Goal: Task Accomplishment & Management: Manage account settings

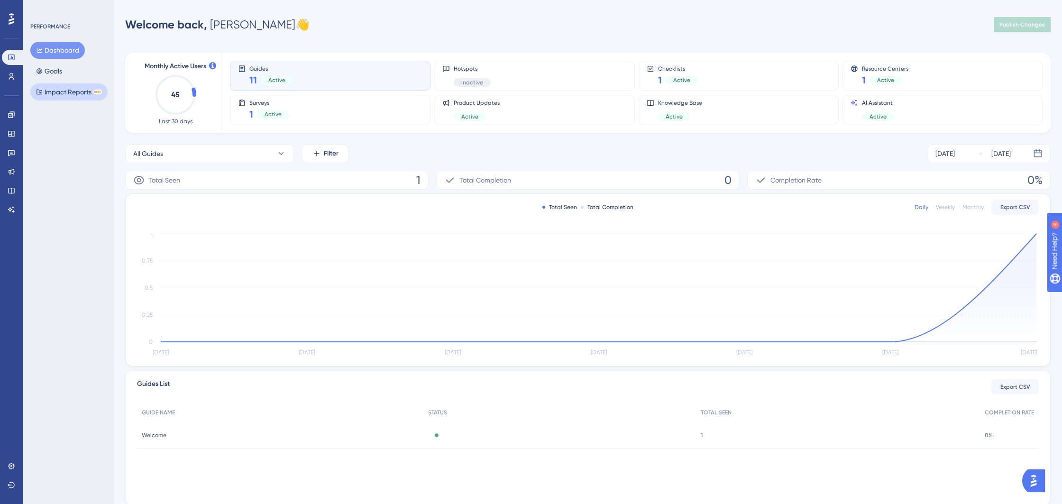
click at [59, 91] on button "Impact Reports BETA" at bounding box center [68, 91] width 77 height 17
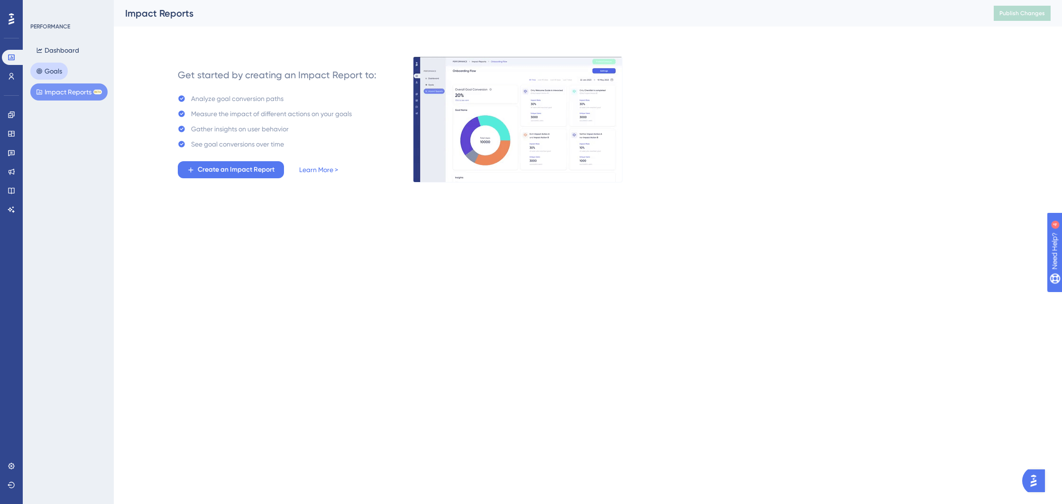
click at [55, 62] on div "Dashboard Goals Impact Reports BETA" at bounding box center [68, 71] width 77 height 59
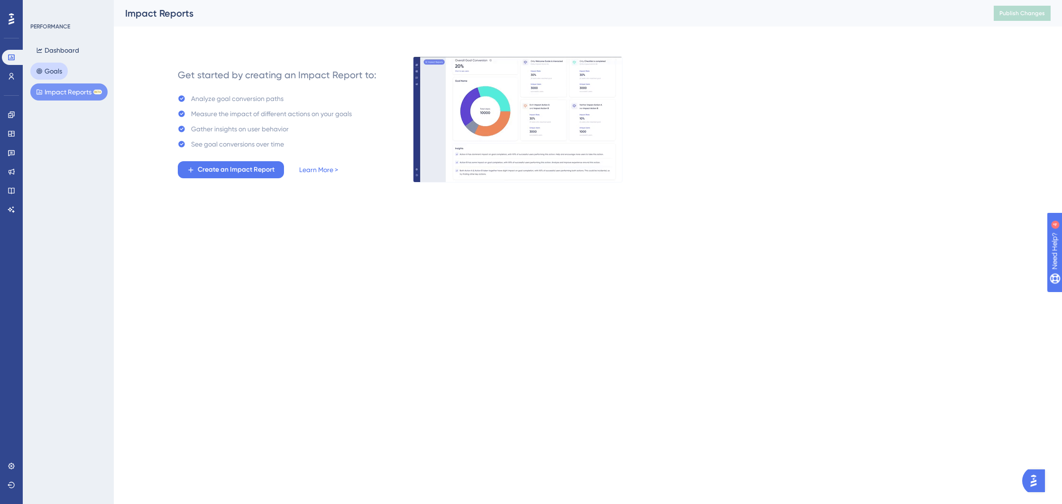
click at [54, 65] on button "Goals" at bounding box center [48, 71] width 37 height 17
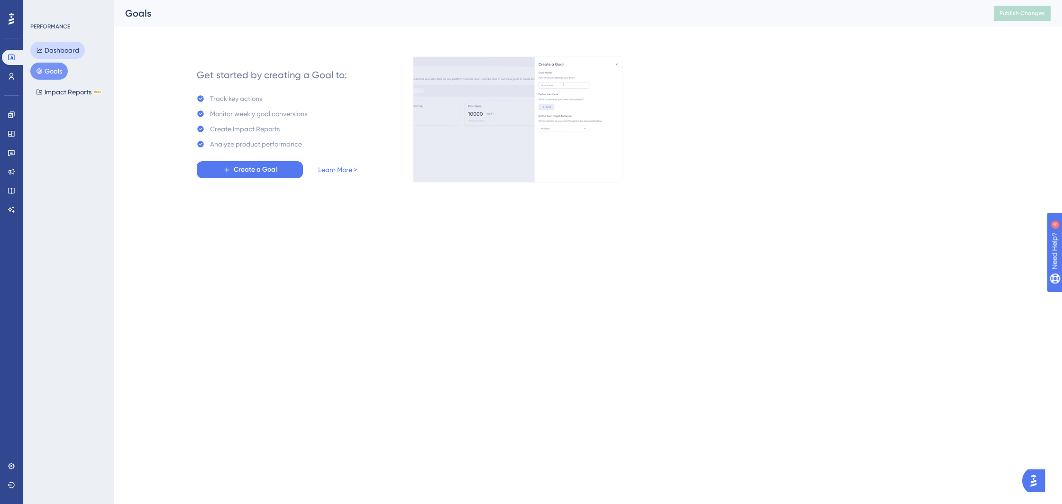
click at [64, 55] on button "Dashboard" at bounding box center [57, 50] width 54 height 17
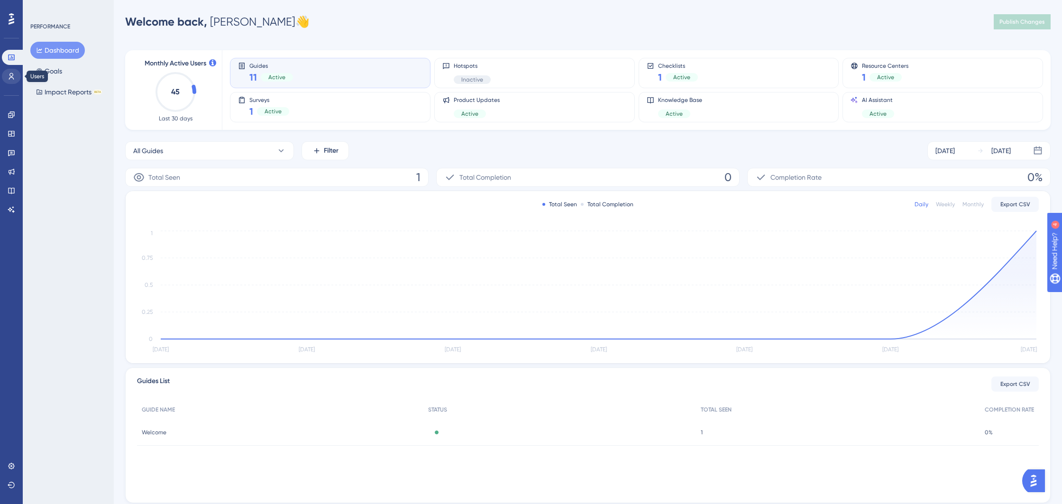
scroll to position [0, 0]
click at [14, 118] on icon at bounding box center [12, 115] width 8 height 8
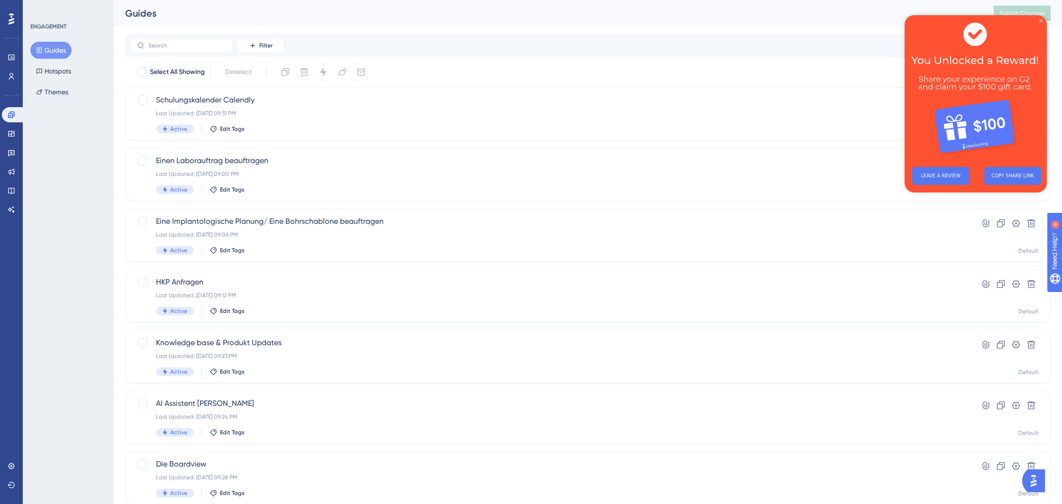
drag, startPoint x: 1042, startPoint y: 19, endPoint x: 1946, endPoint y: 34, distance: 904.3
click at [1042, 19] on icon "Close Preview" at bounding box center [1041, 21] width 4 height 4
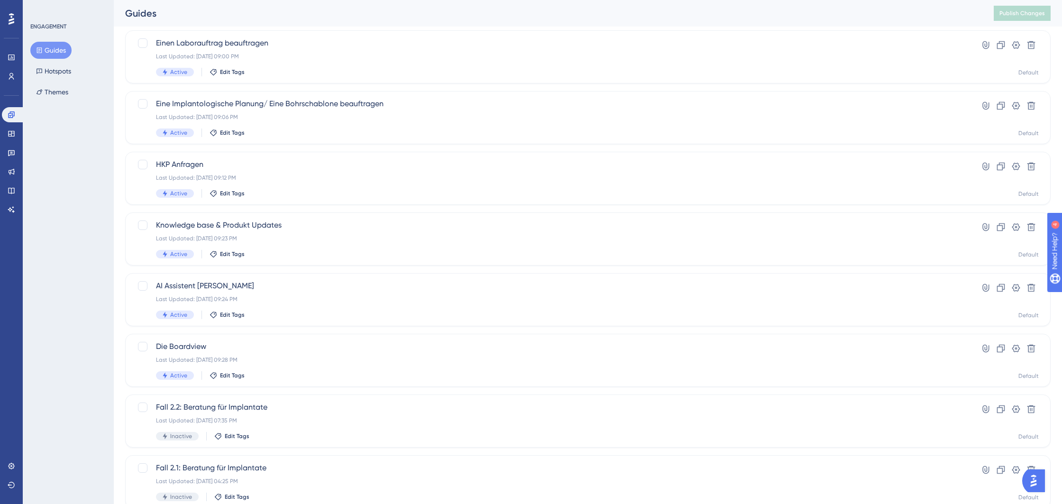
scroll to position [232, 0]
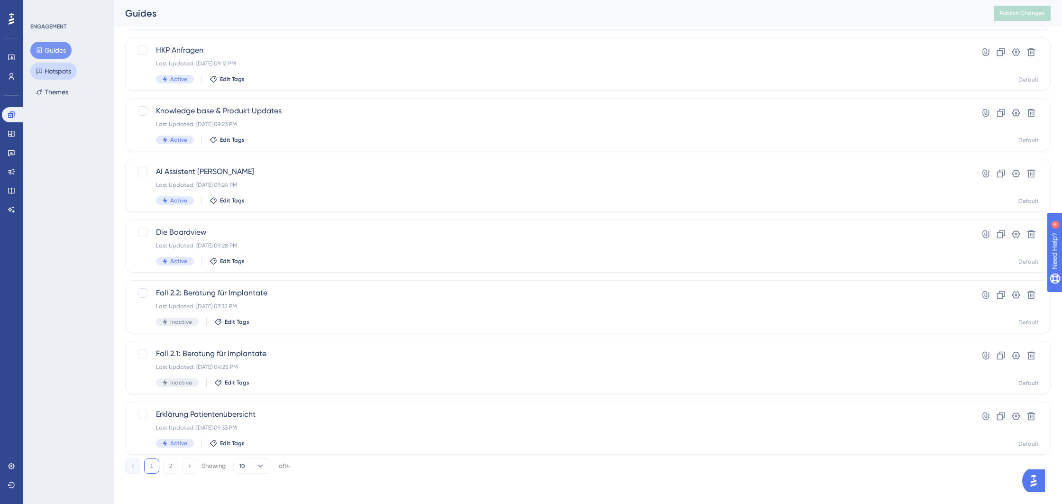
click at [64, 74] on button "Hotspots" at bounding box center [53, 71] width 46 height 17
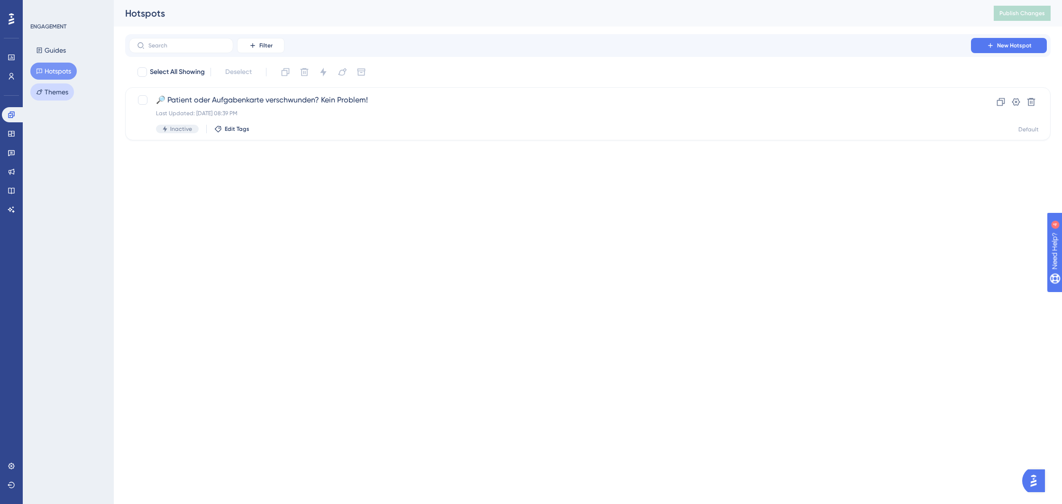
click at [62, 90] on button "Themes" at bounding box center [52, 91] width 44 height 17
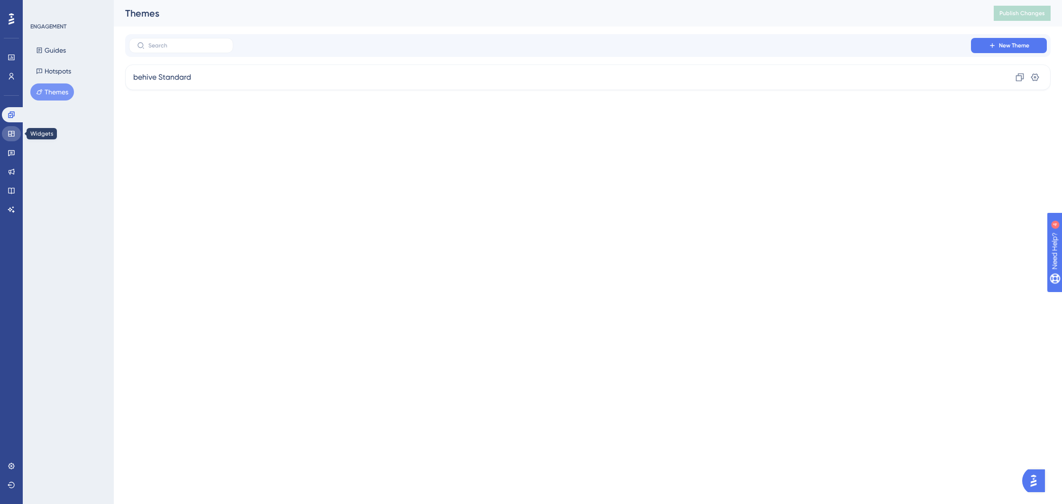
click at [7, 131] on link at bounding box center [11, 133] width 19 height 15
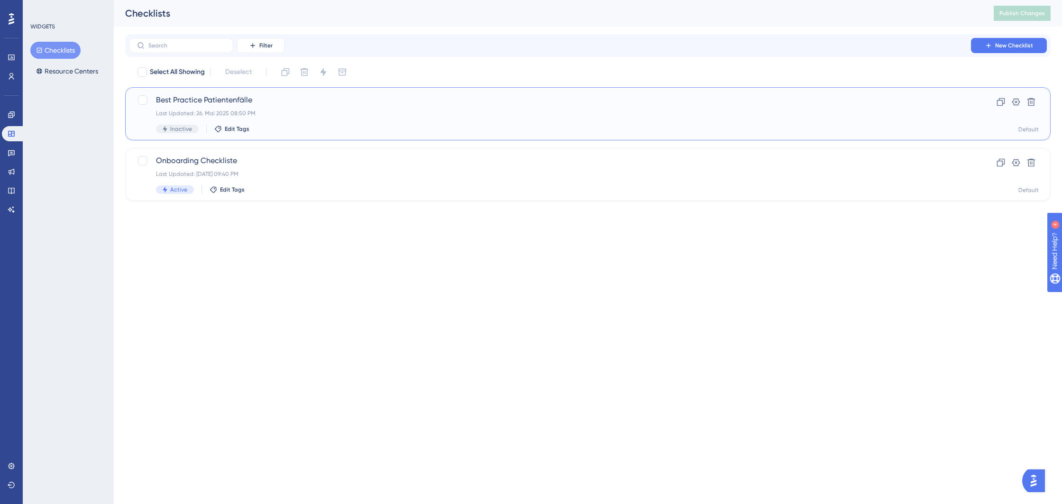
click at [277, 122] on div "Best Practice Patientenfälle Last Updated: 26. Mai 2025 08:50 PM Inactive Edit …" at bounding box center [550, 113] width 788 height 39
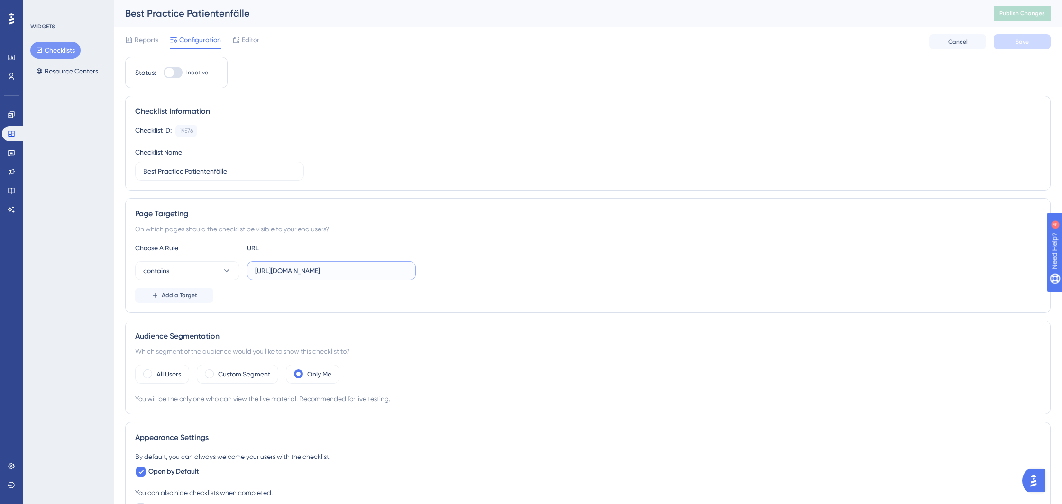
drag, startPoint x: 389, startPoint y: 269, endPoint x: 315, endPoint y: 270, distance: 73.5
click at [315, 270] on input "[URL][DOMAIN_NAME]" at bounding box center [331, 270] width 153 height 10
type input "[URL][DOMAIN_NAME]"
click at [484, 175] on div "Checklist ID: 19576 Copy Checklist Name Best Practice Patientenfälle" at bounding box center [587, 153] width 905 height 56
click at [248, 46] on div "Editor" at bounding box center [245, 41] width 27 height 15
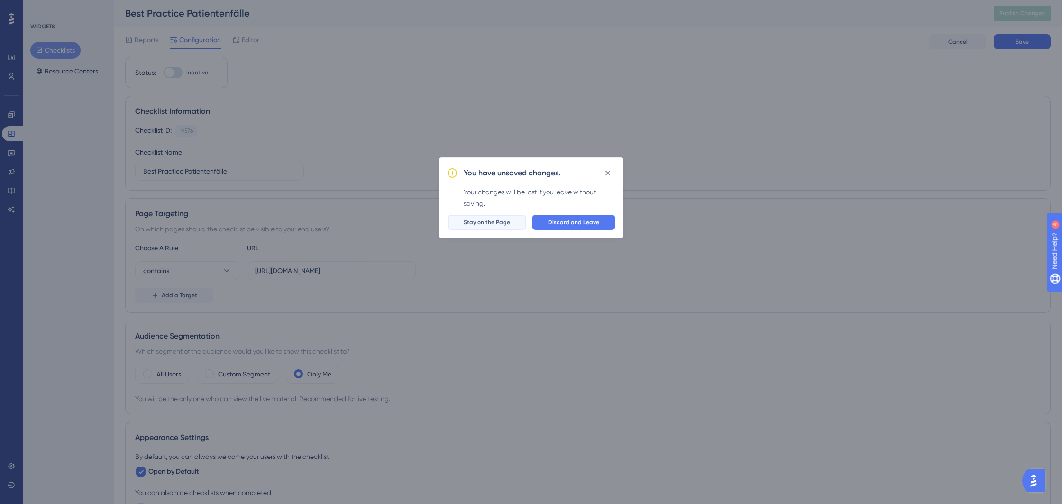
click at [503, 225] on span "Stay on the Page" at bounding box center [486, 222] width 46 height 8
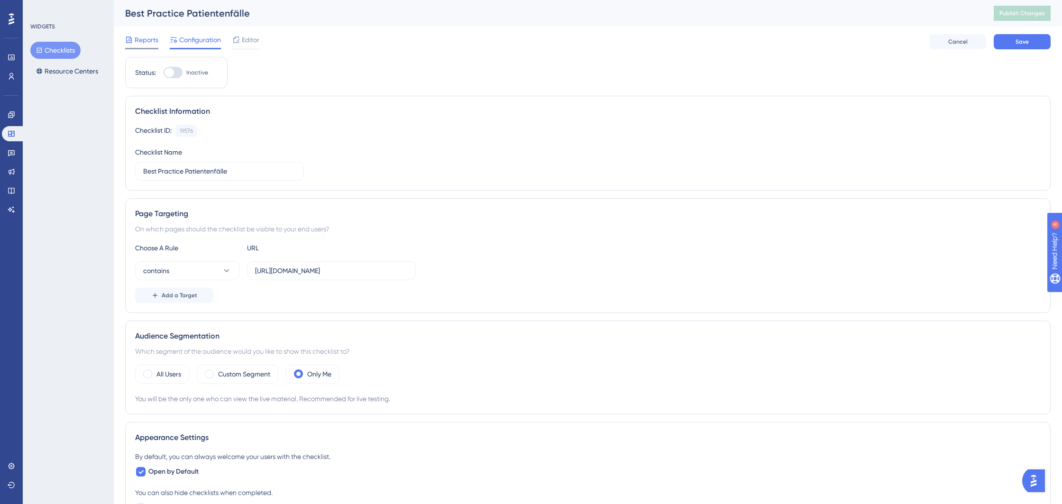
click at [154, 46] on div "Reports" at bounding box center [141, 41] width 33 height 15
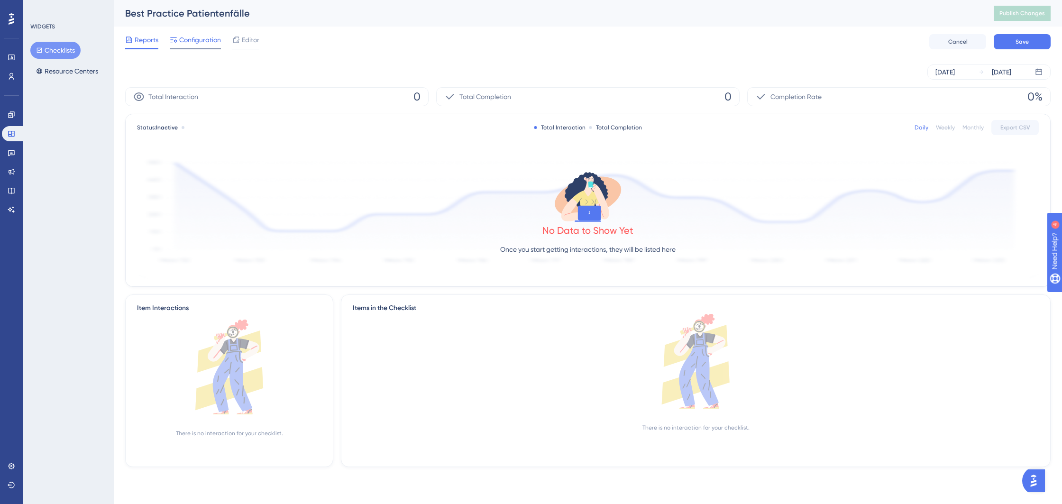
click at [191, 45] on span "Configuration" at bounding box center [200, 39] width 42 height 11
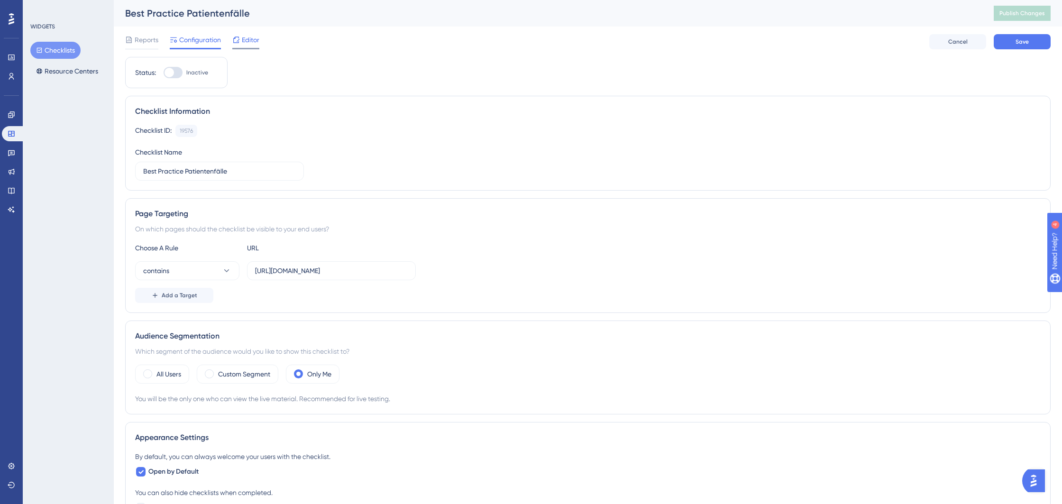
click at [239, 45] on div "Editor" at bounding box center [245, 41] width 27 height 15
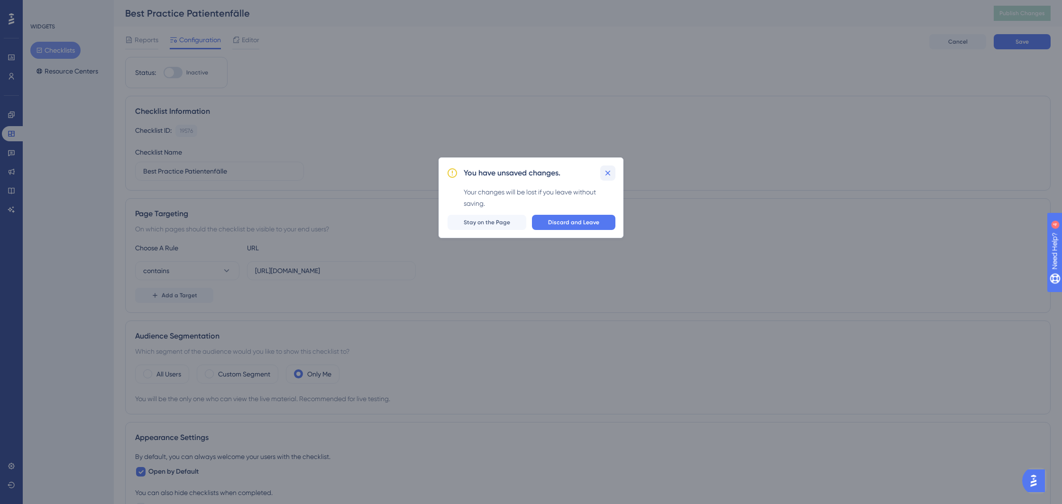
click at [610, 173] on icon at bounding box center [607, 172] width 9 height 9
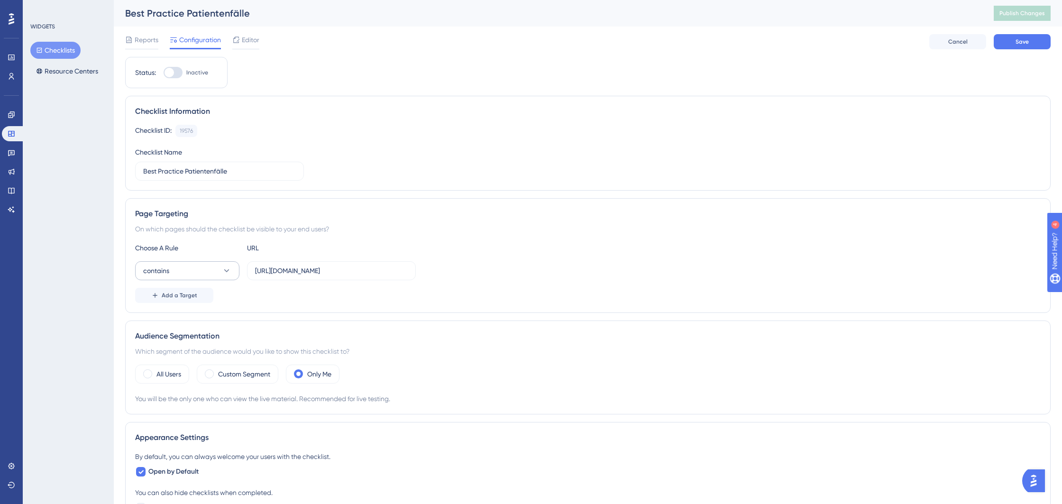
drag, startPoint x: 357, startPoint y: 277, endPoint x: 232, endPoint y: 266, distance: 125.2
click at [186, 265] on div "contains [URL][DOMAIN_NAME]" at bounding box center [275, 270] width 281 height 19
click at [336, 271] on input "[URL][DOMAIN_NAME]" at bounding box center [331, 270] width 153 height 10
drag, startPoint x: 347, startPoint y: 270, endPoint x: 258, endPoint y: 267, distance: 89.6
click at [257, 266] on input "[URL][DOMAIN_NAME]" at bounding box center [331, 270] width 153 height 10
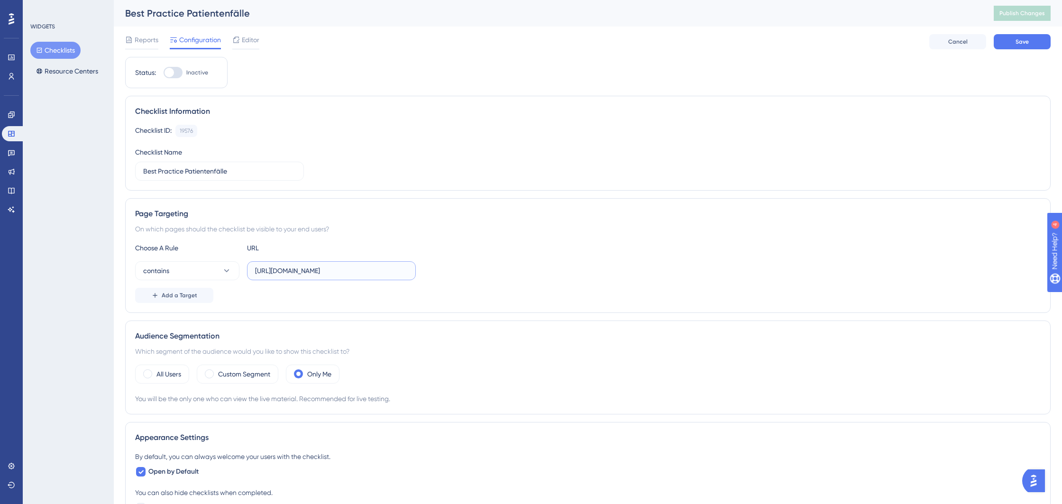
paste input "/Boards?continue"
drag, startPoint x: 378, startPoint y: 272, endPoint x: 362, endPoint y: 272, distance: 16.1
click at [360, 272] on input "[URL][DOMAIN_NAME]" at bounding box center [331, 270] width 153 height 10
type input "[URL][DOMAIN_NAME]"
click at [1025, 38] on span "Save" at bounding box center [1021, 42] width 13 height 8
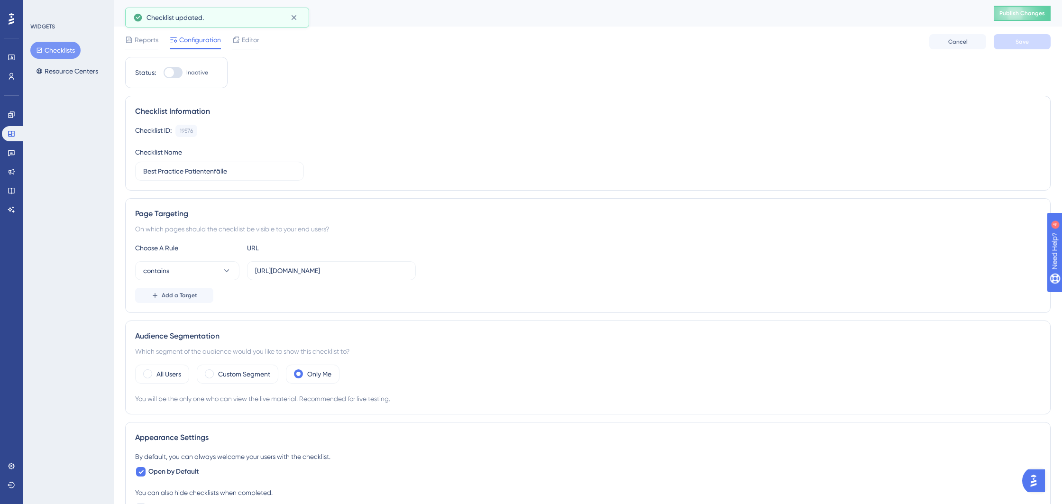
click at [173, 70] on div at bounding box center [172, 72] width 19 height 11
click at [163, 73] on input "Inactive" at bounding box center [163, 73] width 0 height 0
checkbox input "true"
click at [1006, 44] on button "Save" at bounding box center [1021, 41] width 57 height 15
click at [249, 47] on div "Editor" at bounding box center [245, 41] width 27 height 15
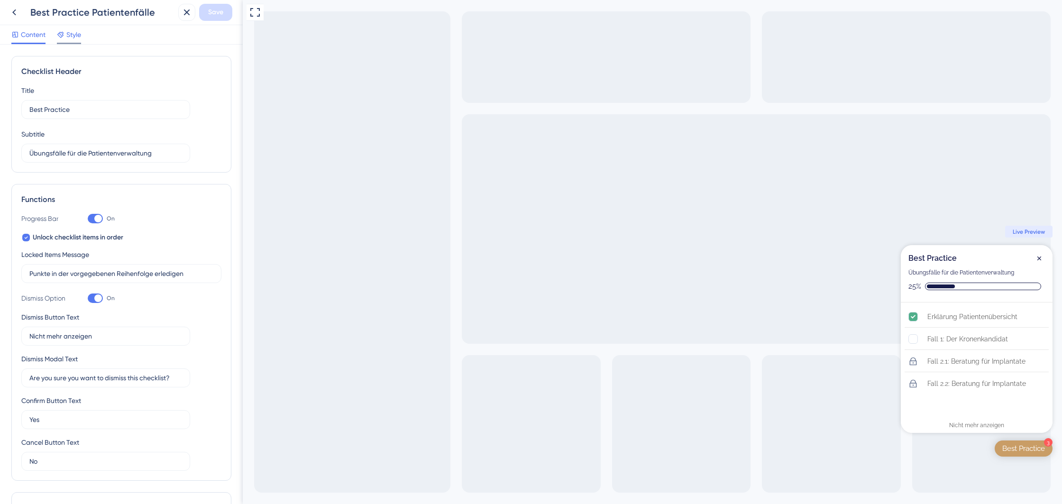
click at [61, 33] on icon at bounding box center [61, 35] width 8 height 8
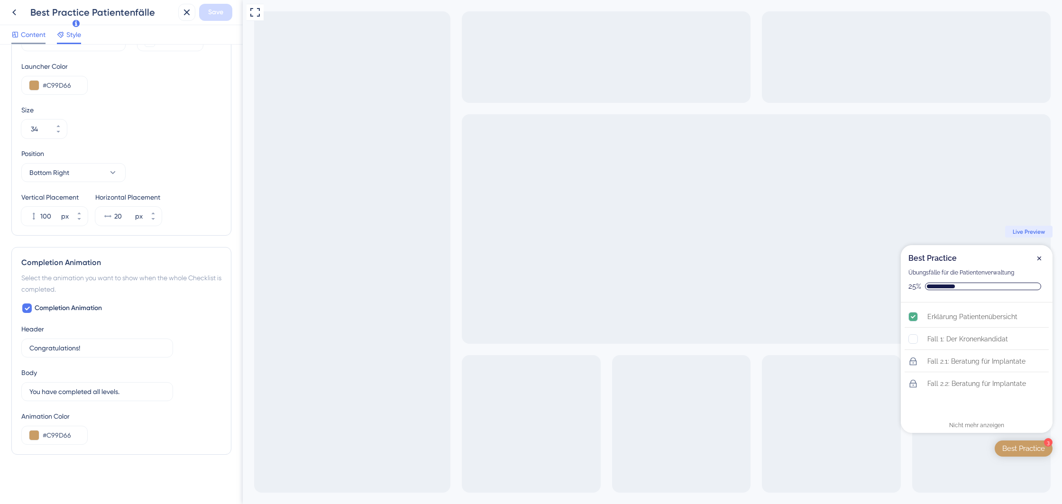
click at [42, 36] on span "Content" at bounding box center [33, 34] width 25 height 11
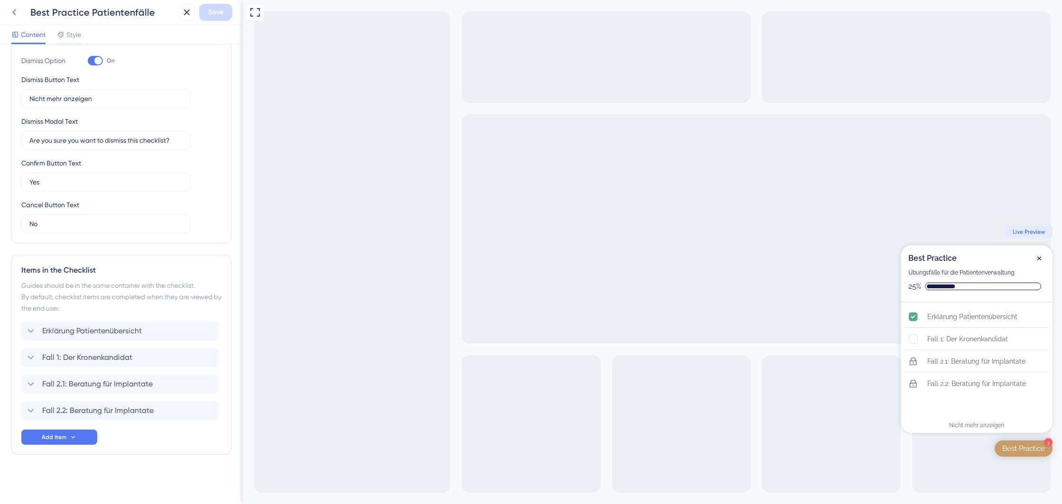
click at [19, 15] on icon at bounding box center [14, 12] width 11 height 11
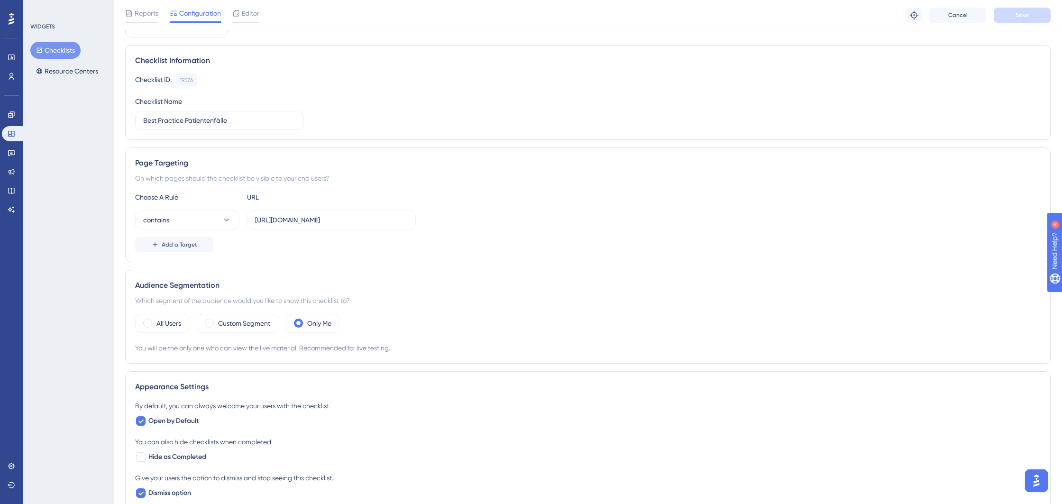
scroll to position [108, 0]
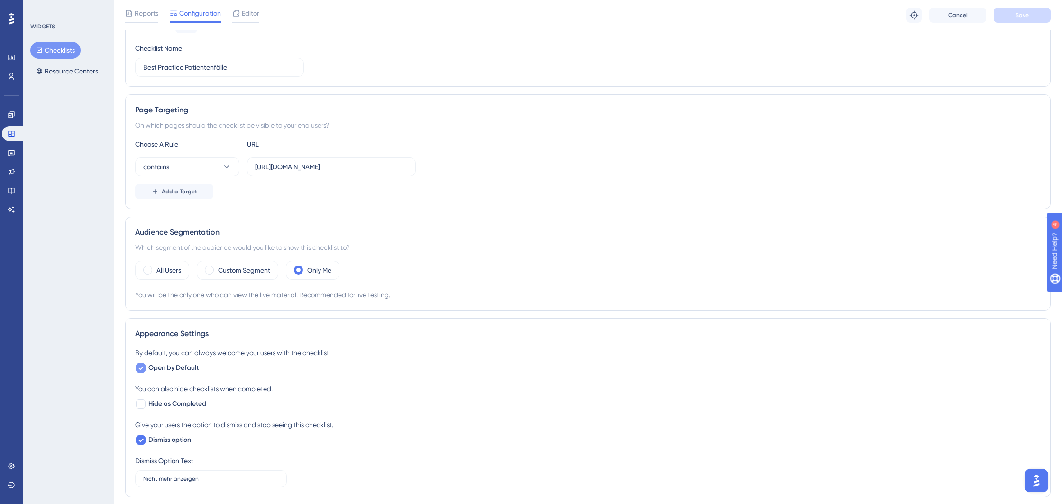
click at [144, 366] on div at bounding box center [140, 367] width 9 height 9
checkbox input "true"
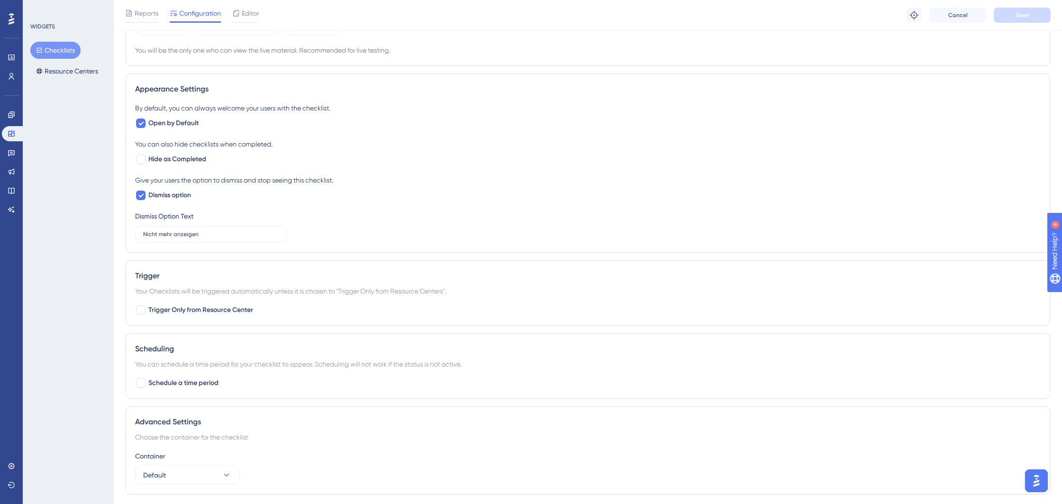
scroll to position [359, 0]
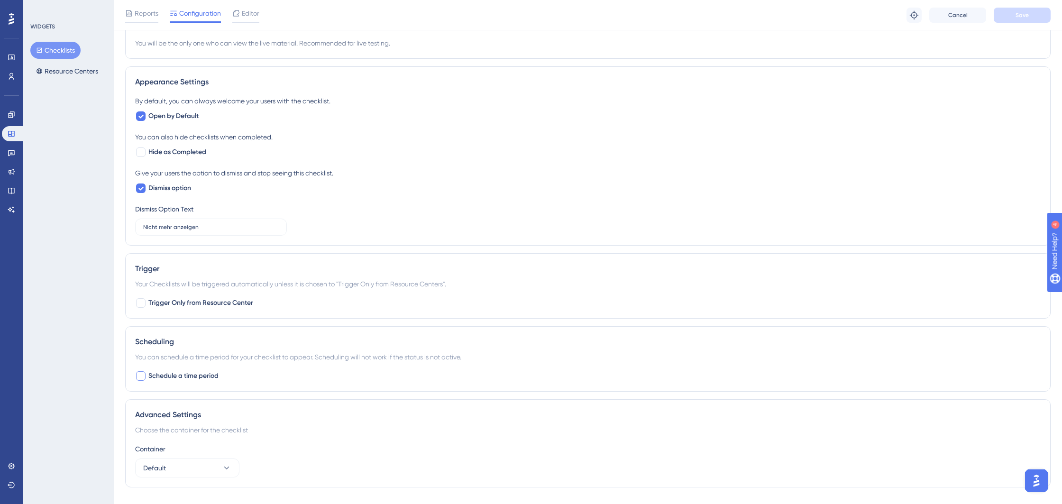
click at [148, 372] on label "Schedule a time period" at bounding box center [176, 375] width 83 height 11
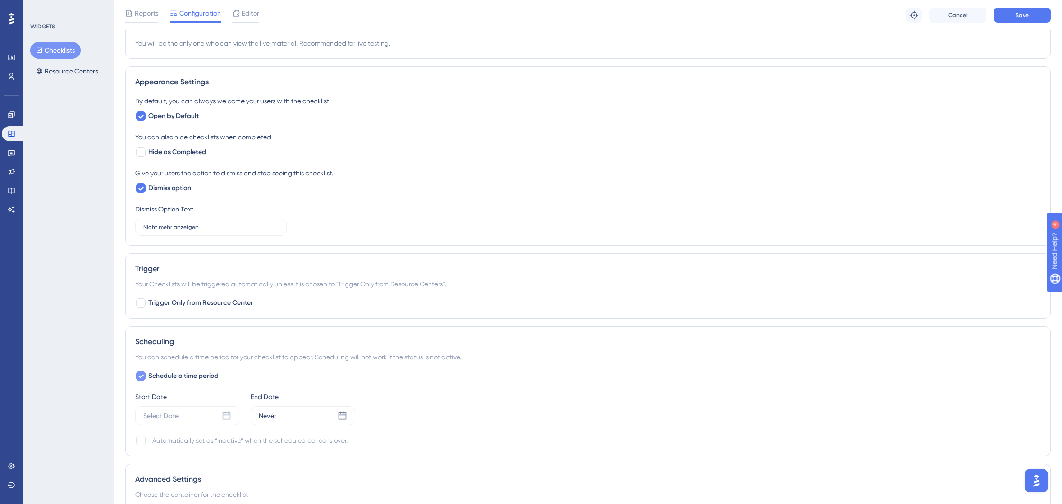
click at [143, 373] on icon at bounding box center [141, 376] width 6 height 8
checkbox input "false"
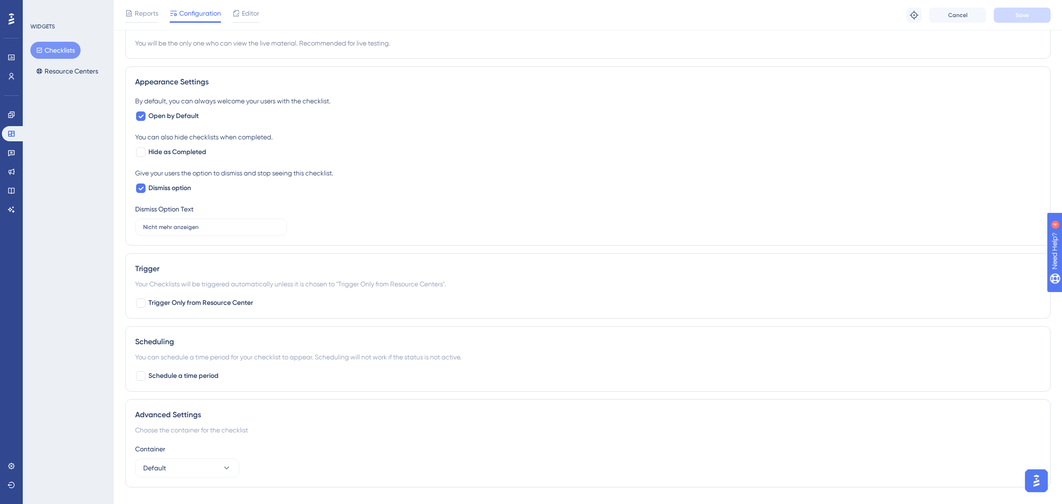
scroll to position [381, 0]
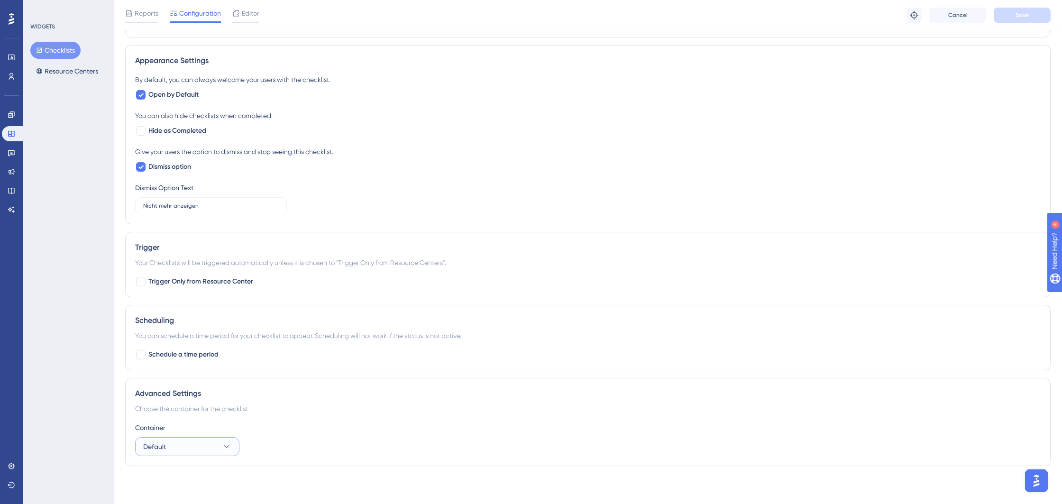
click at [218, 443] on button "Default" at bounding box center [187, 446] width 104 height 19
drag, startPoint x: 220, startPoint y: 443, endPoint x: 216, endPoint y: 446, distance: 5.5
click at [220, 443] on button "Default" at bounding box center [187, 446] width 104 height 19
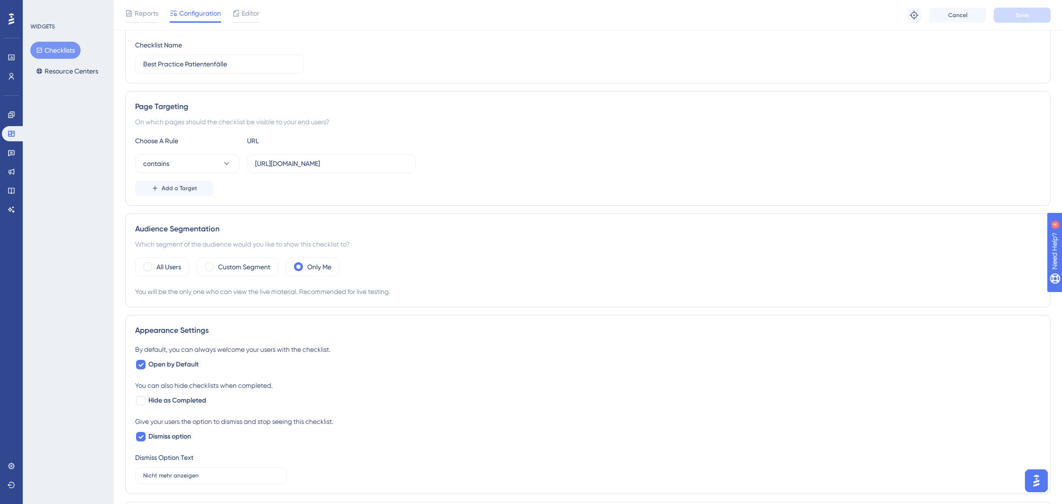
scroll to position [0, 0]
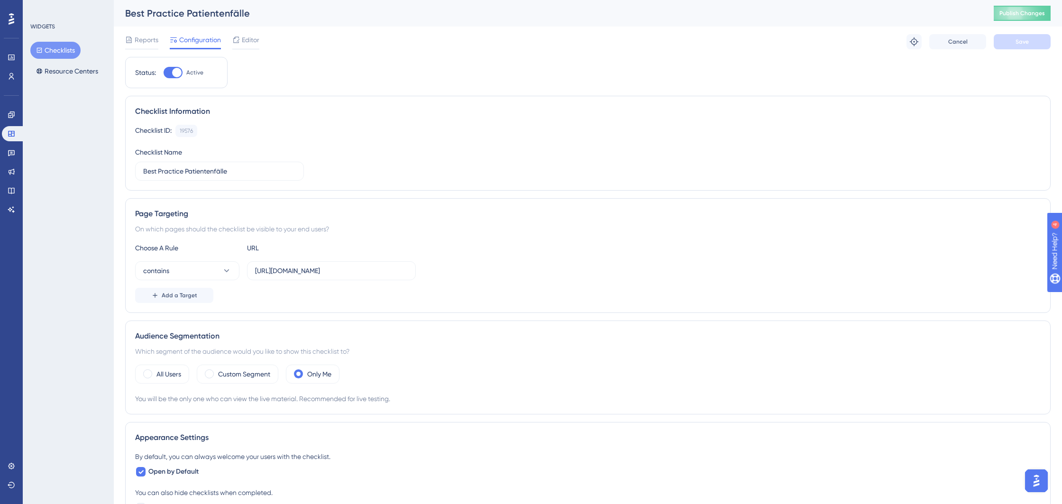
click at [1040, 481] on img "Open AI Assistant Launcher" at bounding box center [1035, 480] width 17 height 17
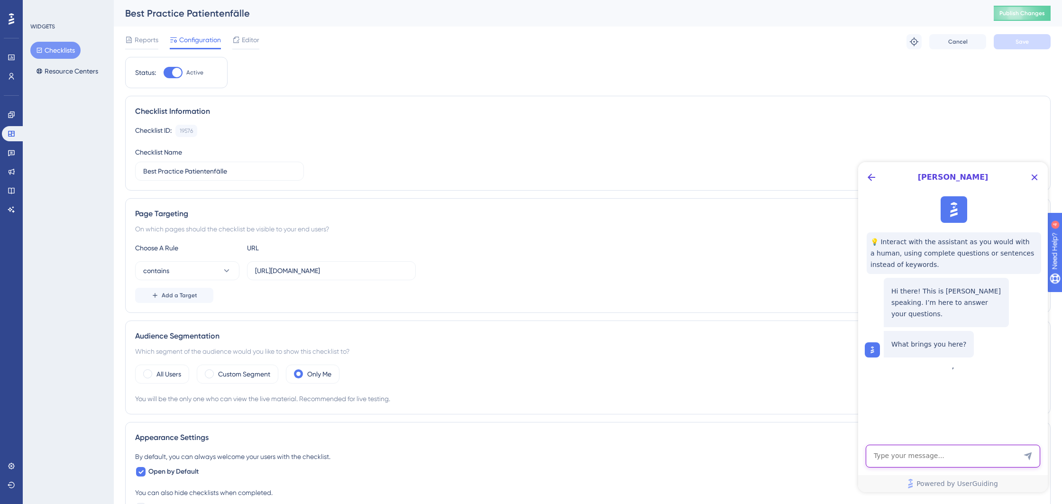
click at [930, 452] on textarea "AI Assistant Text Input" at bounding box center [952, 456] width 174 height 23
type textarea "ich will eine checkliste anzeigen, nachdem eine andere checkliste [PERSON_NAME]…"
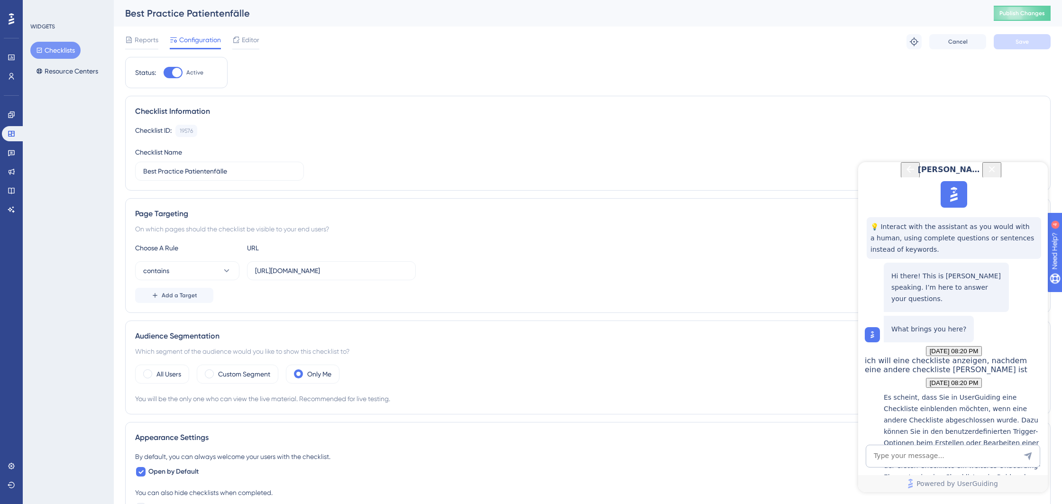
scroll to position [388, 0]
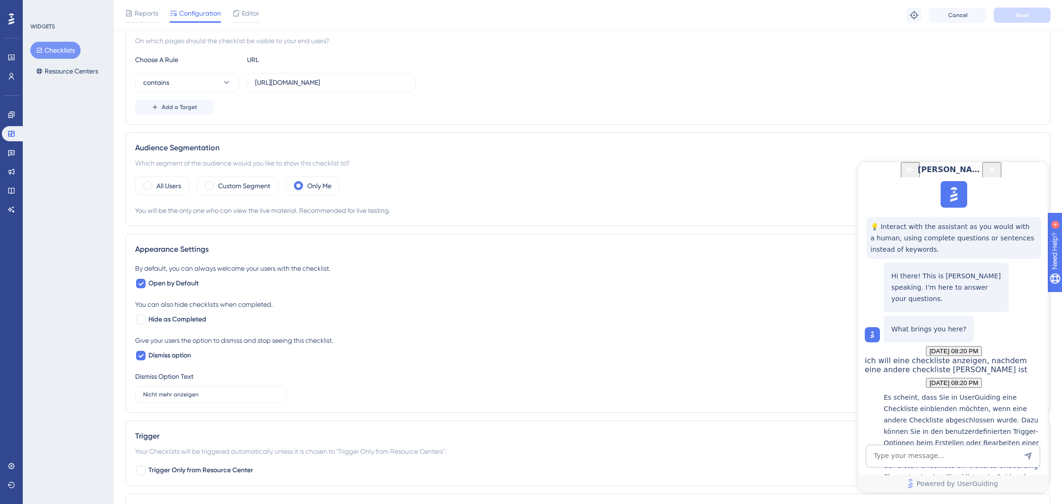
scroll to position [154, 0]
click at [61, 48] on button "Checklists" at bounding box center [55, 50] width 50 height 17
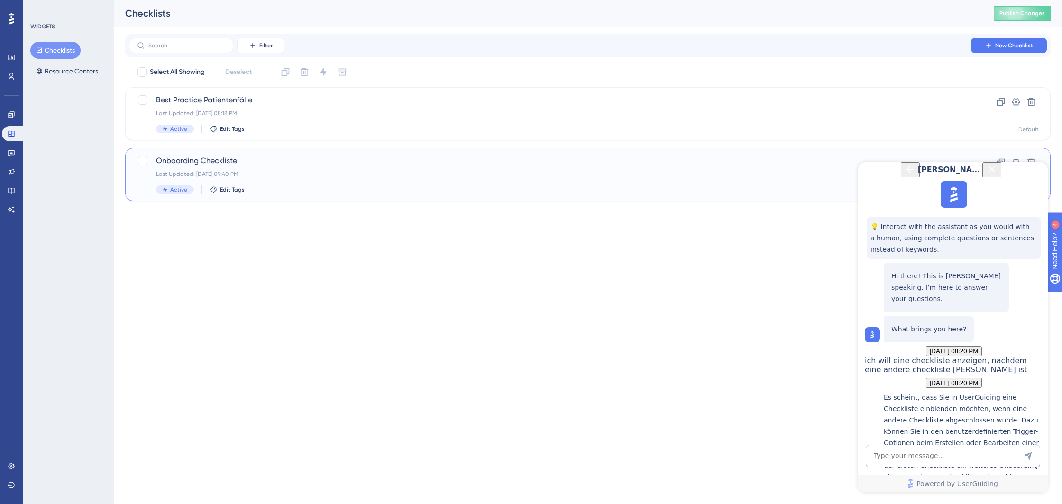
click at [278, 166] on div "Onboarding Checkliste Last Updated: [DATE] 09:40 PM Active Edit Tags" at bounding box center [550, 174] width 788 height 39
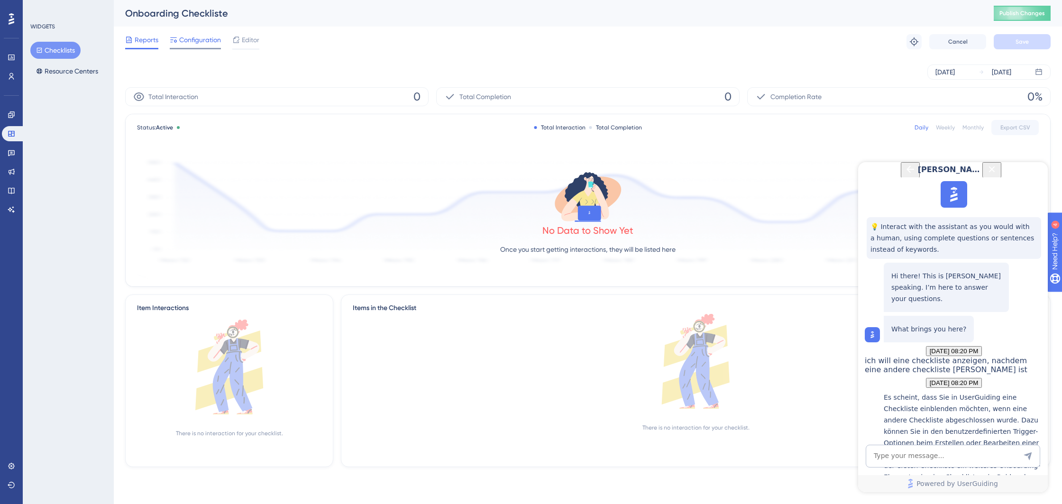
click at [190, 40] on span "Configuration" at bounding box center [200, 39] width 42 height 11
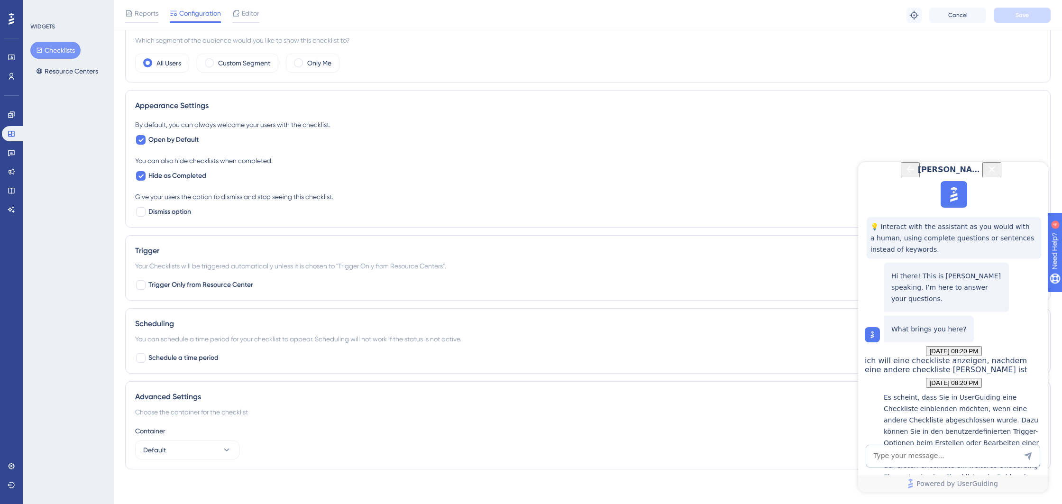
scroll to position [318, 0]
click at [245, 18] on span "Editor" at bounding box center [251, 13] width 18 height 11
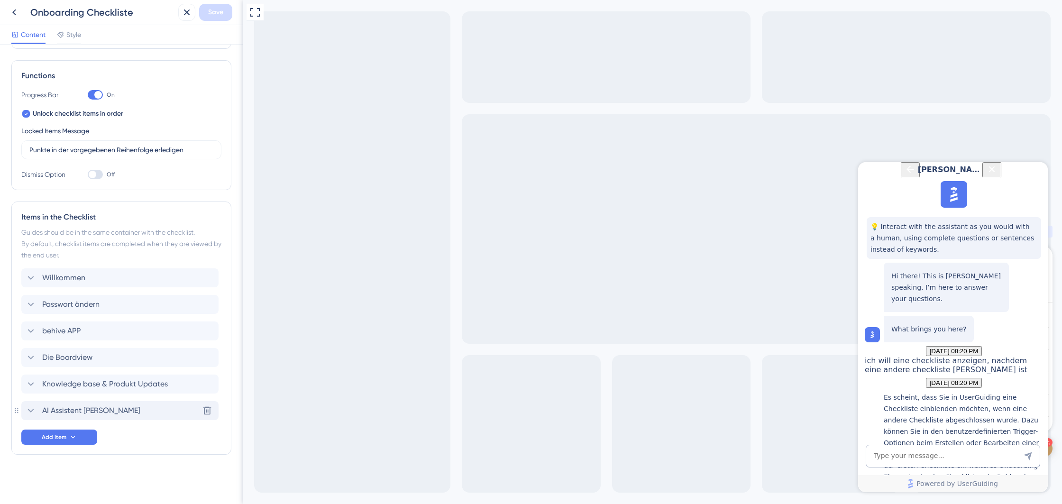
click at [32, 413] on icon at bounding box center [30, 410] width 11 height 11
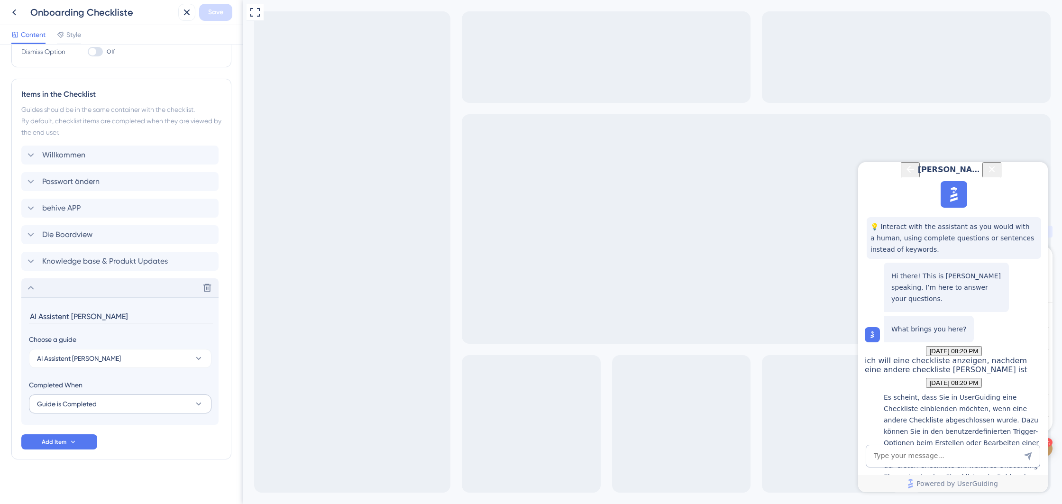
scroll to position [251, 0]
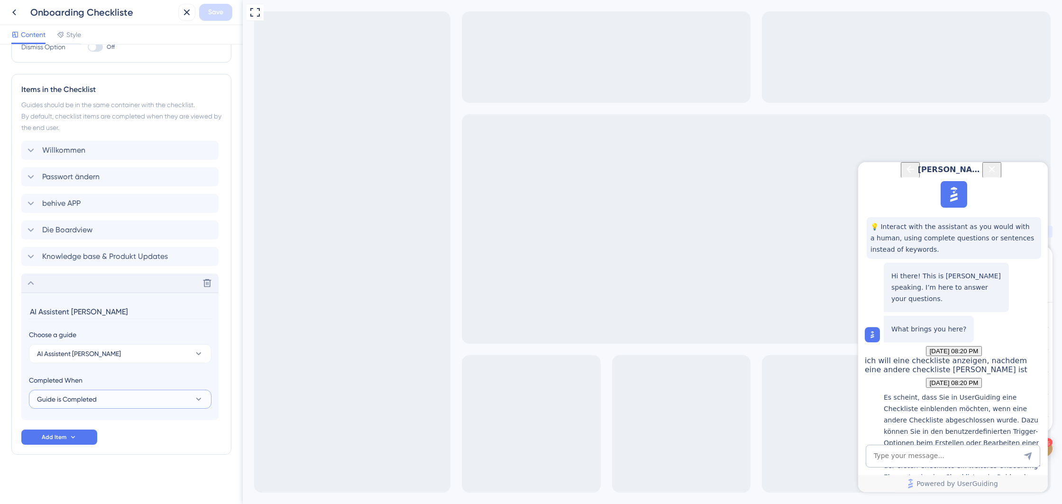
click at [112, 395] on button "Guide is Completed" at bounding box center [120, 399] width 182 height 19
click at [120, 385] on div "Completed When" at bounding box center [120, 379] width 182 height 11
click at [28, 281] on icon at bounding box center [30, 282] width 11 height 11
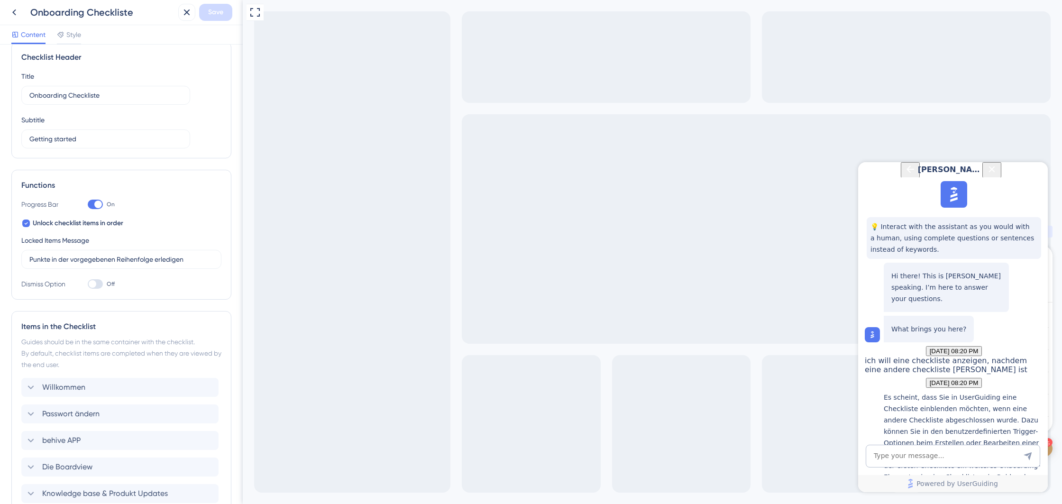
scroll to position [0, 0]
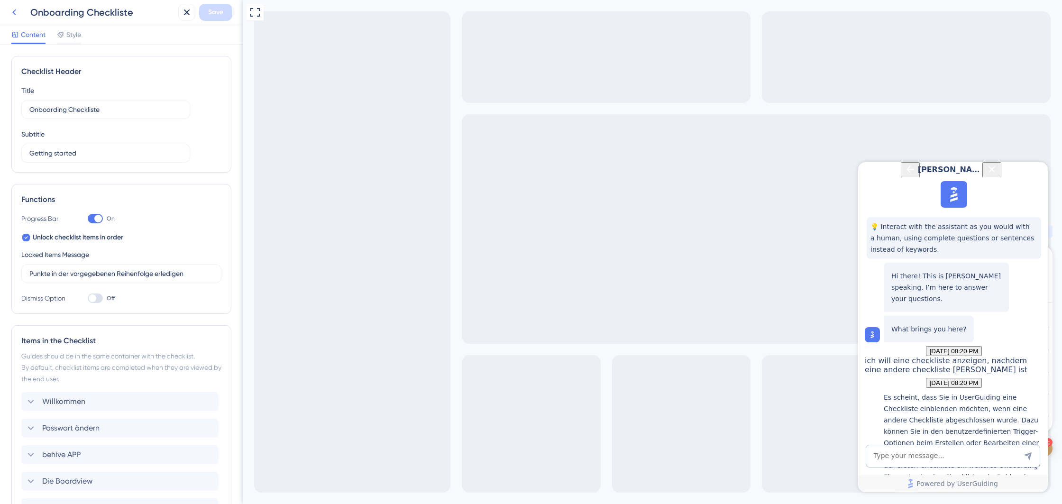
click at [14, 13] on icon at bounding box center [14, 12] width 4 height 6
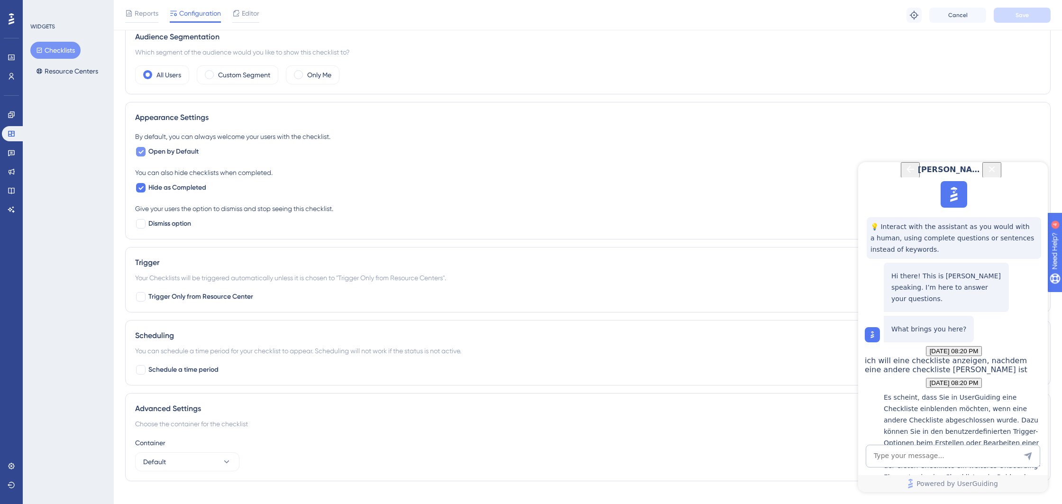
scroll to position [318, 0]
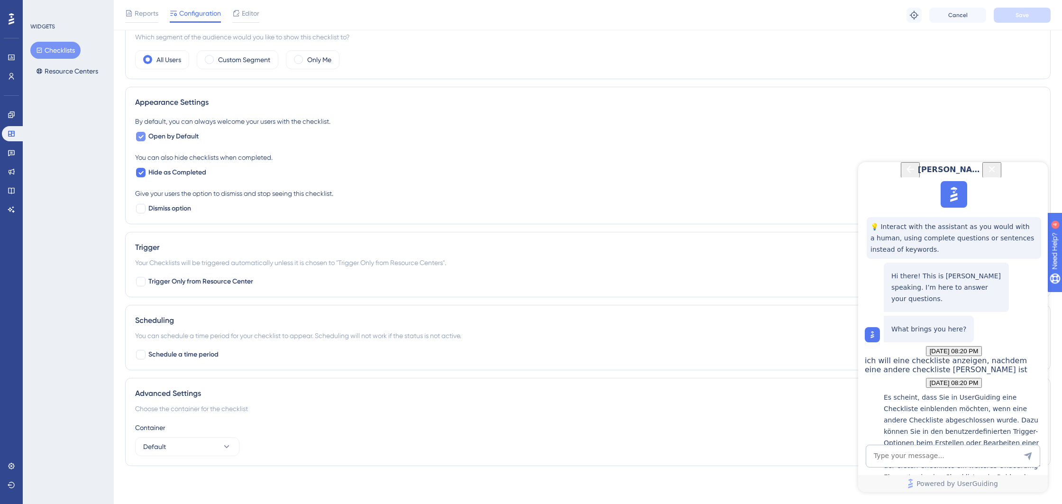
click at [137, 138] on div at bounding box center [140, 136] width 9 height 9
click at [137, 139] on div at bounding box center [140, 136] width 9 height 9
checkbox input "true"
click at [13, 119] on link at bounding box center [11, 114] width 19 height 15
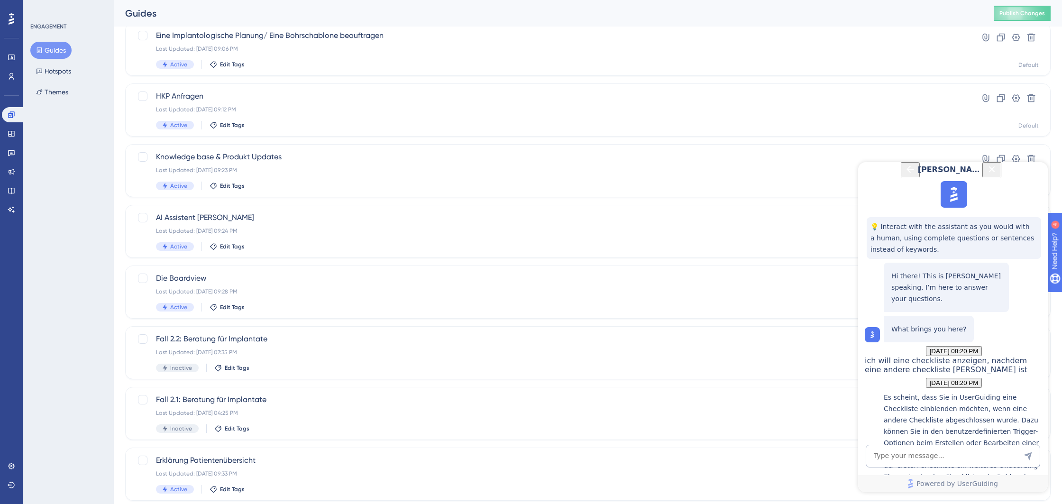
scroll to position [232, 0]
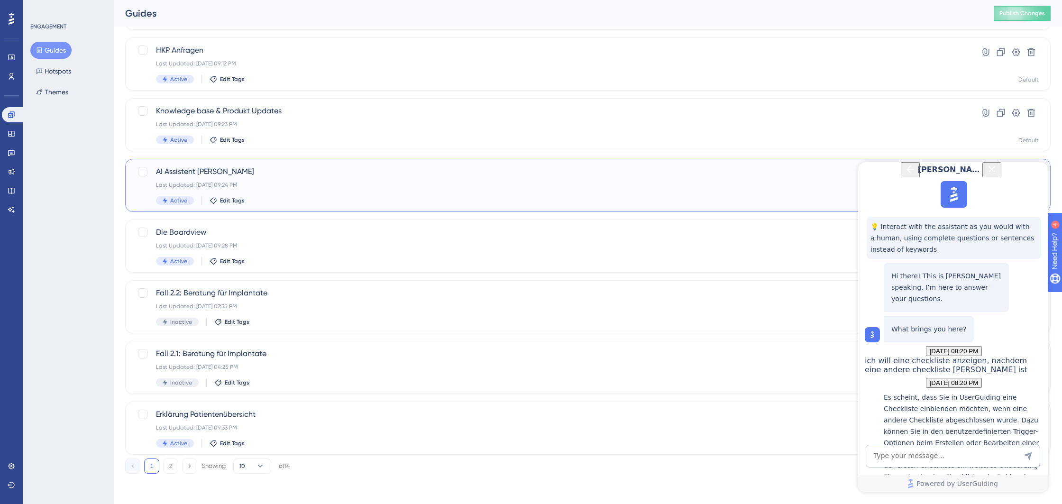
click at [243, 179] on div "AI Assistent [PERSON_NAME] Last Updated: [DATE] 09:24 PM Active Edit Tags" at bounding box center [550, 185] width 788 height 39
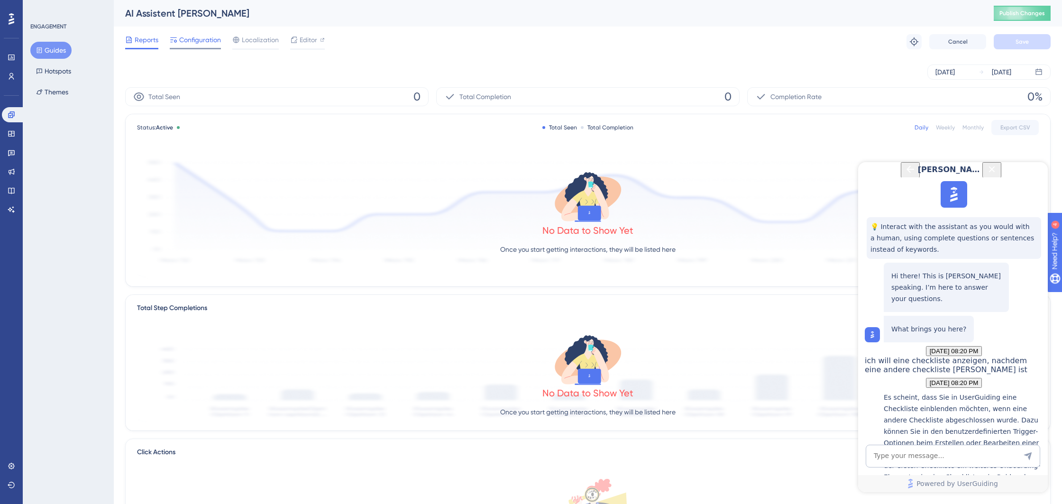
click at [206, 44] on span "Configuration" at bounding box center [200, 39] width 42 height 11
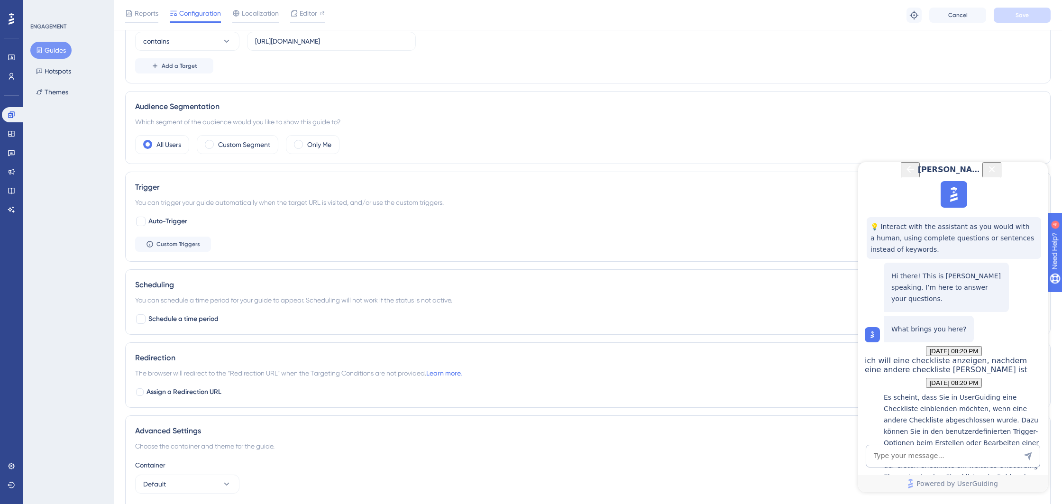
scroll to position [302, 0]
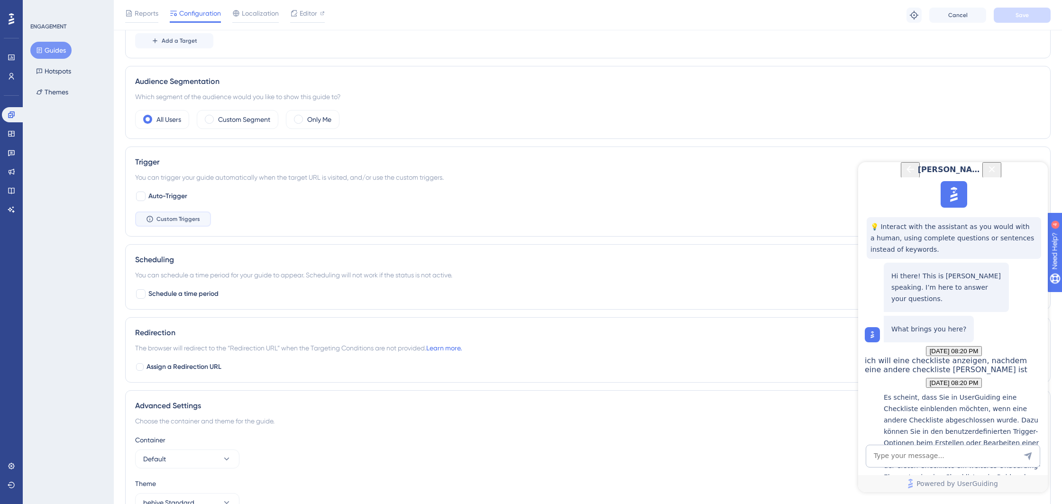
click at [195, 222] on span "Custom Triggers" at bounding box center [178, 219] width 44 height 8
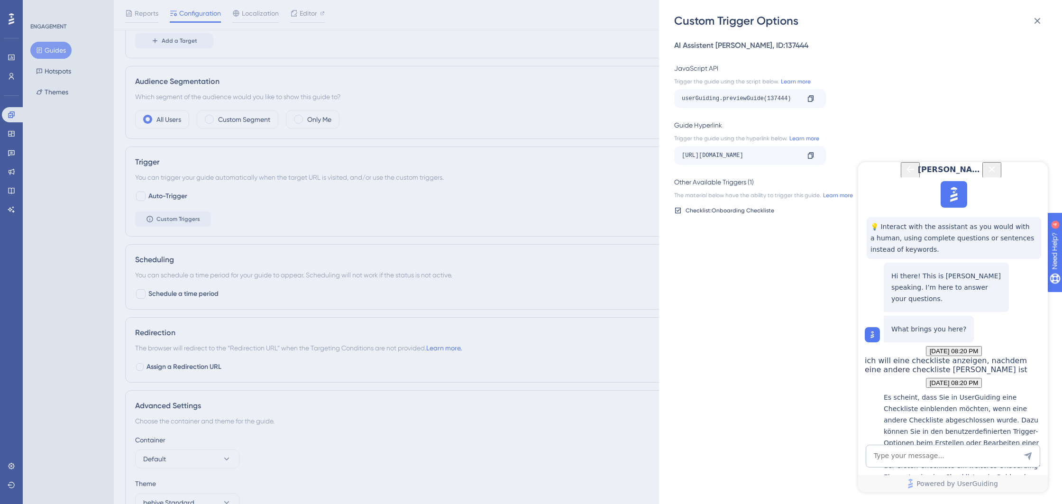
click at [561, 161] on div "Custom Trigger Options AI Assistent Buzz , ID: 137444 JavaScript API Trigger th…" at bounding box center [531, 252] width 1062 height 504
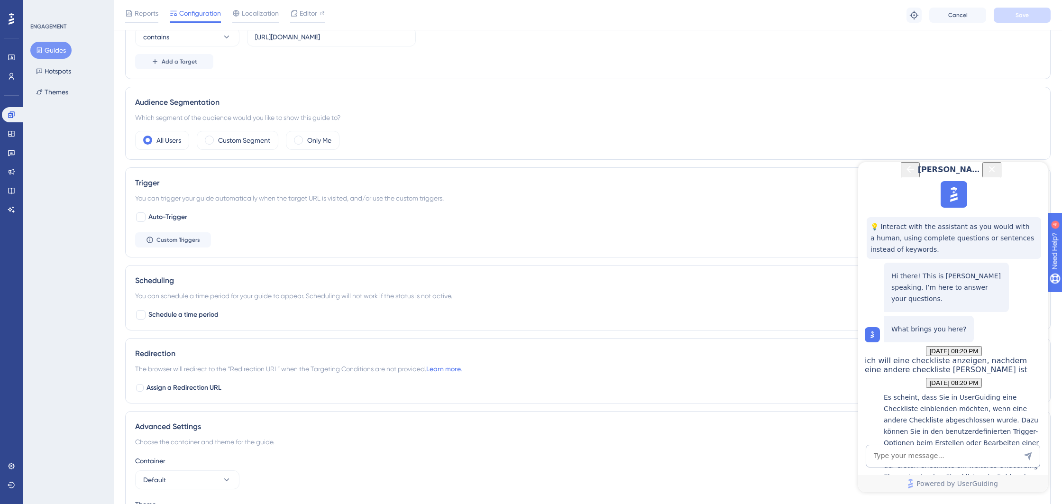
scroll to position [249, 0]
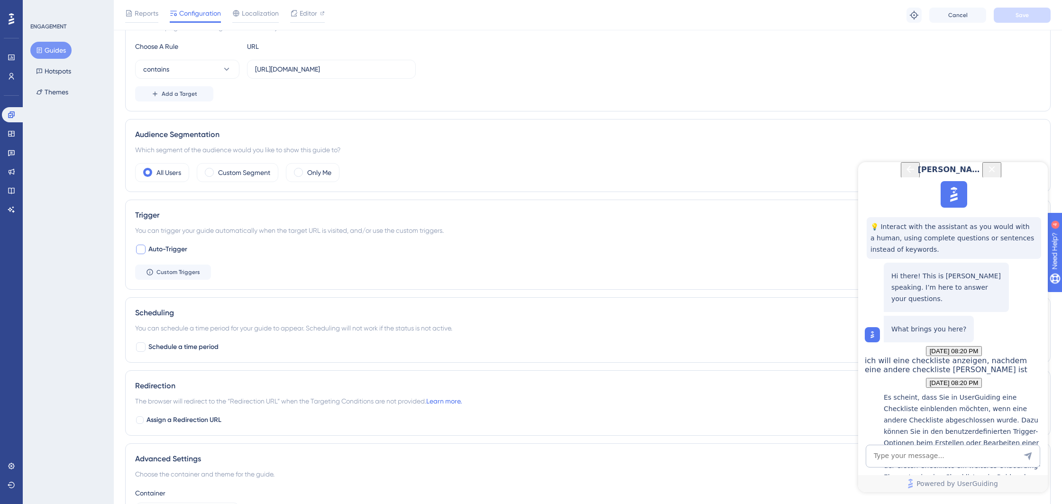
click at [141, 247] on div at bounding box center [140, 249] width 9 height 9
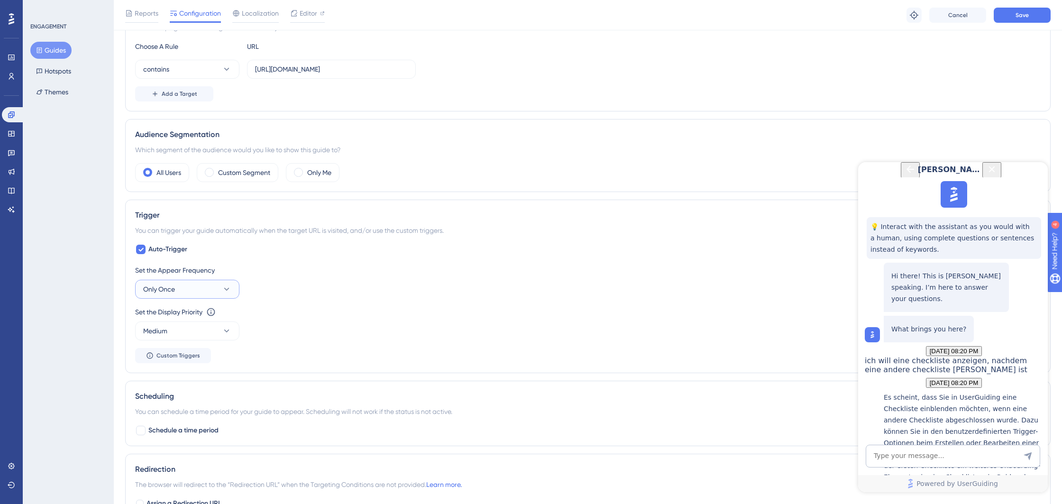
click at [220, 291] on button "Only Once" at bounding box center [187, 289] width 104 height 19
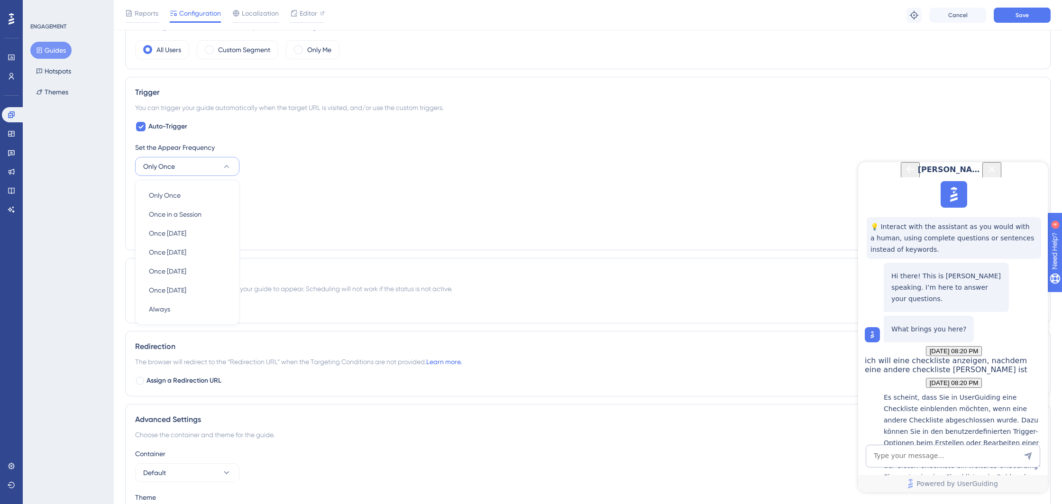
click at [223, 168] on icon at bounding box center [226, 166] width 9 height 9
click at [217, 211] on button "Medium" at bounding box center [187, 208] width 104 height 19
click at [220, 210] on button "Medium" at bounding box center [187, 208] width 104 height 19
click at [144, 127] on div at bounding box center [140, 126] width 9 height 9
checkbox input "false"
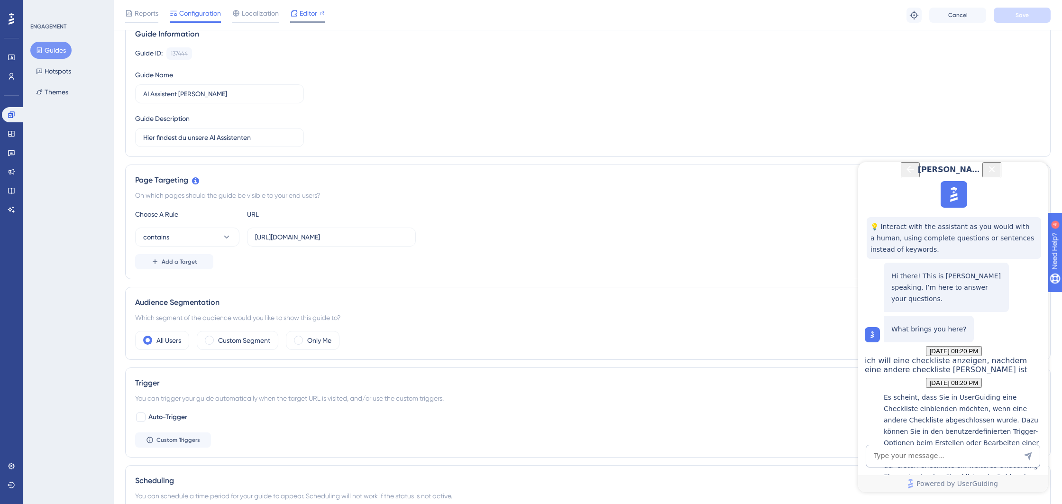
scroll to position [79, 0]
click at [309, 17] on span "Editor" at bounding box center [308, 13] width 18 height 11
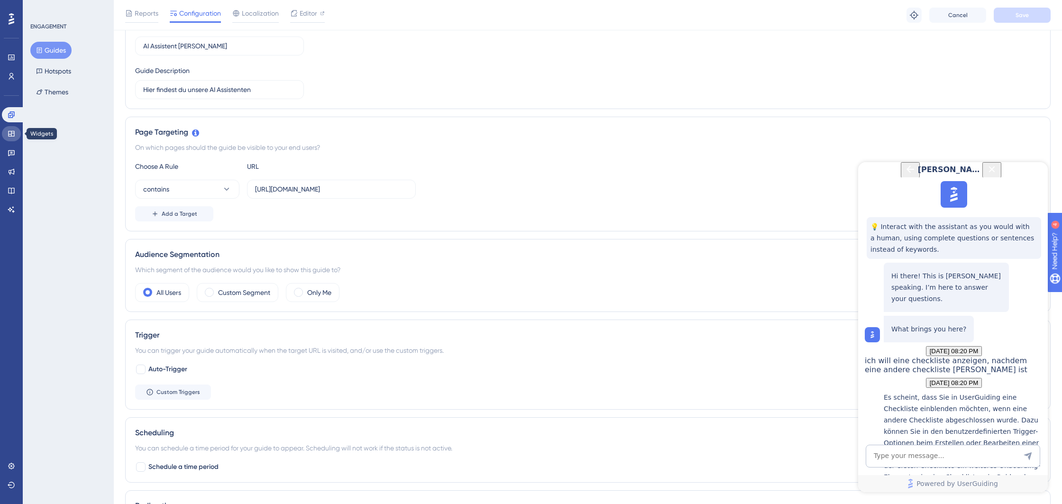
click at [12, 128] on link at bounding box center [11, 133] width 19 height 15
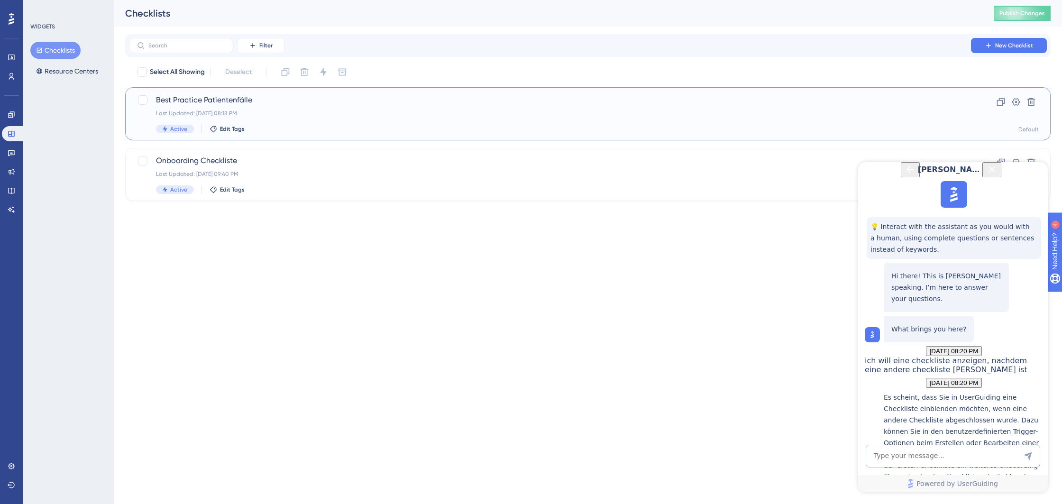
click at [261, 117] on div "Last Updated: [DATE] 08:18 PM" at bounding box center [550, 113] width 788 height 8
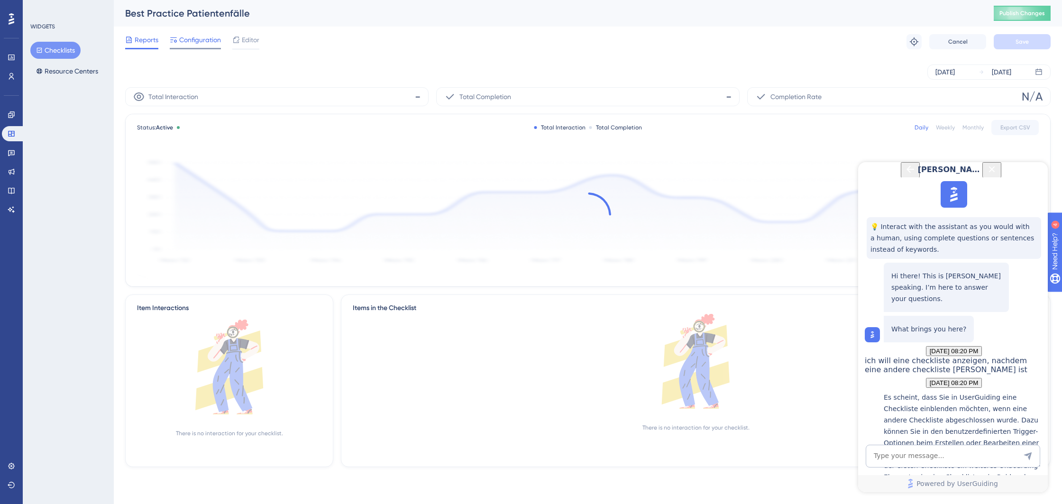
click at [203, 39] on span "Configuration" at bounding box center [200, 39] width 42 height 11
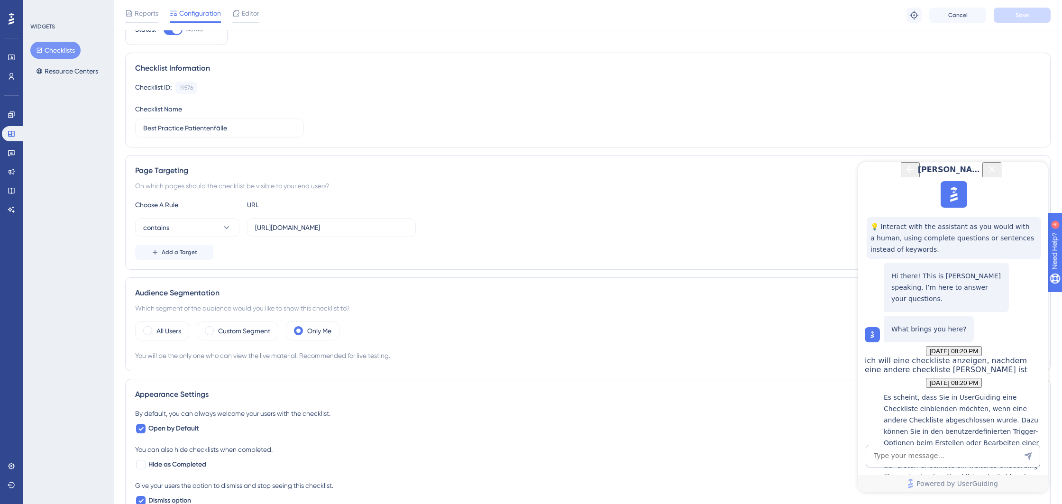
scroll to position [105, 0]
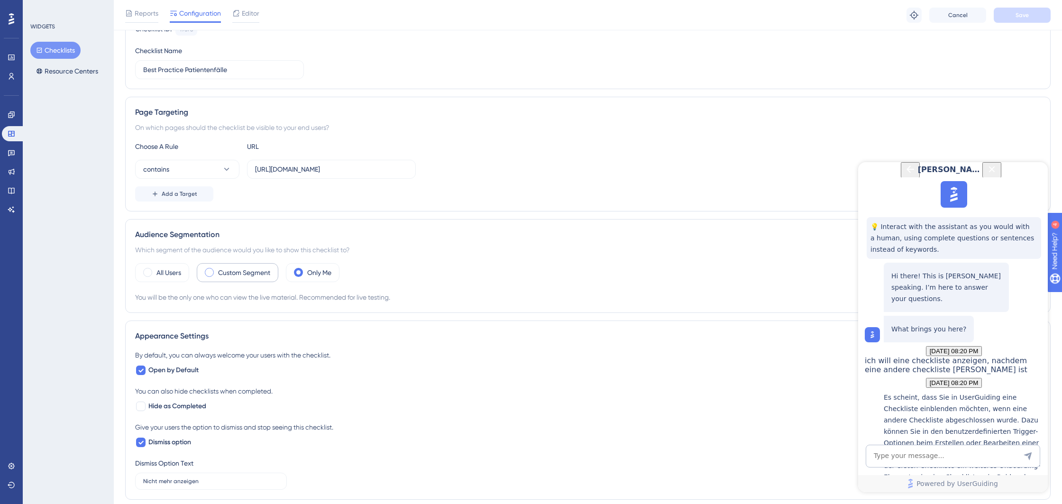
click at [253, 274] on label "Custom Segment" at bounding box center [244, 272] width 52 height 11
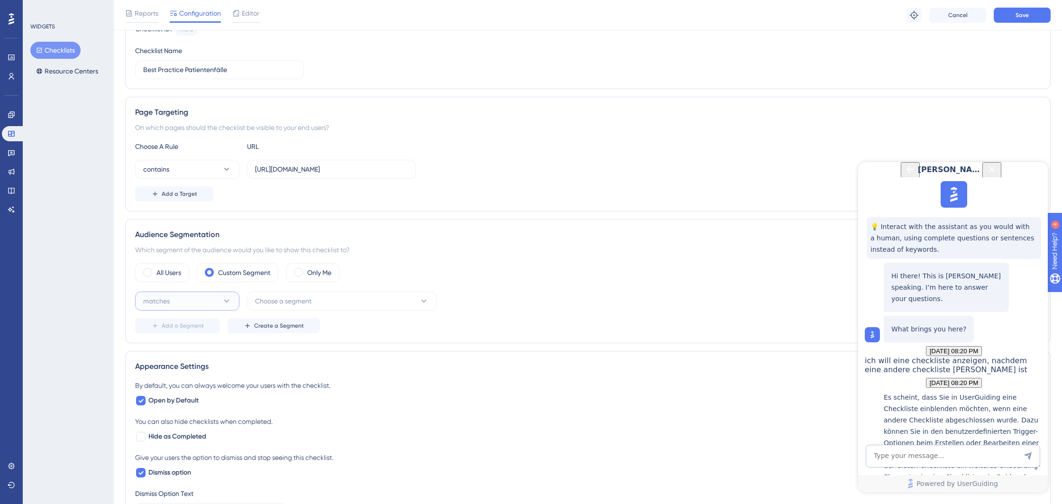
click at [234, 300] on button "matches" at bounding box center [187, 300] width 104 height 19
click at [204, 330] on div "matches matches" at bounding box center [187, 329] width 77 height 19
click at [309, 309] on button "Choose a segment" at bounding box center [342, 300] width 190 height 19
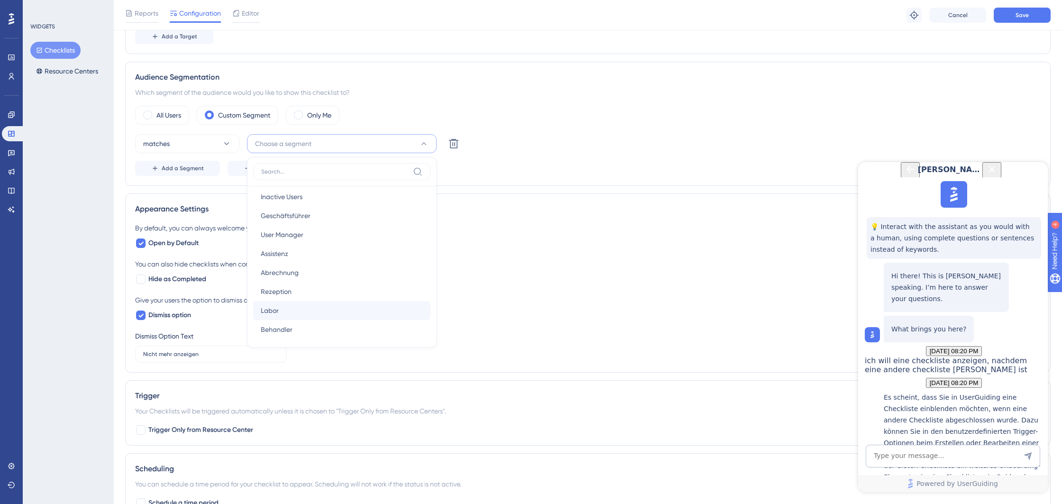
scroll to position [65, 0]
click at [304, 320] on div "Behandler Behandler" at bounding box center [342, 326] width 162 height 19
click at [194, 170] on span "Add a Segment" at bounding box center [183, 168] width 42 height 8
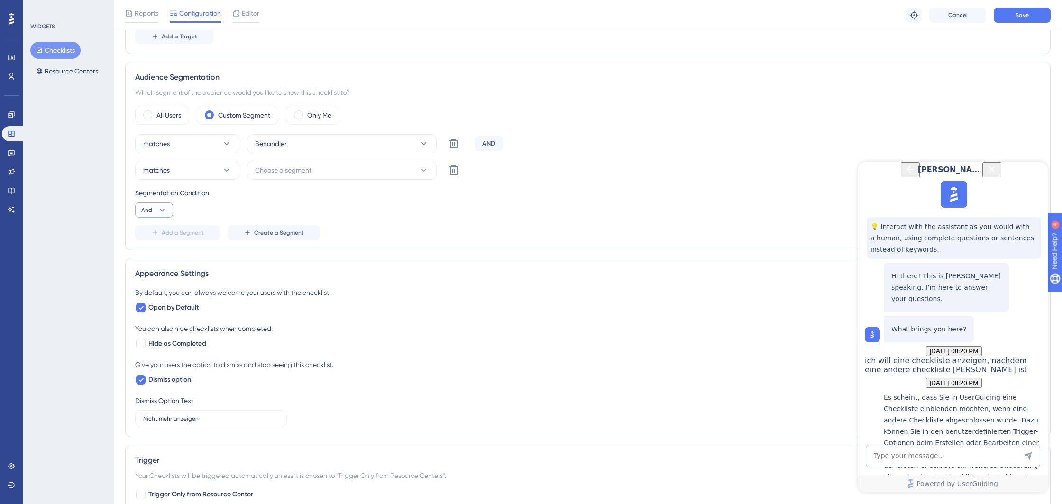
click at [168, 211] on button "And" at bounding box center [154, 209] width 38 height 15
click at [149, 256] on span "Or" at bounding box center [149, 255] width 8 height 11
click at [210, 172] on button "matches" at bounding box center [187, 170] width 104 height 19
click at [212, 172] on button "matches" at bounding box center [187, 170] width 104 height 19
click at [303, 167] on span "Choose a segment" at bounding box center [283, 169] width 56 height 11
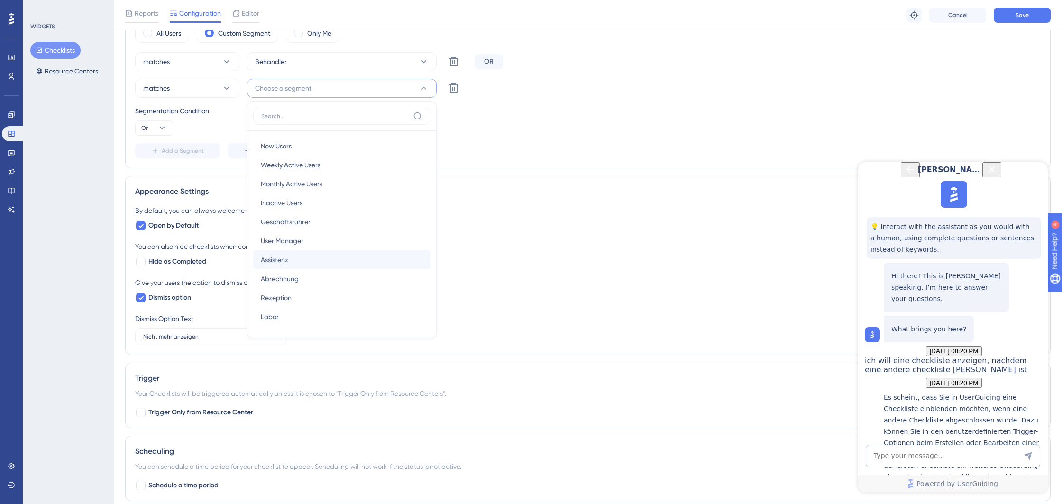
scroll to position [351, 0]
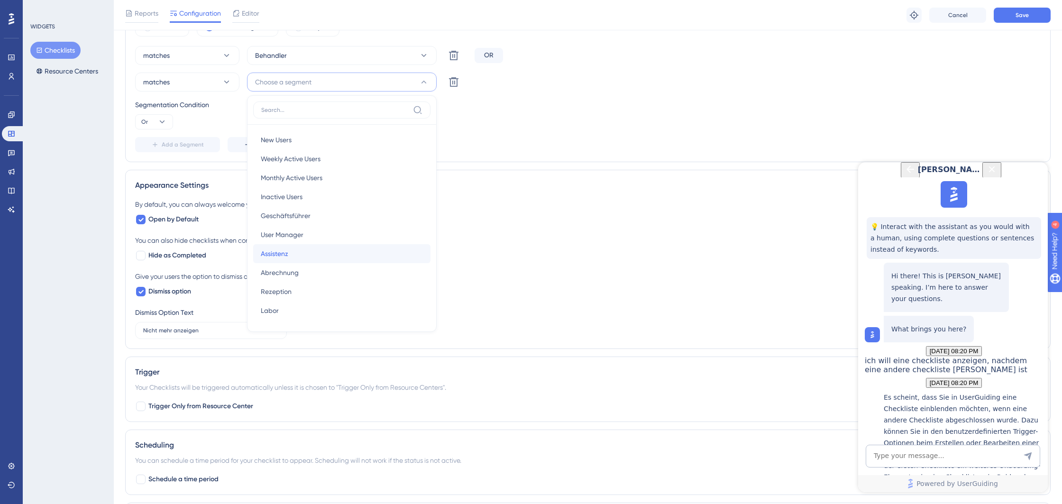
click at [280, 249] on span "Assistenz" at bounding box center [274, 253] width 27 height 11
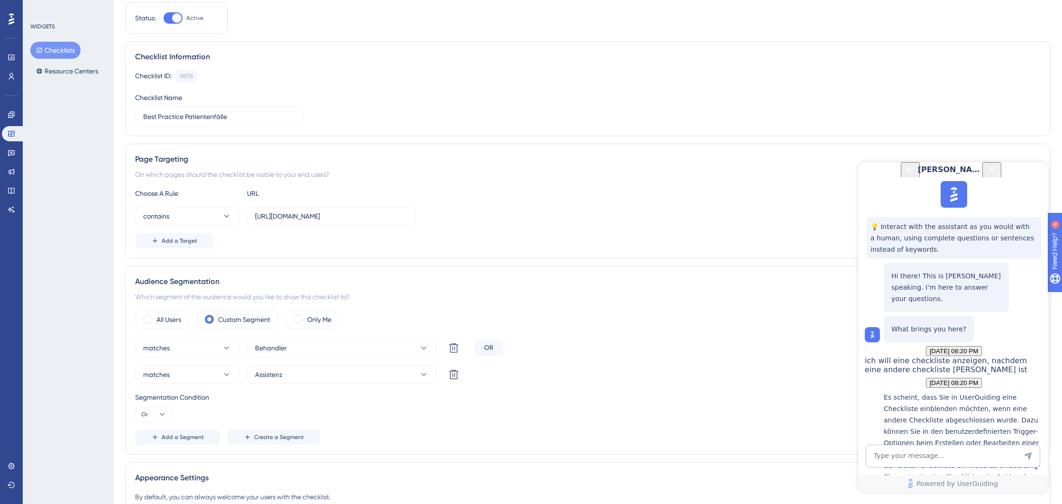
scroll to position [0, 0]
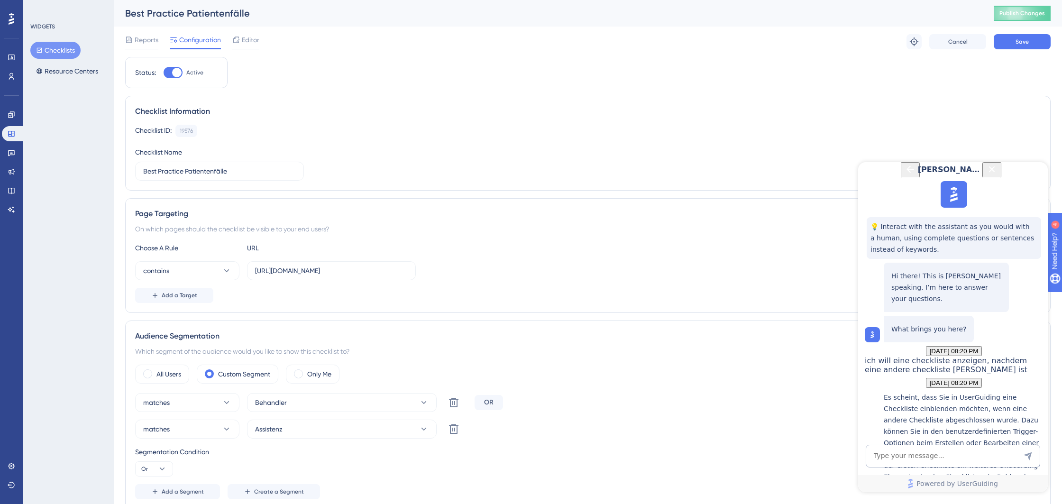
click at [1041, 49] on div "Reports Configuration Editor Troubleshoot Cancel Save" at bounding box center [587, 42] width 925 height 30
click at [1025, 45] on span "Save" at bounding box center [1021, 42] width 13 height 8
click at [252, 43] on span "Editor" at bounding box center [251, 39] width 18 height 11
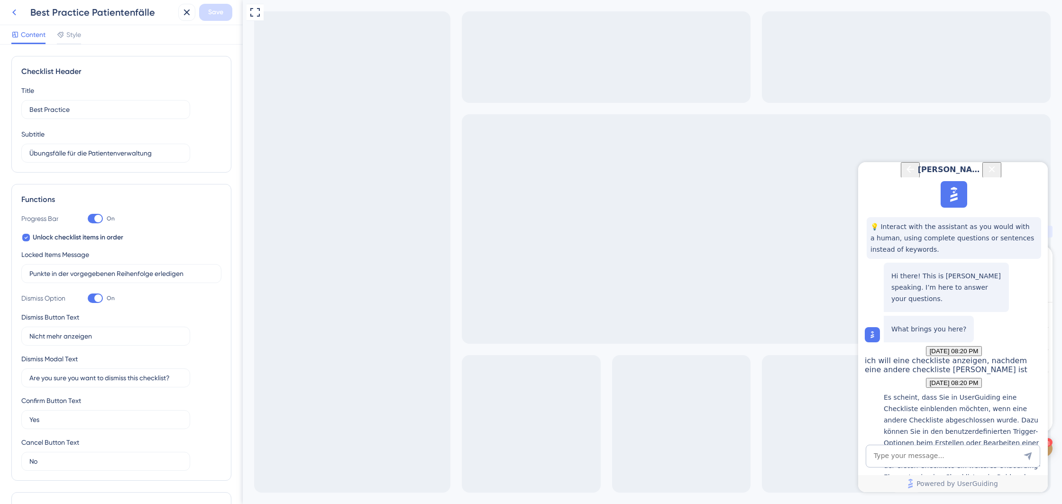
click at [15, 10] on icon at bounding box center [14, 12] width 4 height 6
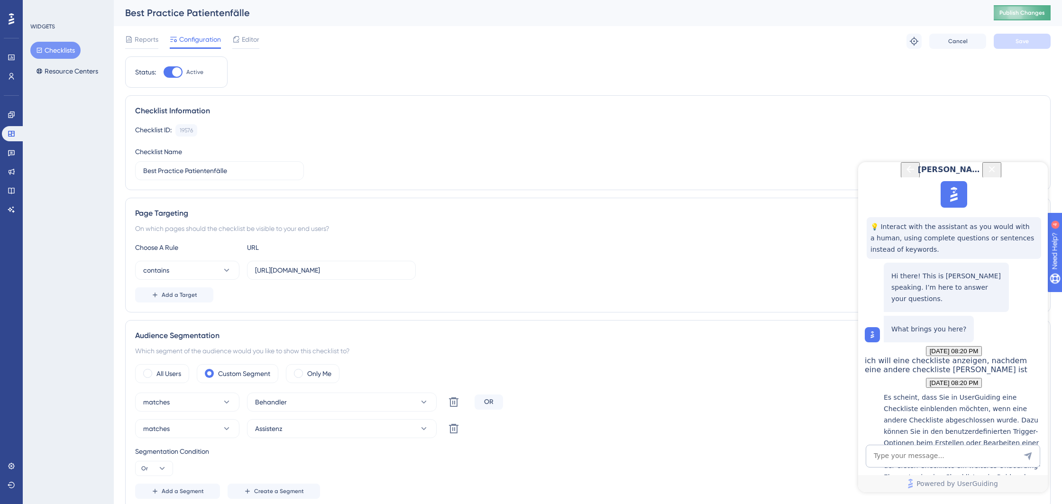
scroll to position [1, 0]
click at [1016, 18] on button "Publish Changes" at bounding box center [1021, 12] width 57 height 15
click at [10, 119] on link at bounding box center [11, 114] width 19 height 15
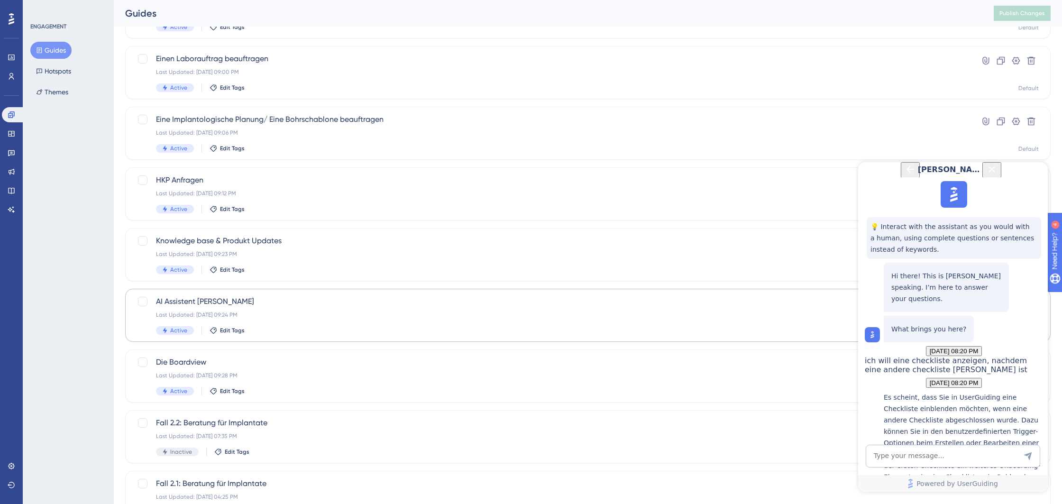
scroll to position [232, 0]
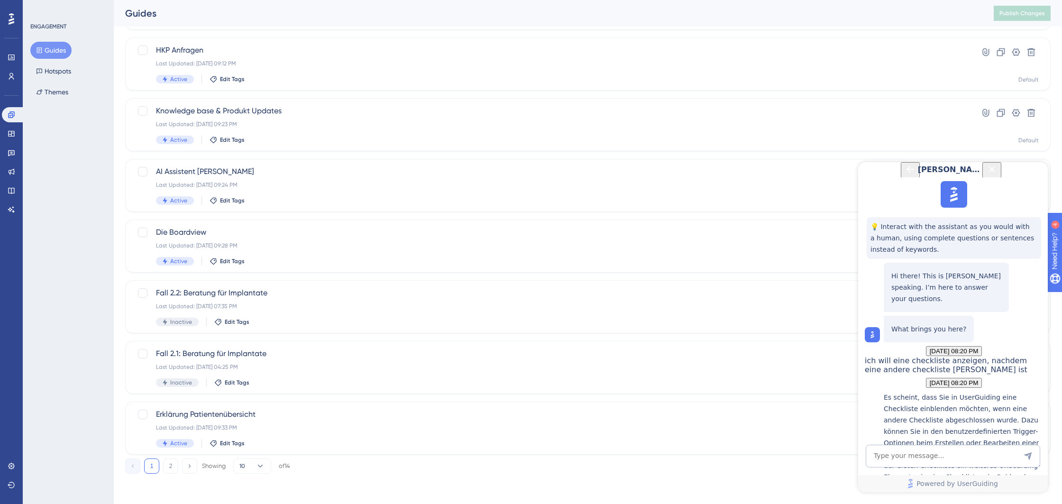
click at [173, 463] on button "2" at bounding box center [170, 465] width 15 height 15
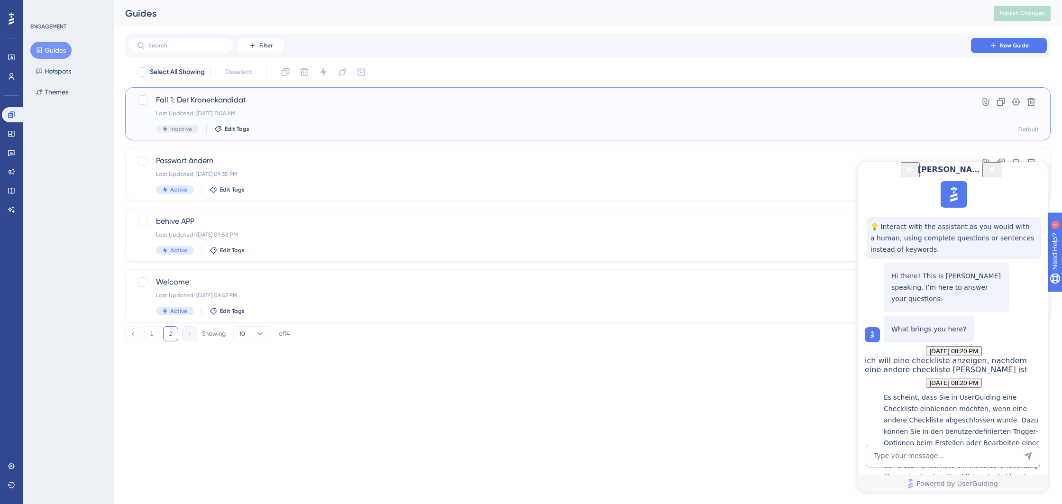
click at [251, 104] on span "Fall 1: Der Kronenkandidat" at bounding box center [550, 99] width 788 height 11
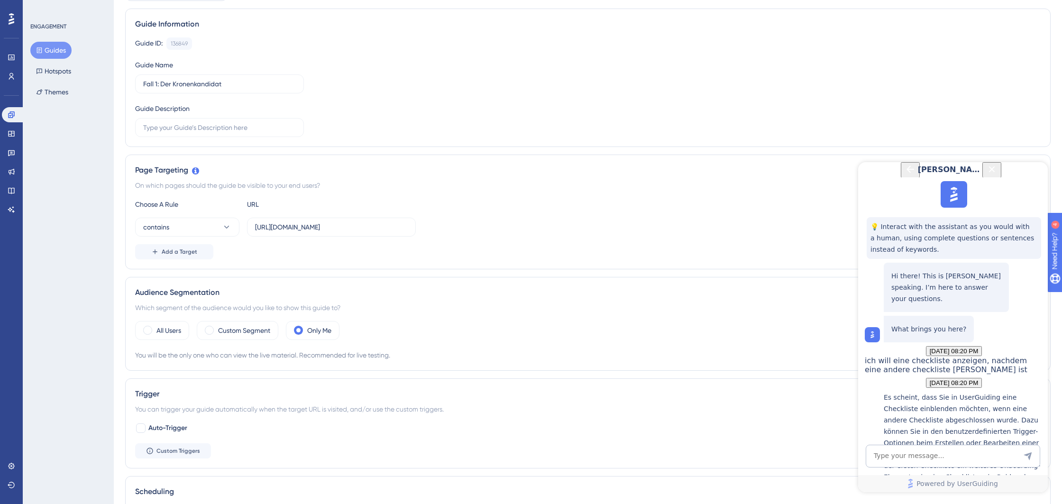
scroll to position [139, 0]
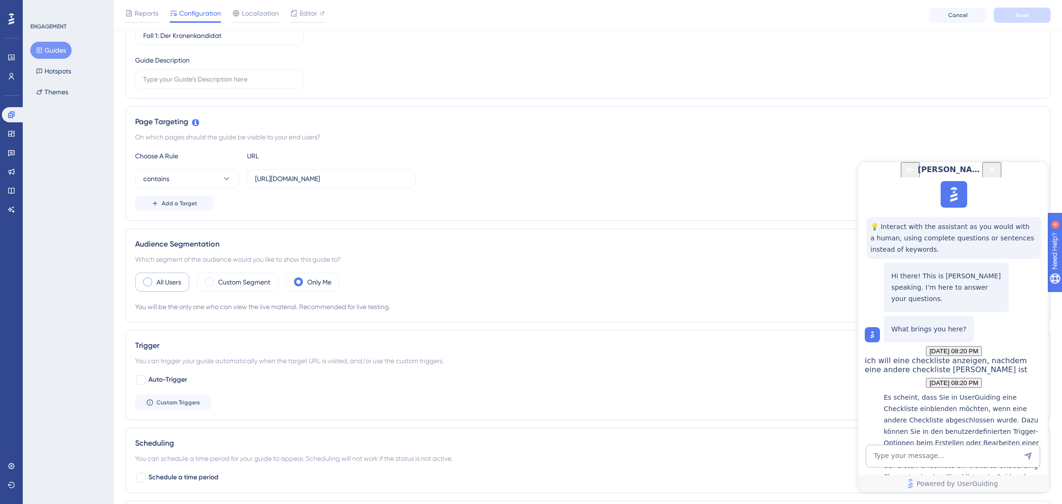
click at [156, 290] on div "All Users" at bounding box center [162, 281] width 54 height 19
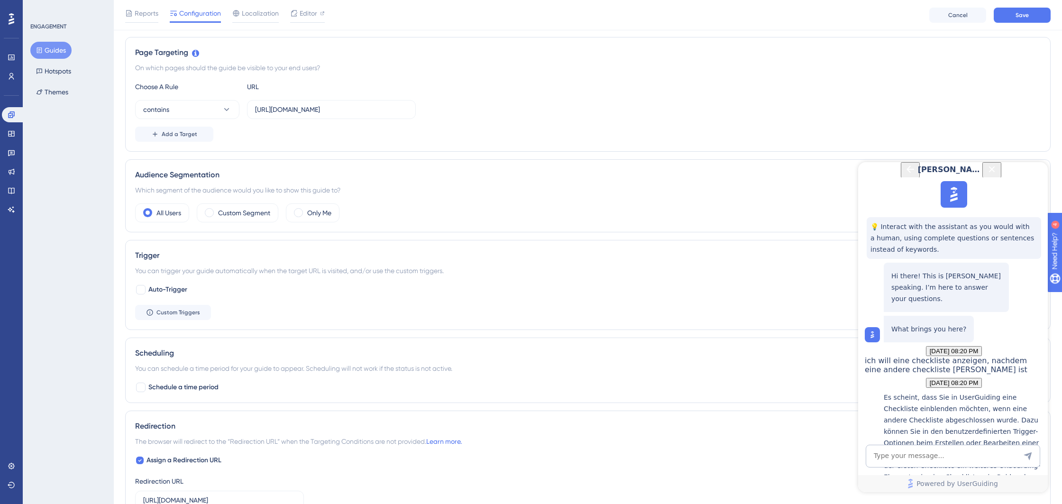
scroll to position [255, 0]
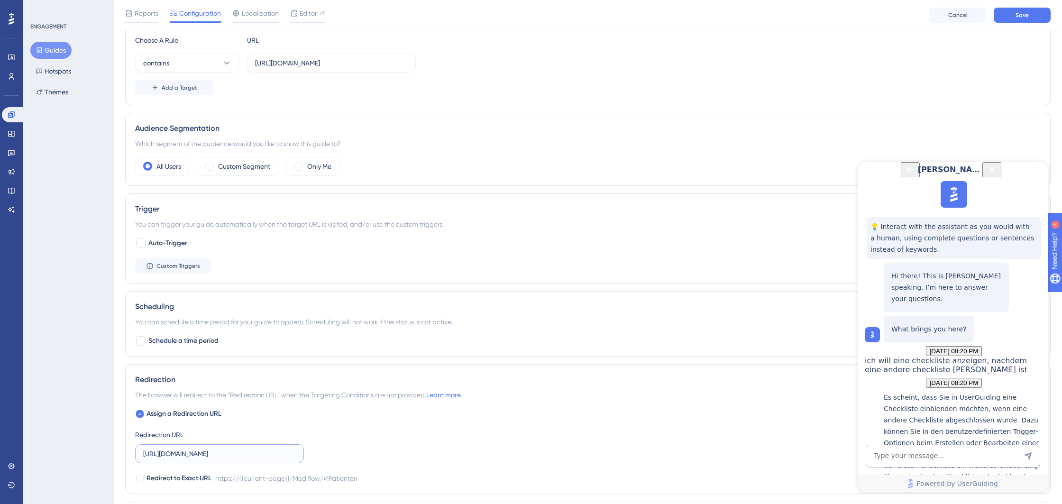
drag, startPoint x: 271, startPoint y: 452, endPoint x: 180, endPoint y: 454, distance: 91.0
click at [180, 454] on input "[URL][DOMAIN_NAME]" at bounding box center [219, 453] width 153 height 10
click at [142, 411] on div at bounding box center [140, 414] width 8 height 8
checkbox input "false"
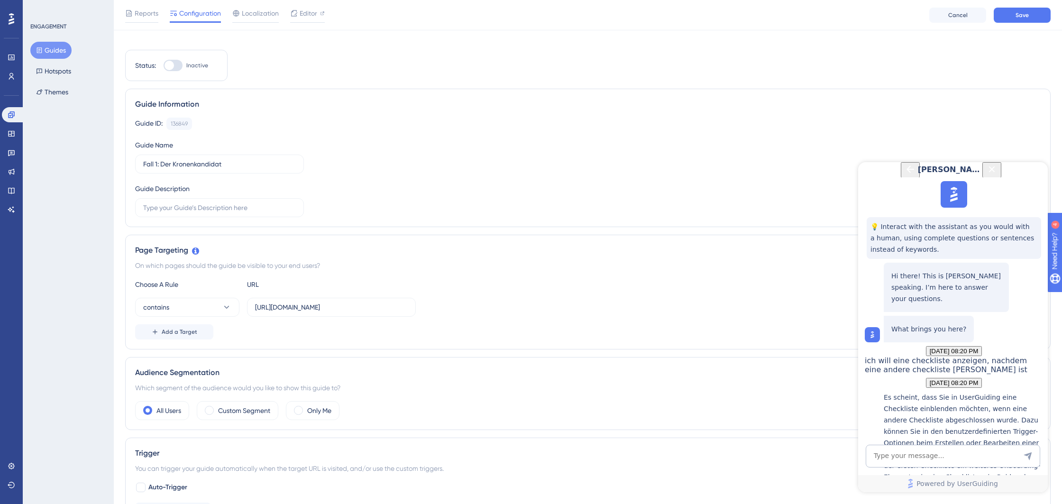
scroll to position [0, 0]
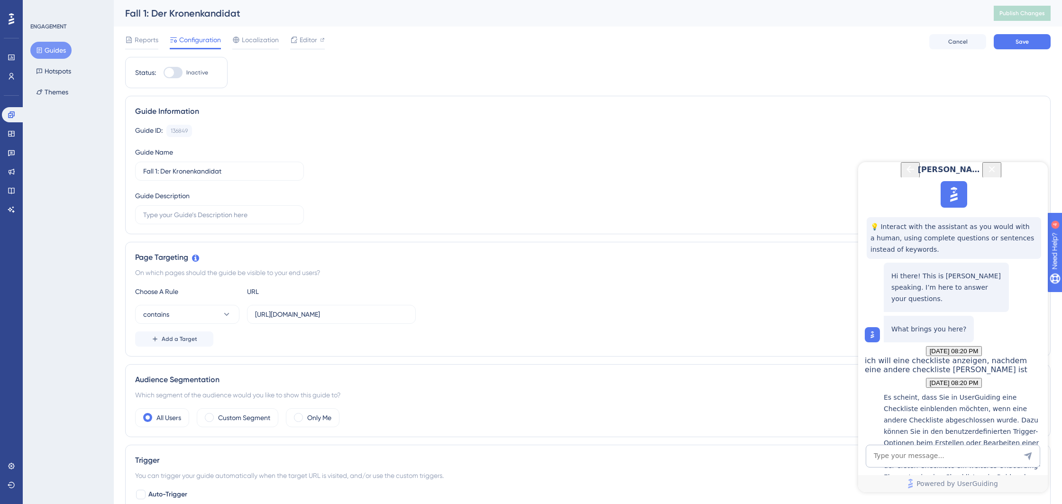
click at [172, 75] on div at bounding box center [168, 72] width 9 height 9
click at [163, 73] on input "Inactive" at bounding box center [163, 73] width 0 height 0
checkbox input "true"
click at [1019, 39] on span "Save" at bounding box center [1021, 42] width 13 height 8
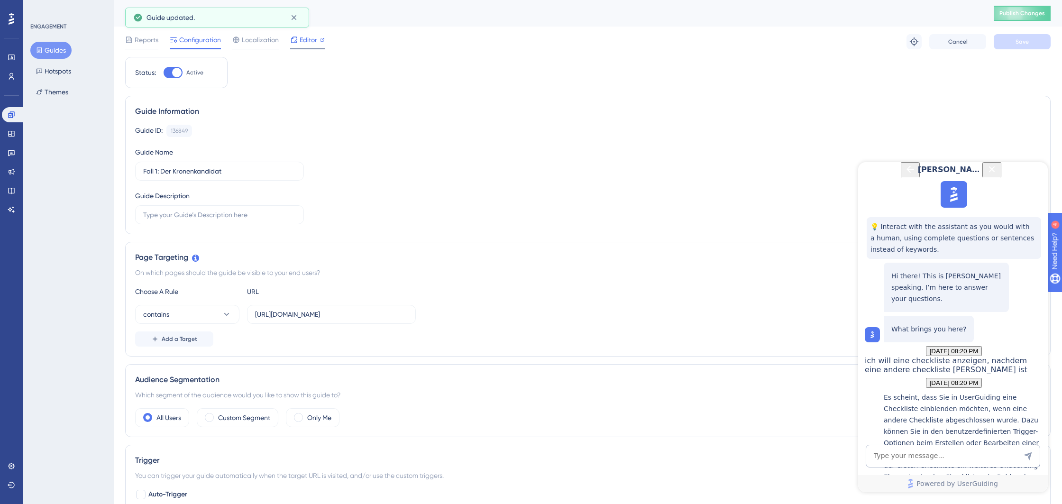
click at [300, 44] on span "Editor" at bounding box center [308, 39] width 18 height 11
click at [1026, 16] on span "Publish Changes" at bounding box center [1021, 13] width 45 height 8
click at [53, 54] on button "Guides" at bounding box center [50, 50] width 41 height 17
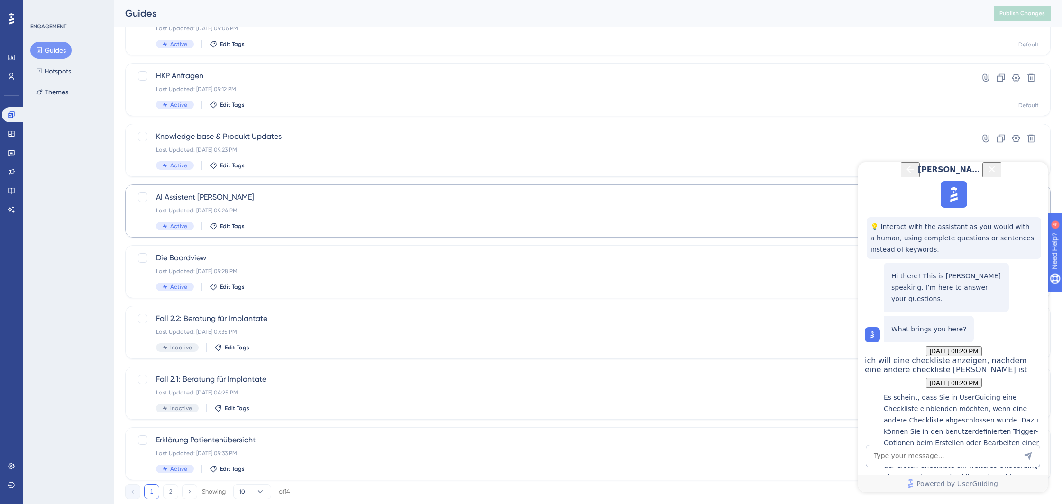
scroll to position [232, 0]
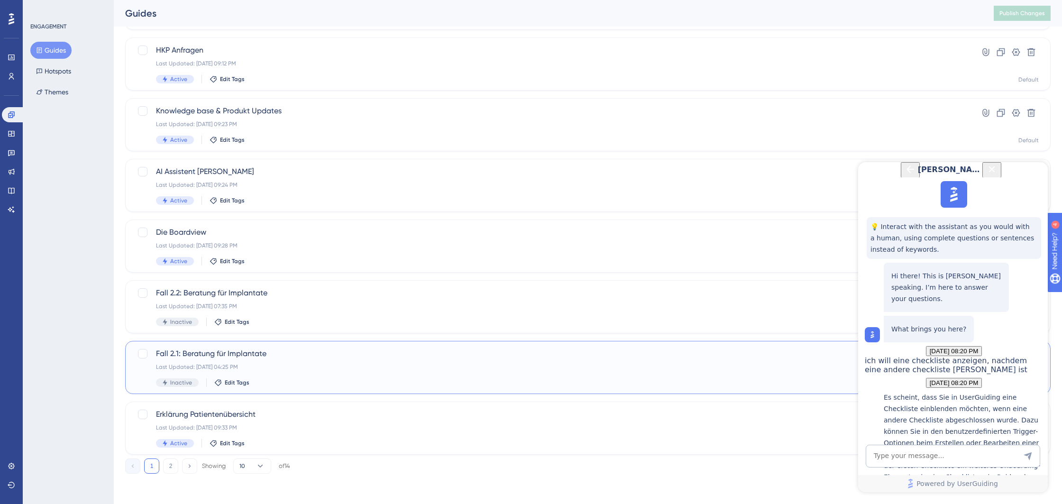
click at [302, 370] on div "Last Updated: [DATE] 04:25 PM" at bounding box center [550, 367] width 788 height 8
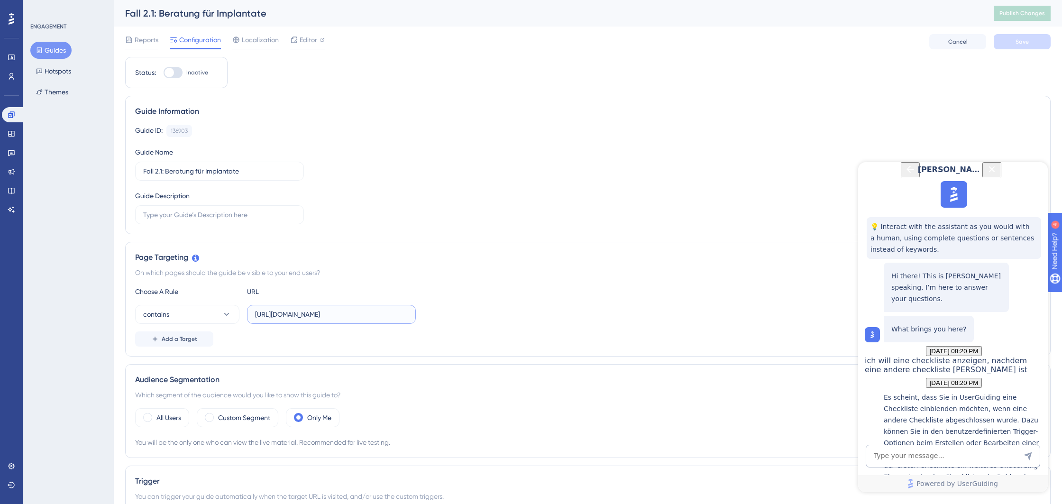
drag, startPoint x: 390, startPoint y: 318, endPoint x: 316, endPoint y: 316, distance: 73.5
click at [316, 316] on input "[URL][DOMAIN_NAME]" at bounding box center [331, 314] width 153 height 10
type input "[URL][DOMAIN_NAME]"
click at [1025, 44] on span "Save" at bounding box center [1021, 42] width 13 height 8
click at [169, 415] on label "All Users" at bounding box center [168, 417] width 25 height 11
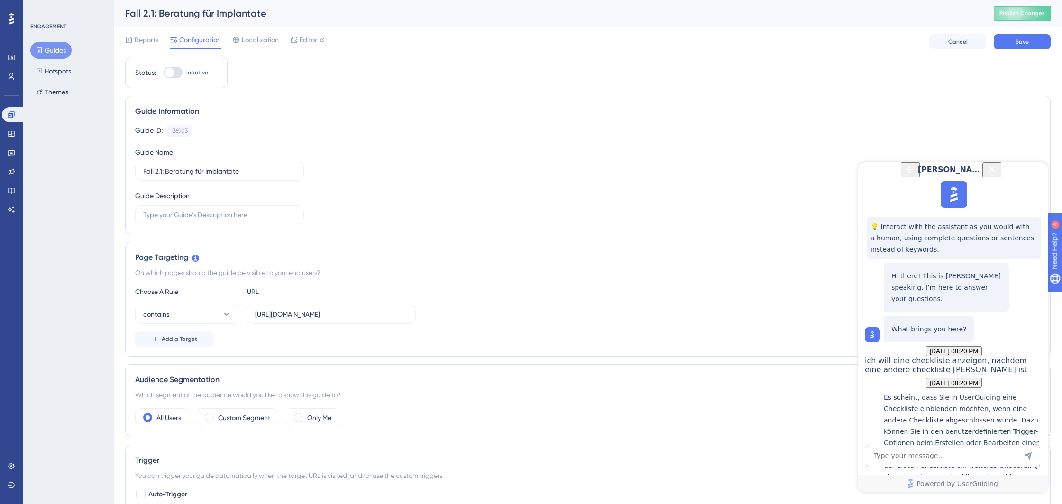
click at [180, 75] on div at bounding box center [172, 72] width 19 height 11
click at [163, 73] on input "Inactive" at bounding box center [163, 73] width 0 height 0
checkbox input "true"
click at [1029, 48] on button "Save" at bounding box center [1021, 41] width 57 height 15
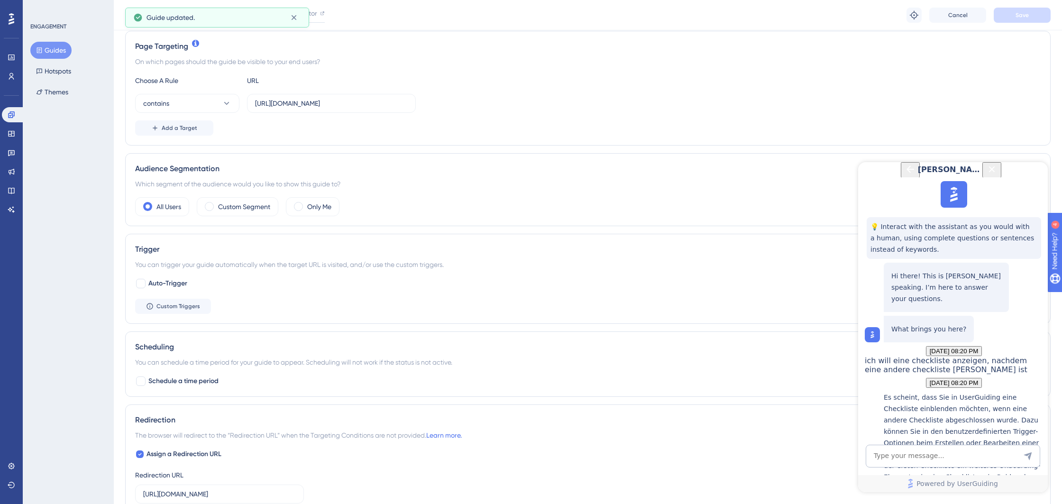
scroll to position [272, 0]
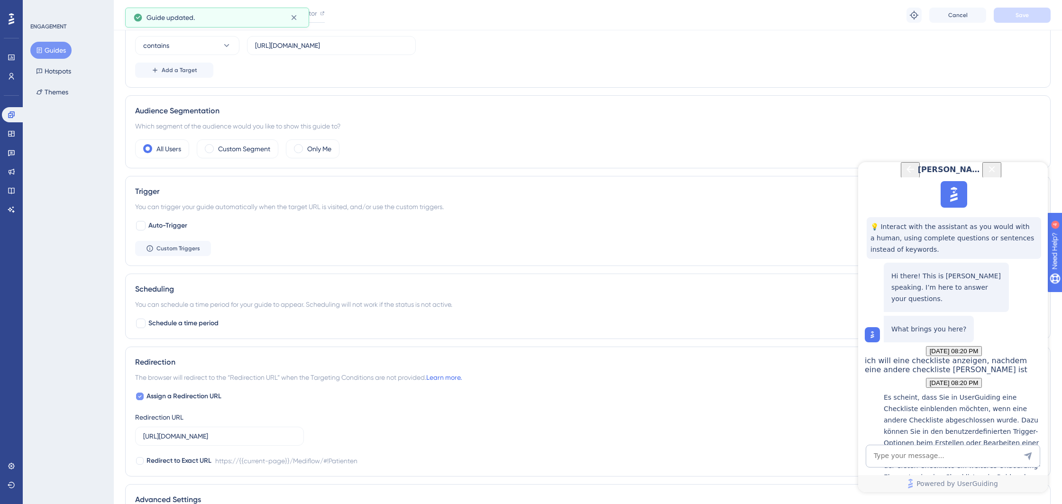
click at [138, 395] on icon at bounding box center [140, 396] width 4 height 8
checkbox input "false"
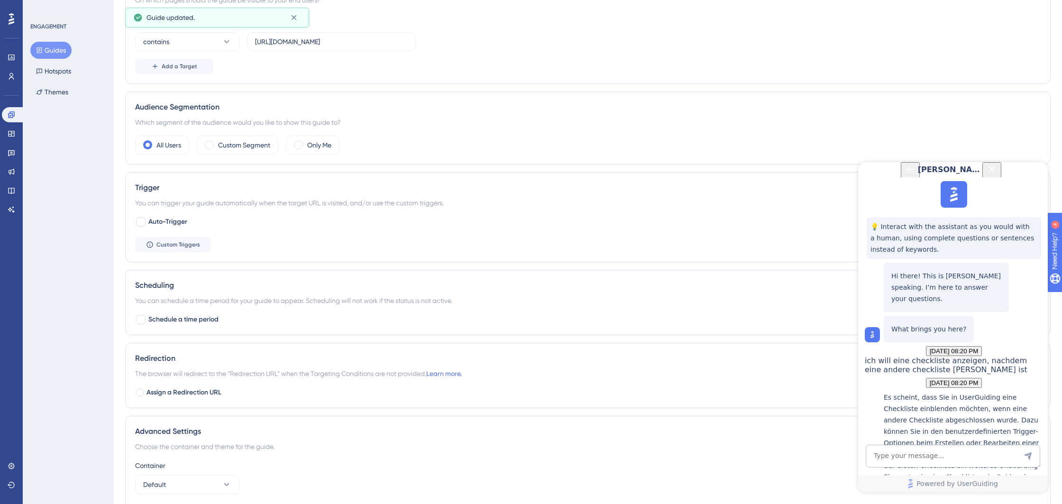
scroll to position [0, 0]
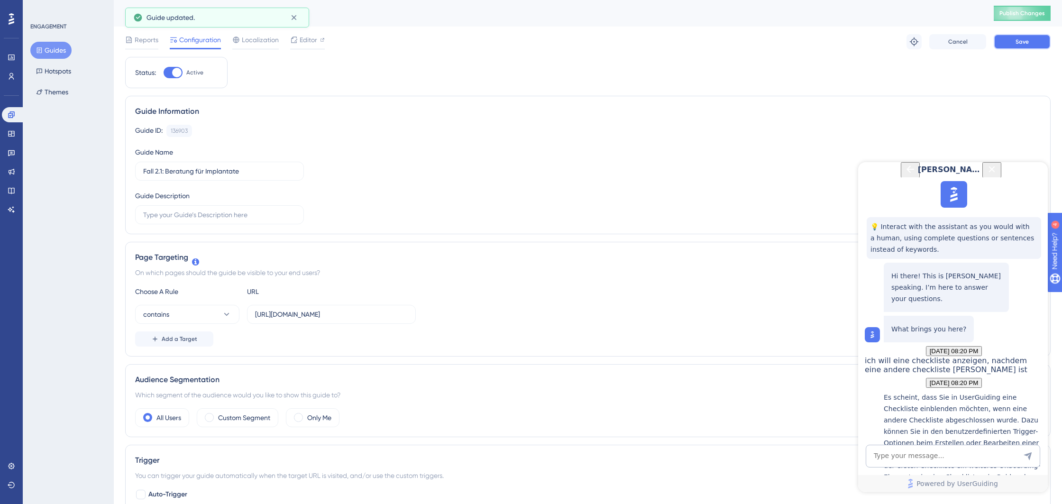
click at [1018, 36] on button "Save" at bounding box center [1021, 41] width 57 height 15
click at [62, 48] on button "Guides" at bounding box center [50, 50] width 41 height 17
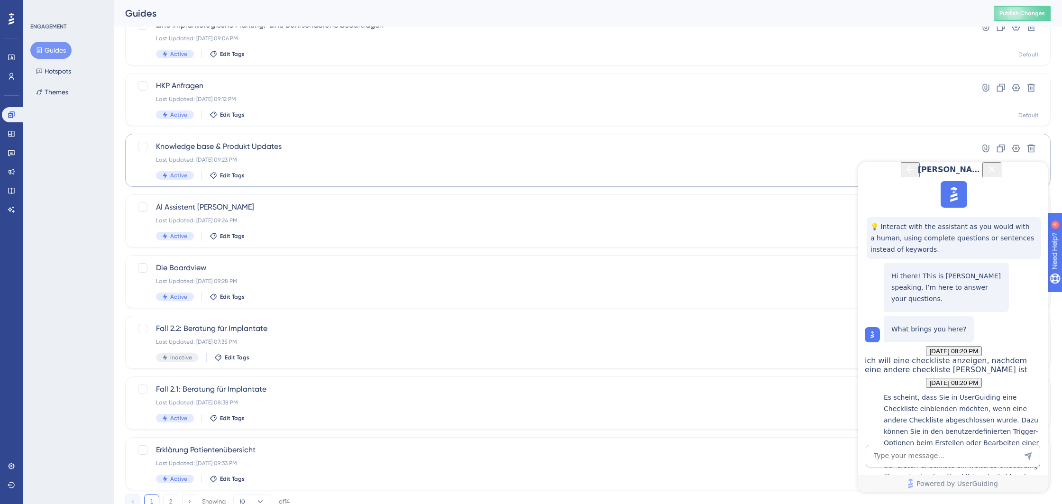
scroll to position [232, 0]
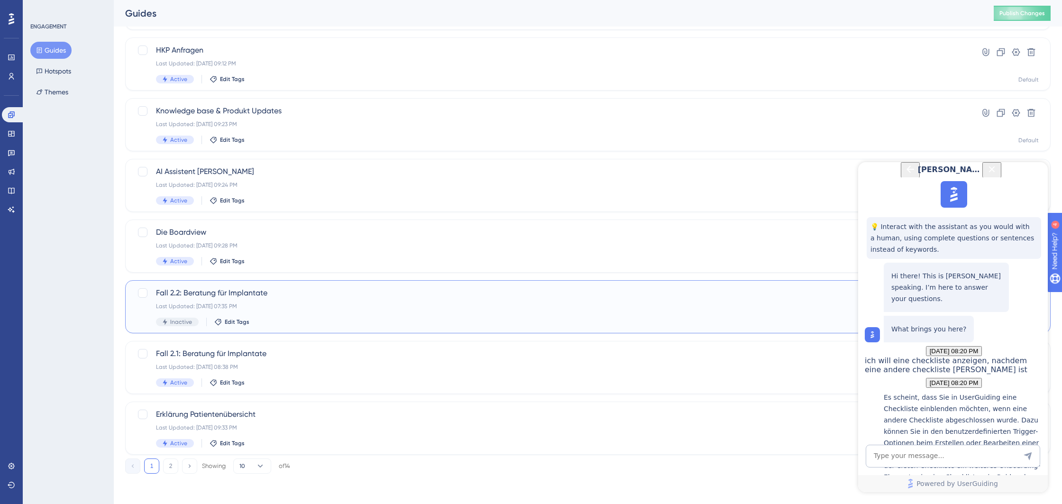
click at [278, 311] on div "Fall 2.2: Beratung für Implantate Last Updated: [DATE] 07:35 PM Inactive Edit T…" at bounding box center [550, 306] width 788 height 39
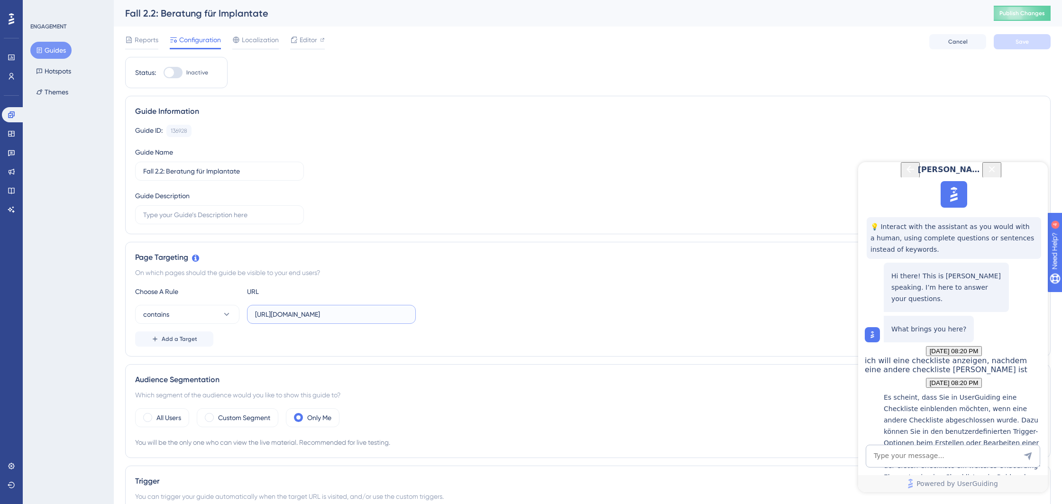
click at [387, 316] on input "[URL][DOMAIN_NAME]" at bounding box center [331, 314] width 153 height 10
drag, startPoint x: 390, startPoint y: 315, endPoint x: 329, endPoint y: 317, distance: 61.6
click at [315, 313] on input "[URL][DOMAIN_NAME]" at bounding box center [331, 314] width 153 height 10
type input "[URL][DOMAIN_NAME]"
click at [170, 420] on label "All Users" at bounding box center [168, 417] width 25 height 11
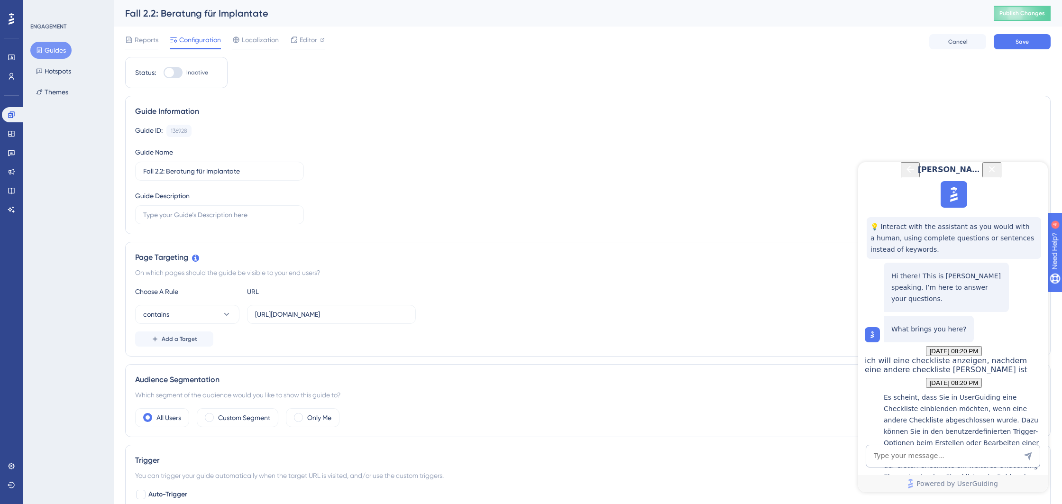
click at [172, 76] on div at bounding box center [172, 72] width 19 height 11
click at [163, 73] on input "Inactive" at bounding box center [163, 73] width 0 height 0
checkbox input "true"
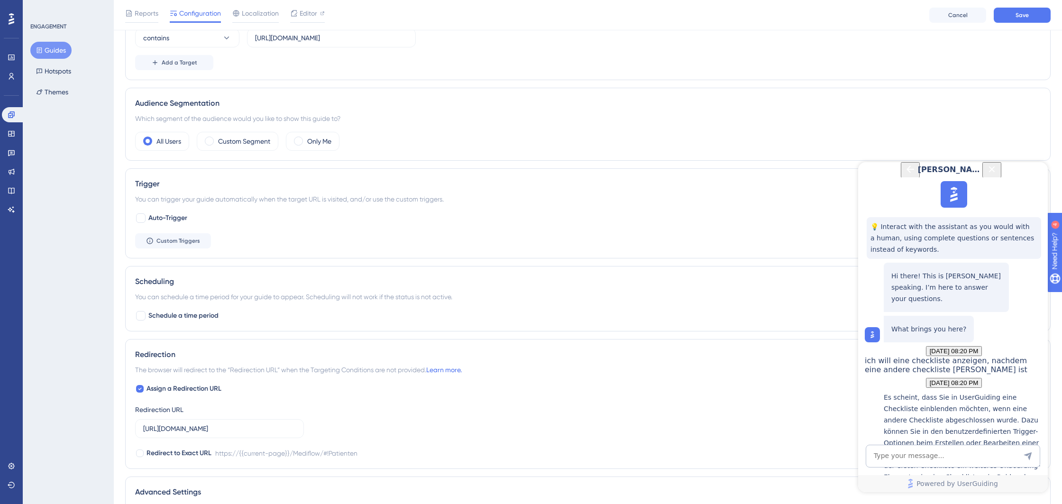
scroll to position [321, 0]
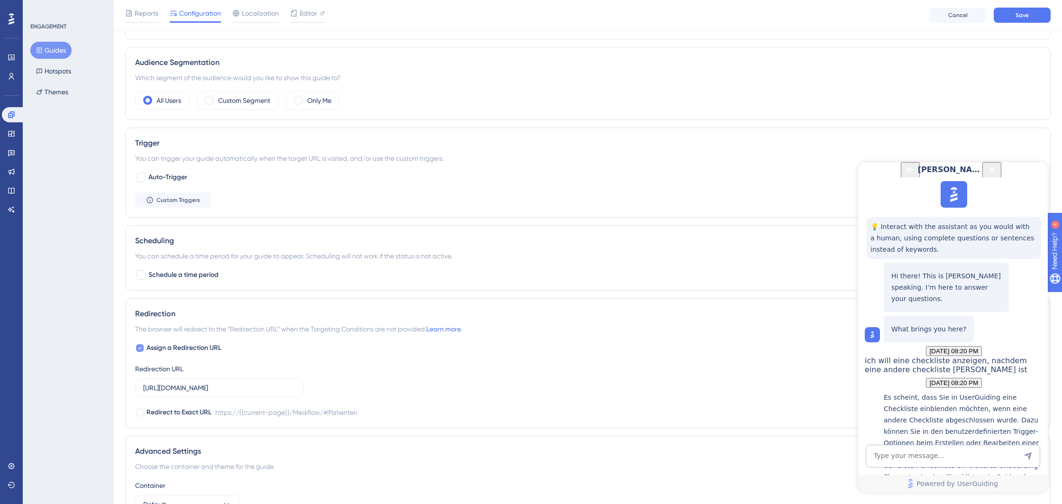
click at [138, 348] on div at bounding box center [140, 348] width 8 height 8
checkbox input "false"
click at [1034, 12] on button "Save" at bounding box center [1021, 15] width 57 height 15
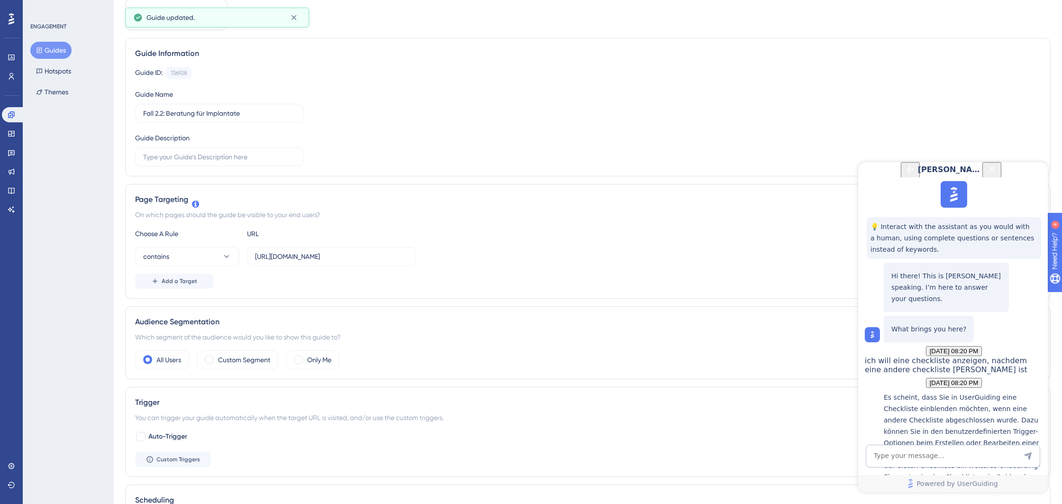
scroll to position [0, 0]
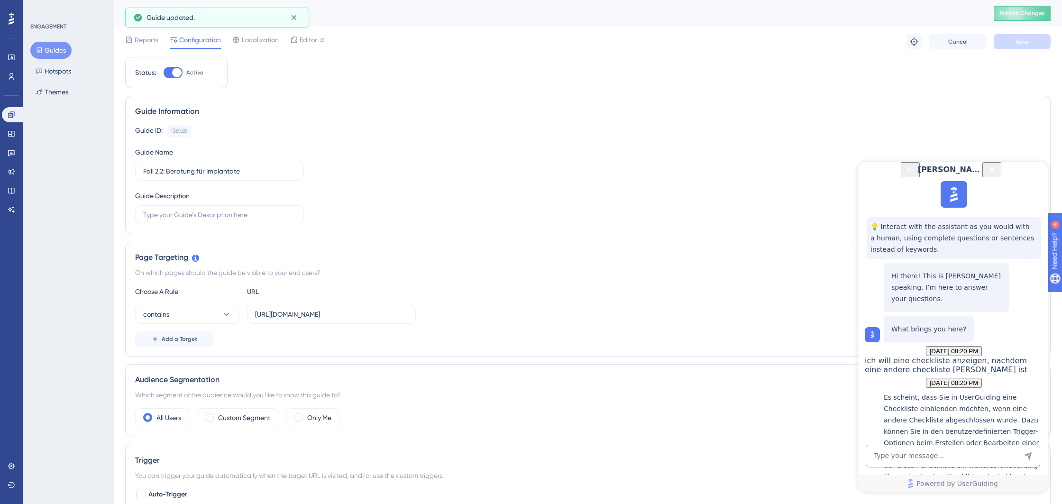
click at [60, 54] on button "Guides" at bounding box center [50, 50] width 41 height 17
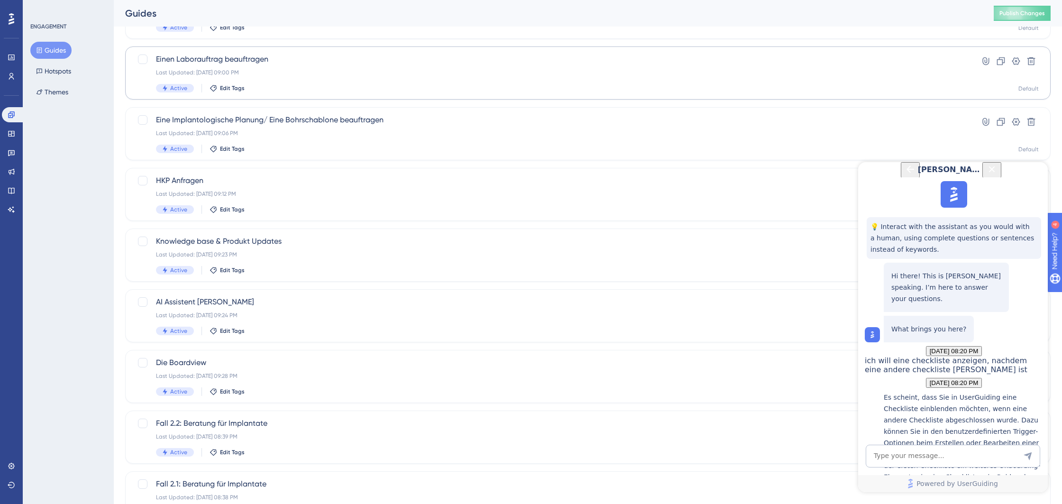
scroll to position [137, 0]
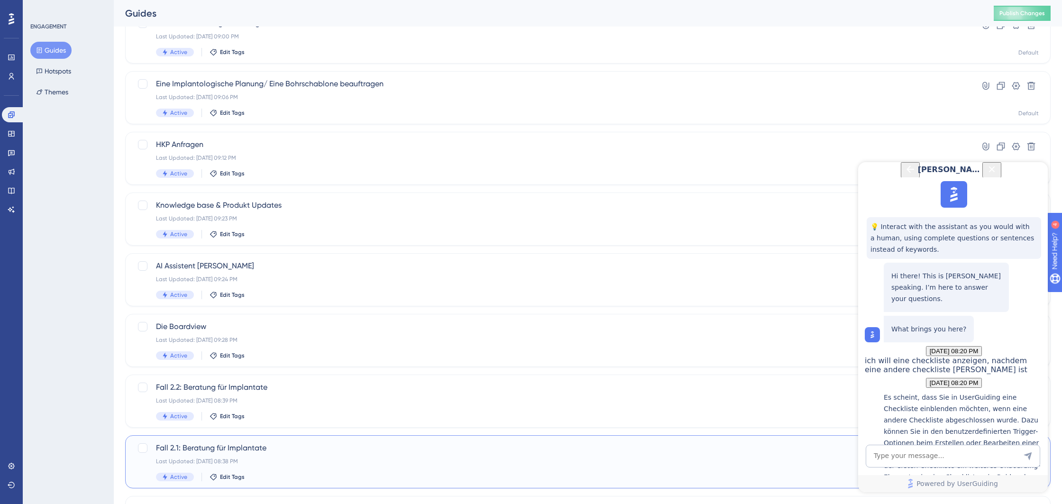
click at [283, 471] on div "Fall 2.1: Beratung für Implantate Last Updated: [DATE] 08:38 PM Active Edit Tags" at bounding box center [550, 461] width 788 height 39
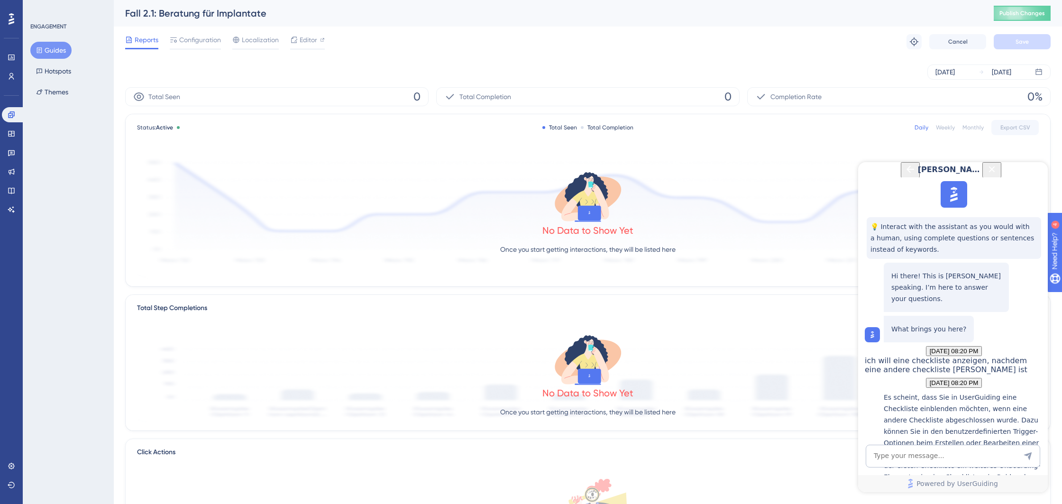
drag, startPoint x: 201, startPoint y: 45, endPoint x: 205, endPoint y: 56, distance: 11.5
click at [201, 45] on span "Configuration" at bounding box center [200, 39] width 42 height 11
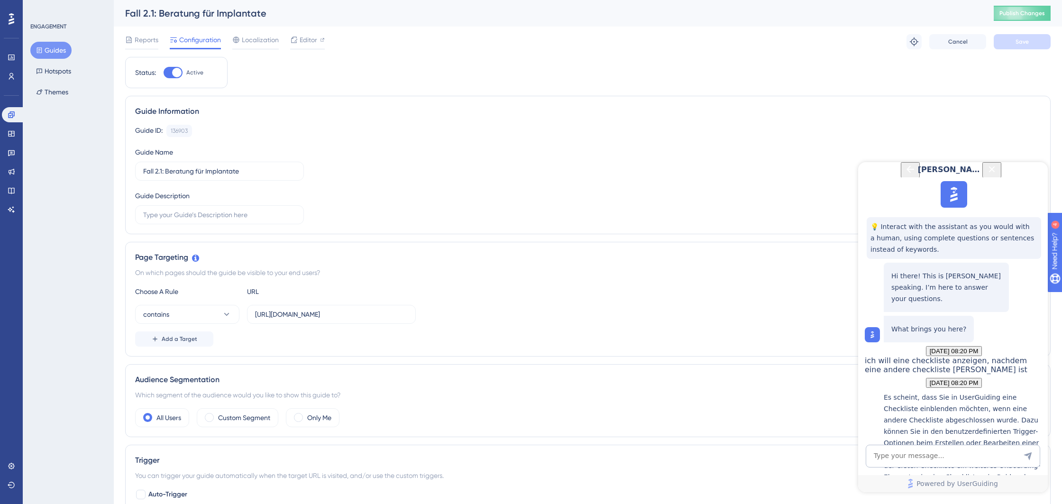
click at [45, 42] on button "Guides" at bounding box center [50, 50] width 41 height 17
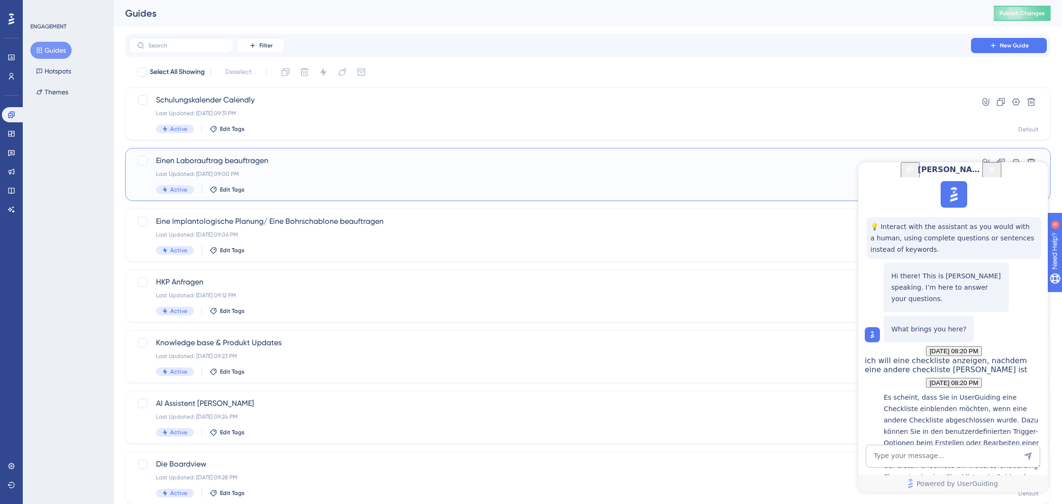
click at [525, 161] on span "Einen Laborauftrag beauftragen" at bounding box center [550, 160] width 788 height 11
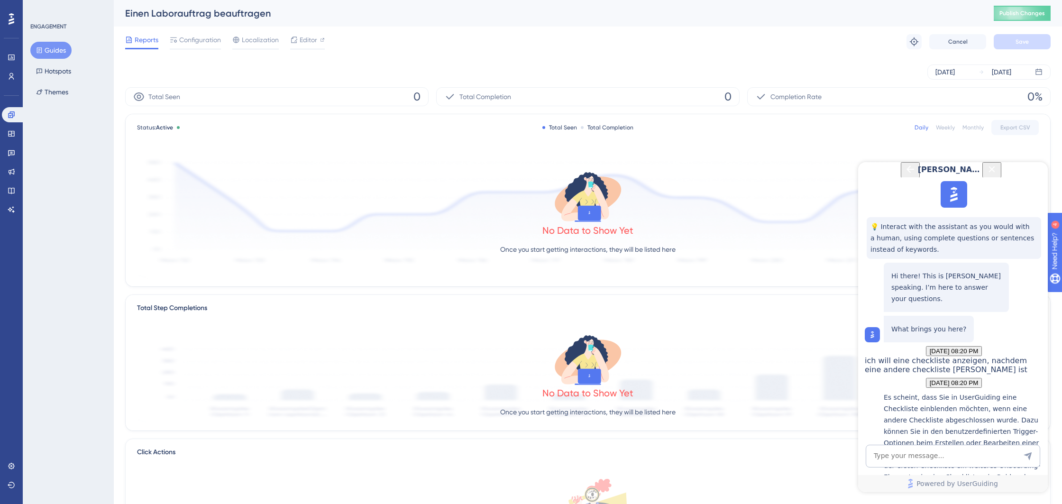
click at [58, 55] on button "Guides" at bounding box center [50, 50] width 41 height 17
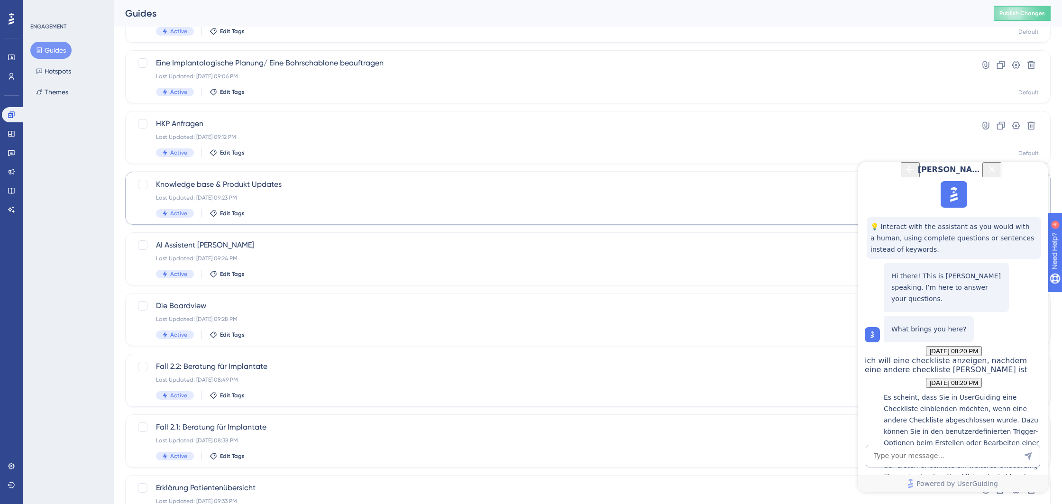
scroll to position [232, 0]
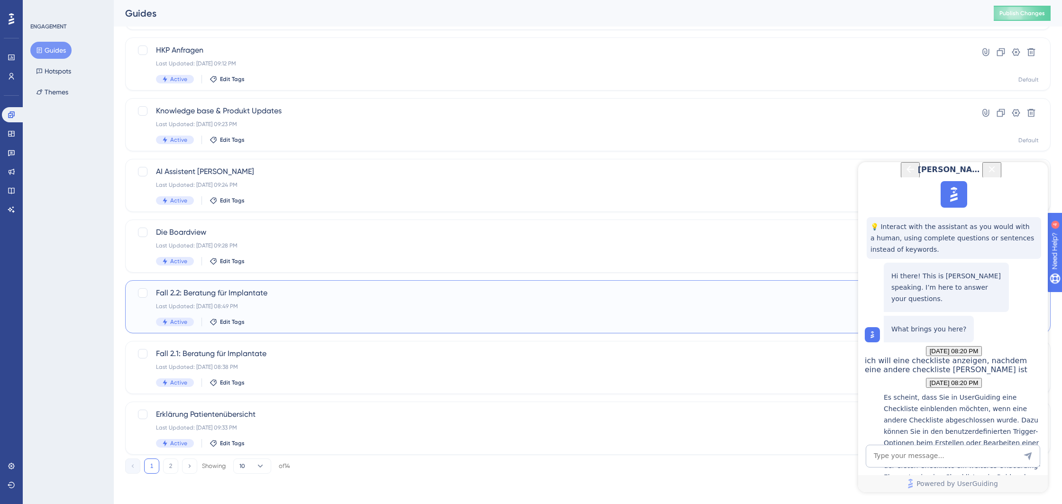
click at [304, 297] on span "Fall 2.2: Beratung für Implantate" at bounding box center [550, 292] width 788 height 11
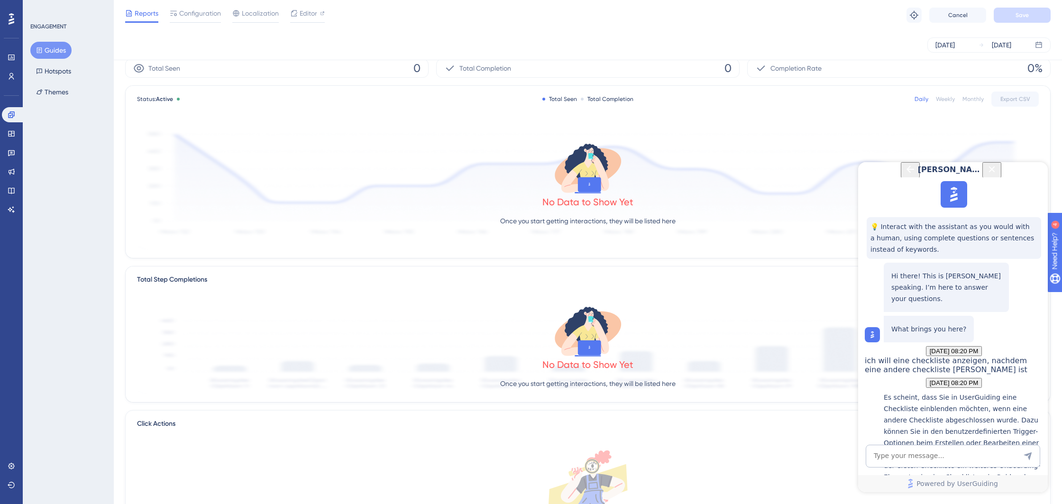
scroll to position [32, 0]
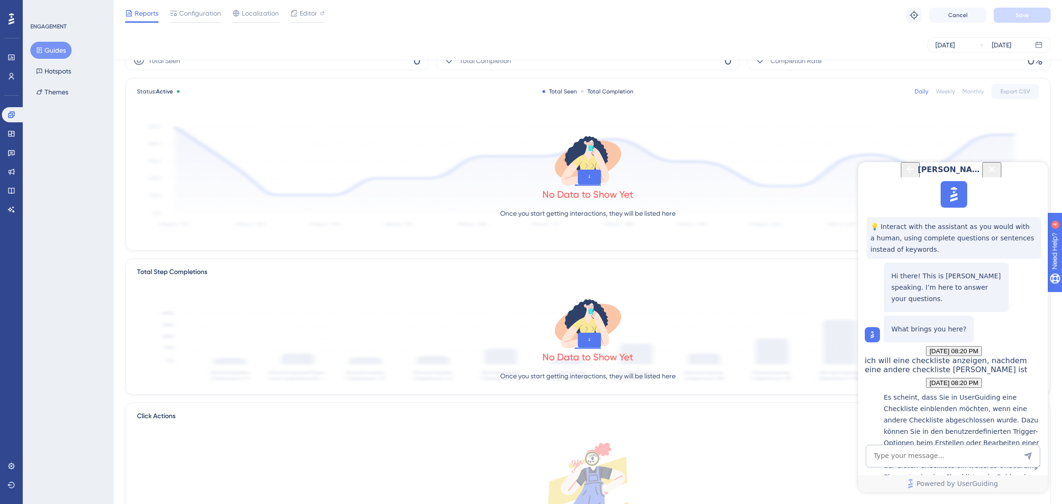
click at [193, 16] on span "Configuration" at bounding box center [200, 13] width 42 height 11
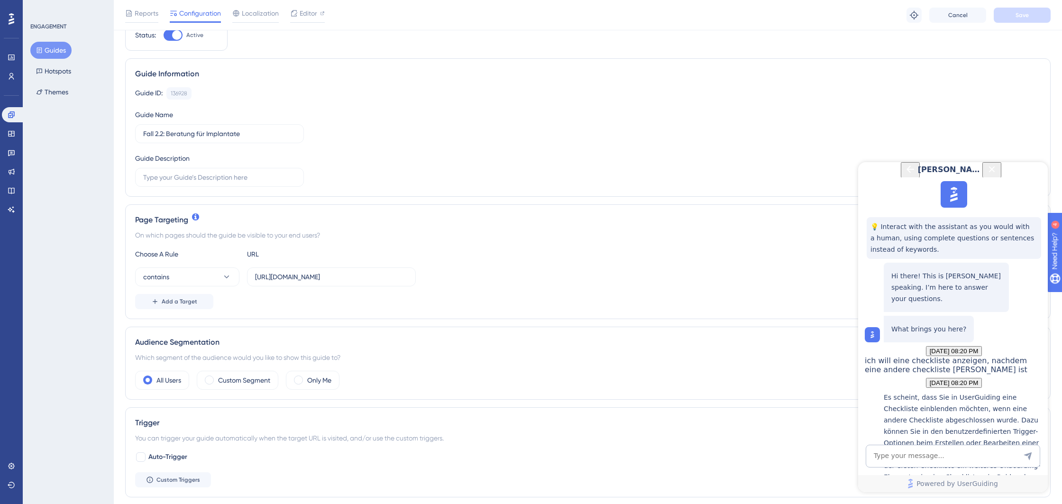
scroll to position [87, 0]
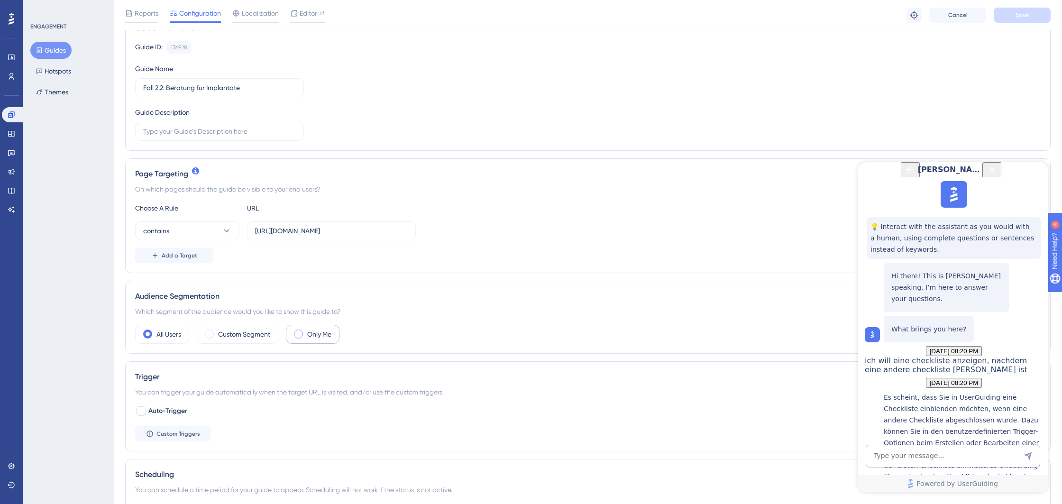
click at [318, 336] on label "Only Me" at bounding box center [319, 333] width 24 height 11
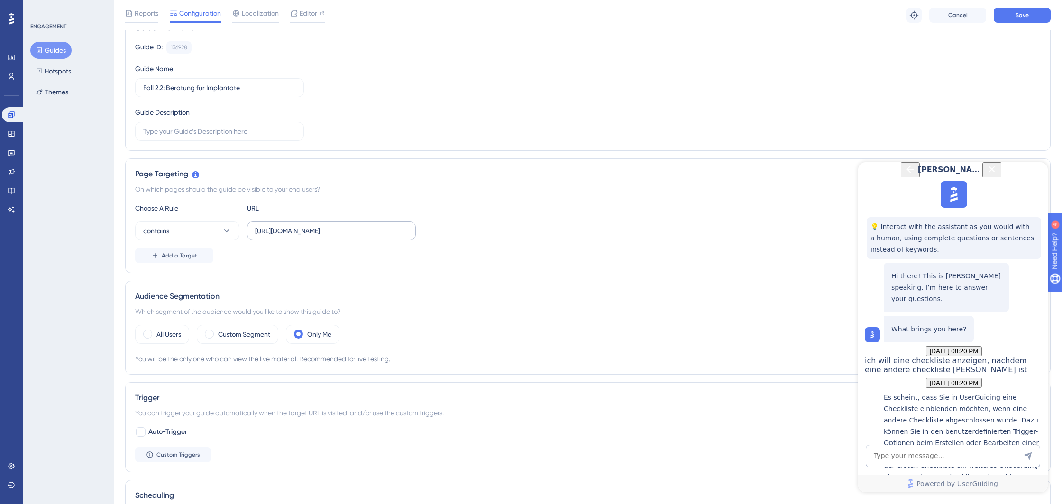
scroll to position [0, 0]
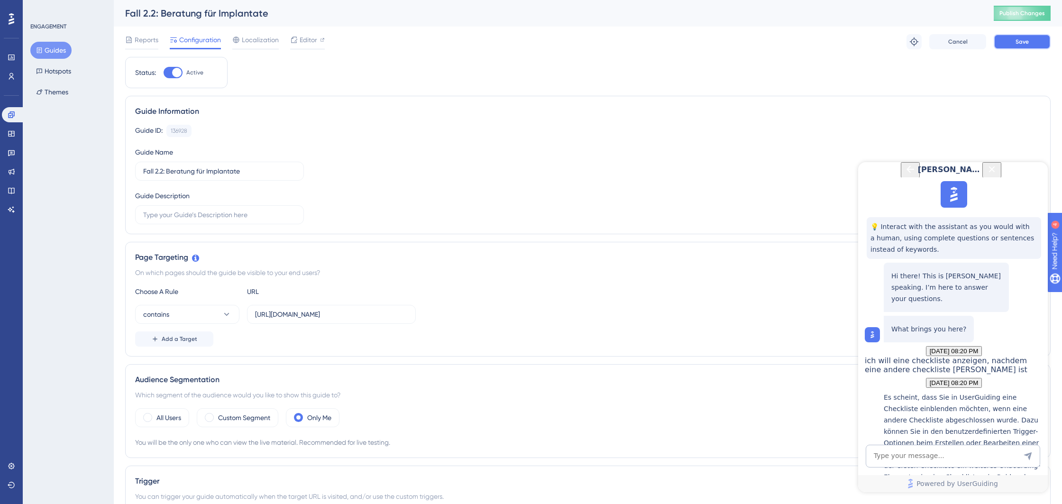
click at [1017, 40] on span "Save" at bounding box center [1021, 42] width 13 height 8
click at [61, 50] on button "Guides" at bounding box center [50, 50] width 41 height 17
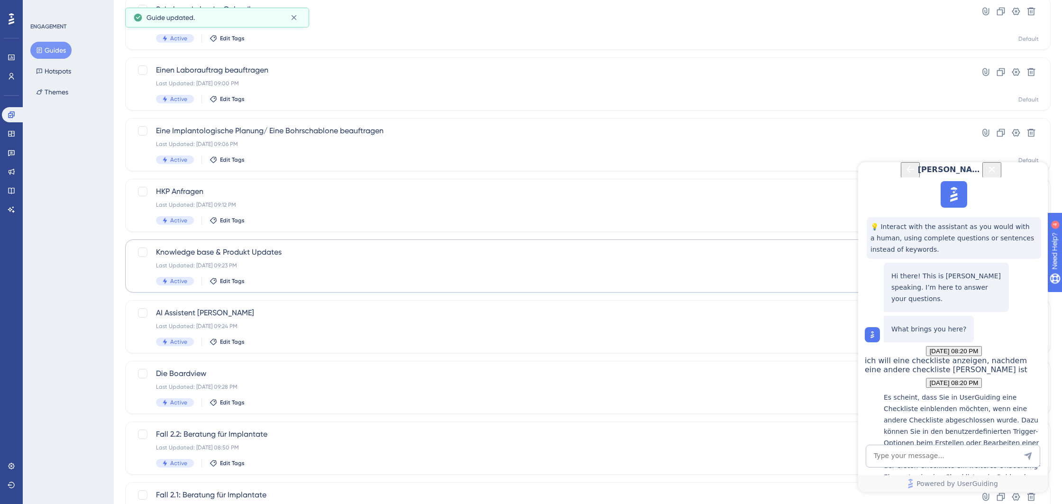
scroll to position [232, 0]
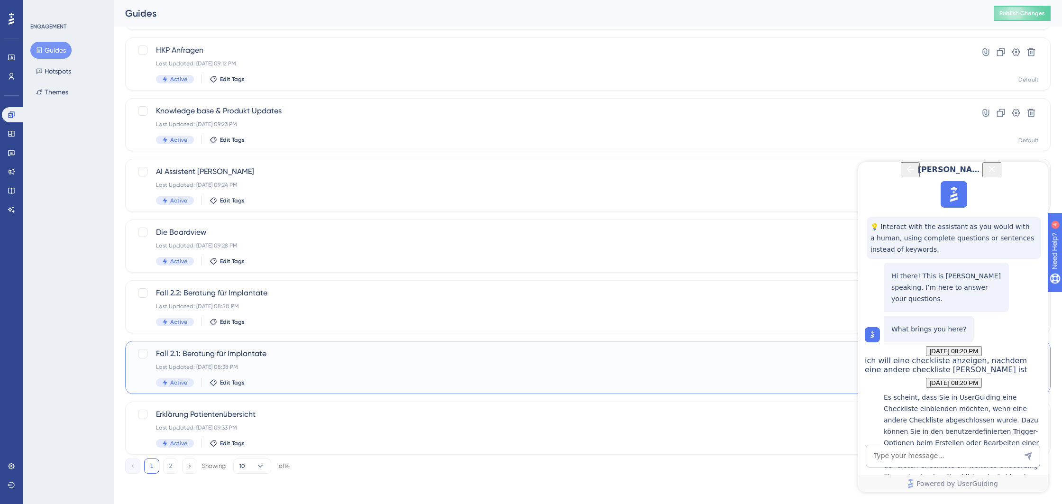
click at [247, 365] on div "Last Updated: [DATE] 08:38 PM" at bounding box center [550, 367] width 788 height 8
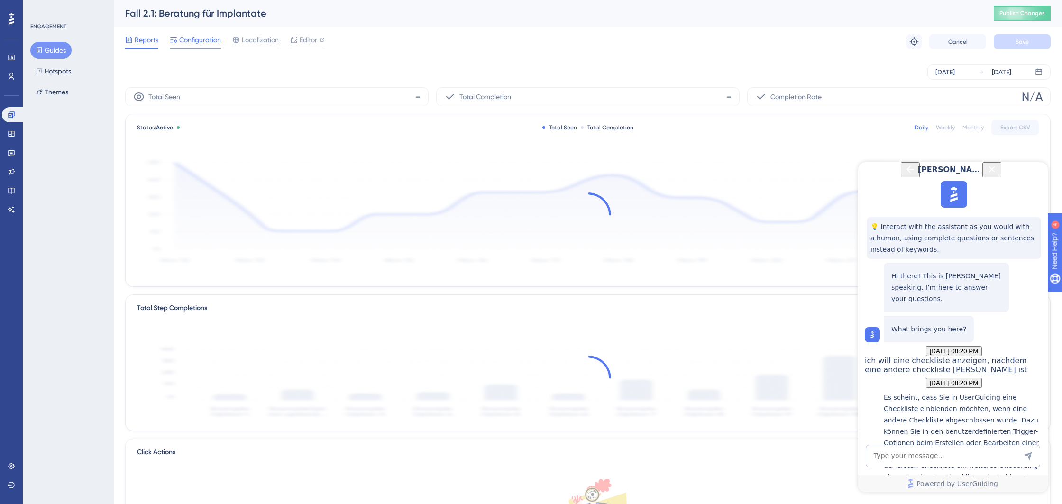
click at [195, 38] on span "Configuration" at bounding box center [200, 39] width 42 height 11
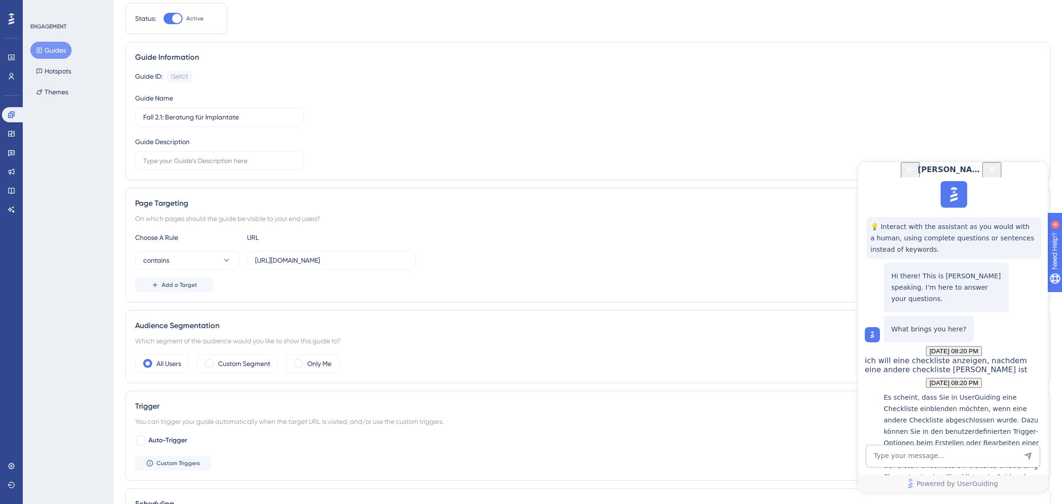
scroll to position [74, 0]
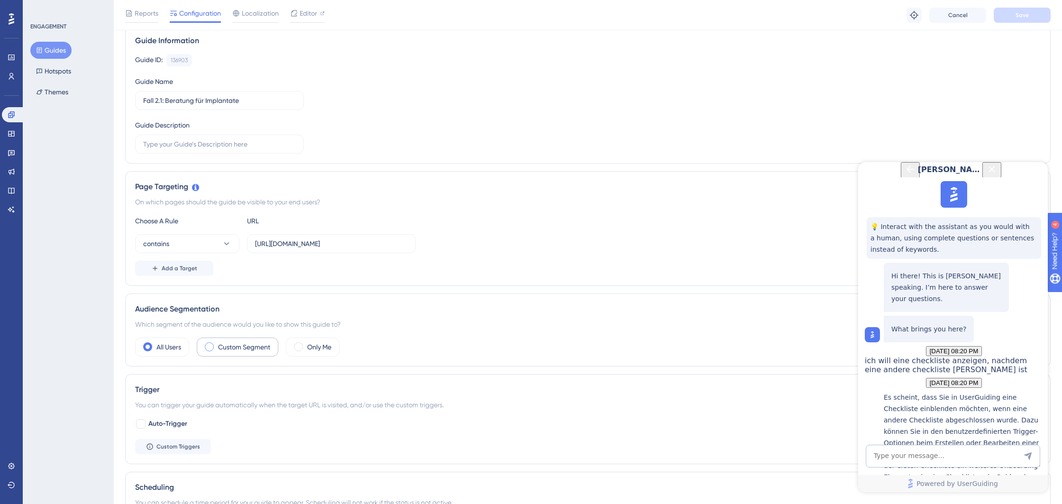
click at [245, 342] on label "Custom Segment" at bounding box center [244, 346] width 52 height 11
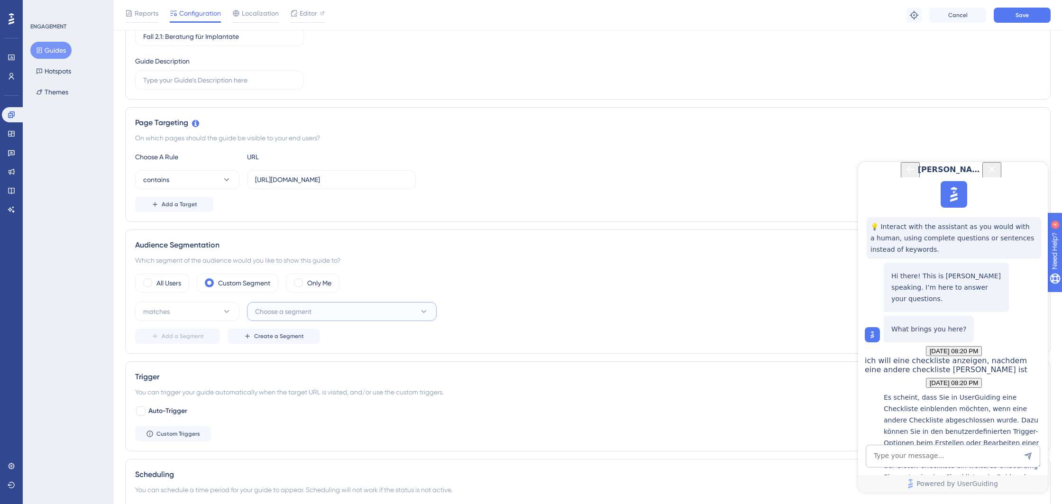
click at [287, 313] on span "Choose a segment" at bounding box center [283, 311] width 56 height 11
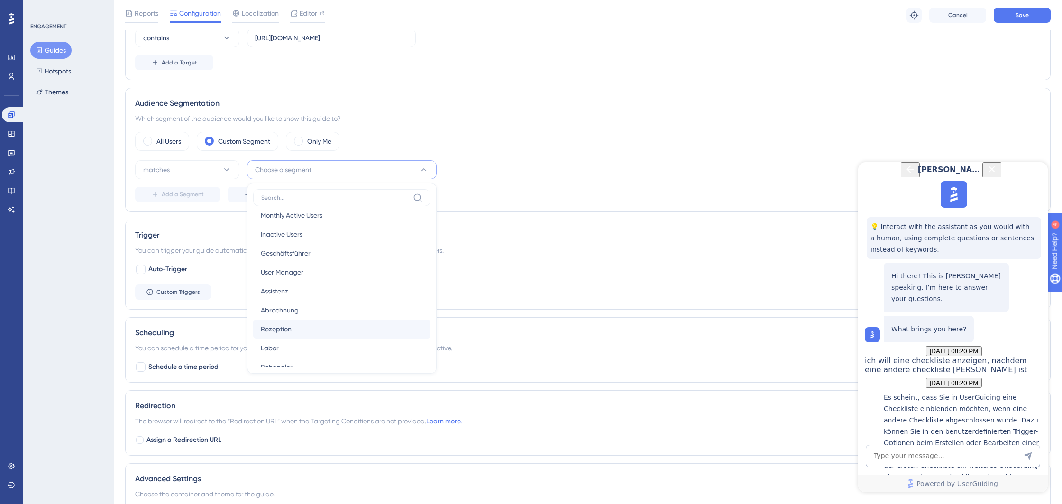
scroll to position [65, 0]
click at [288, 353] on span "Behandler" at bounding box center [277, 351] width 32 height 11
click at [198, 194] on span "Add a Segment" at bounding box center [183, 195] width 42 height 8
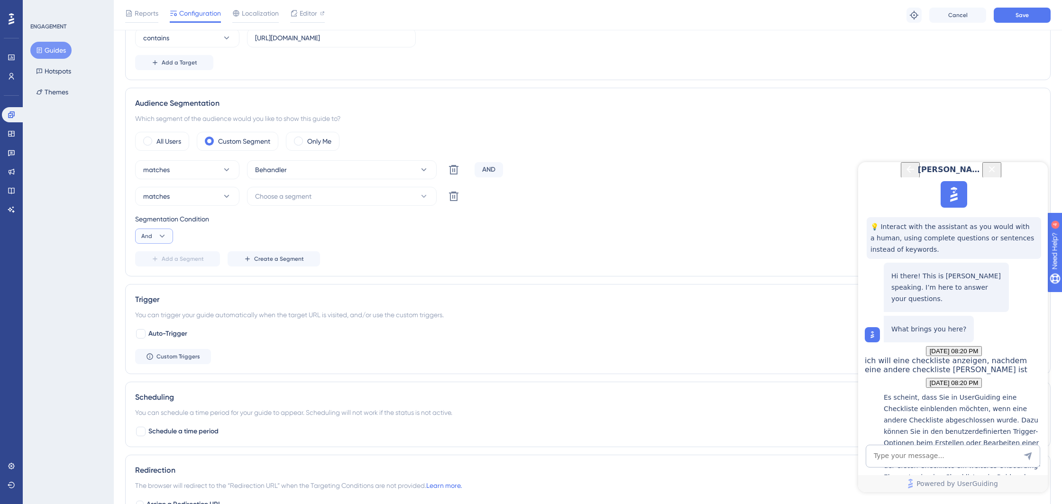
click at [157, 237] on icon at bounding box center [161, 235] width 9 height 9
click at [153, 279] on div "Or Or" at bounding box center [154, 281] width 18 height 19
click at [311, 197] on span "Choose a segment" at bounding box center [283, 196] width 56 height 11
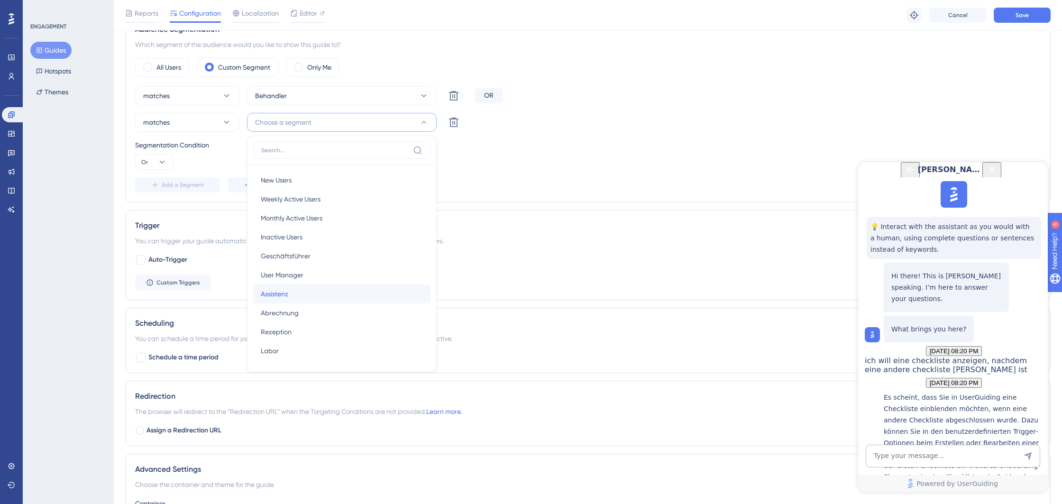
click at [286, 296] on span "Assistenz" at bounding box center [274, 293] width 27 height 11
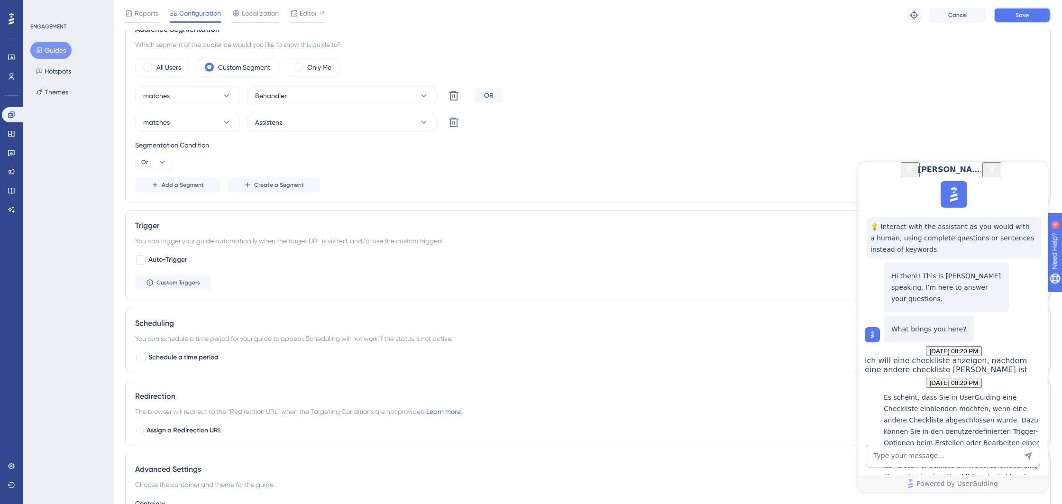
click at [1010, 19] on button "Save" at bounding box center [1021, 15] width 57 height 15
click at [541, 158] on div "Segmentation Condition Or" at bounding box center [587, 154] width 905 height 30
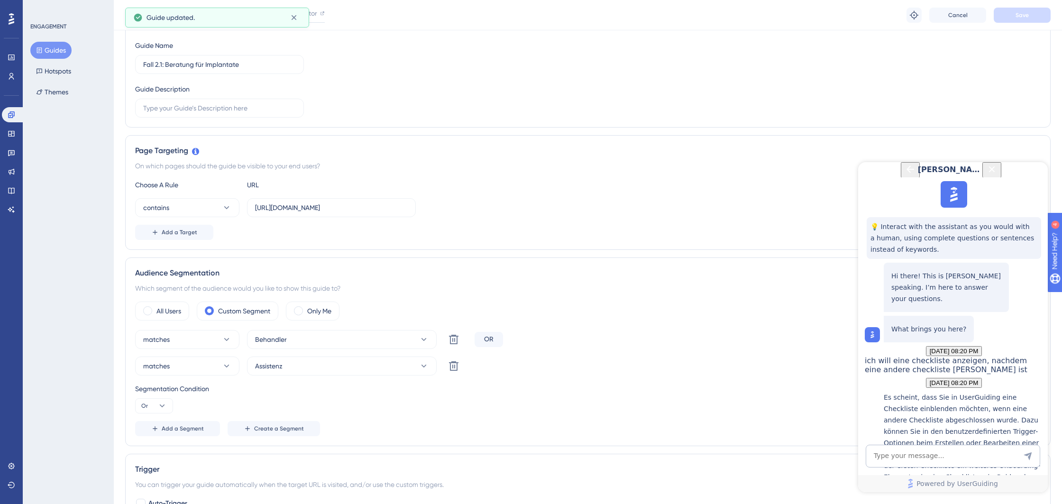
scroll to position [0, 0]
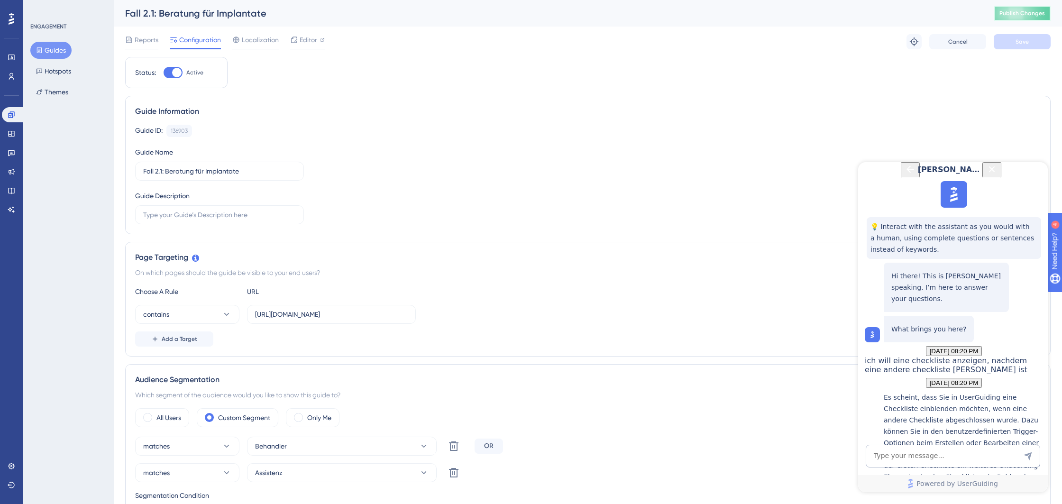
click at [1018, 15] on span "Publish Changes" at bounding box center [1021, 13] width 45 height 8
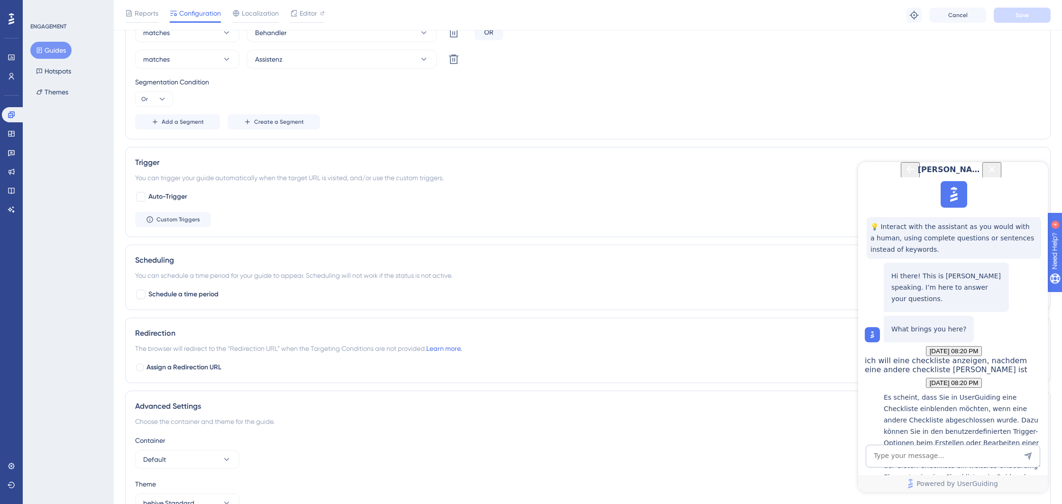
scroll to position [473, 0]
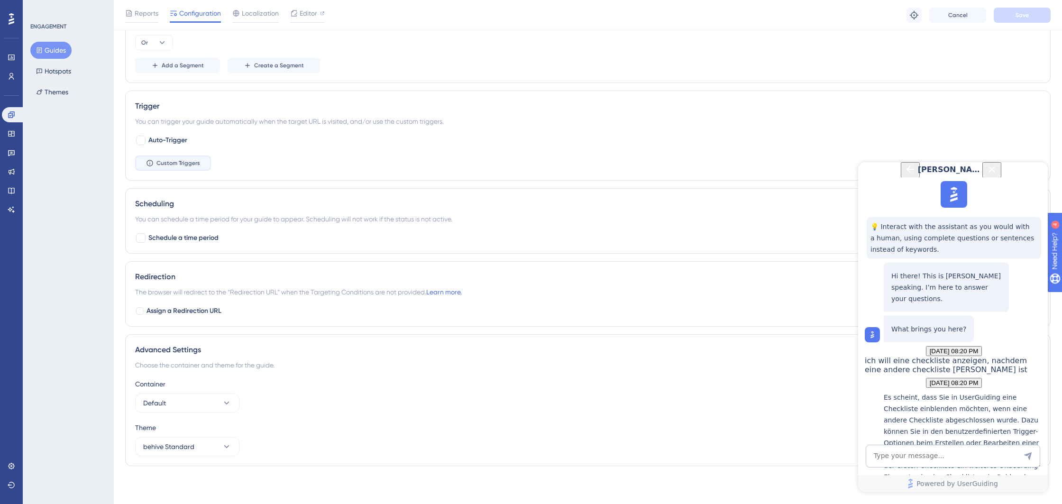
click at [167, 163] on span "Custom Triggers" at bounding box center [178, 163] width 44 height 8
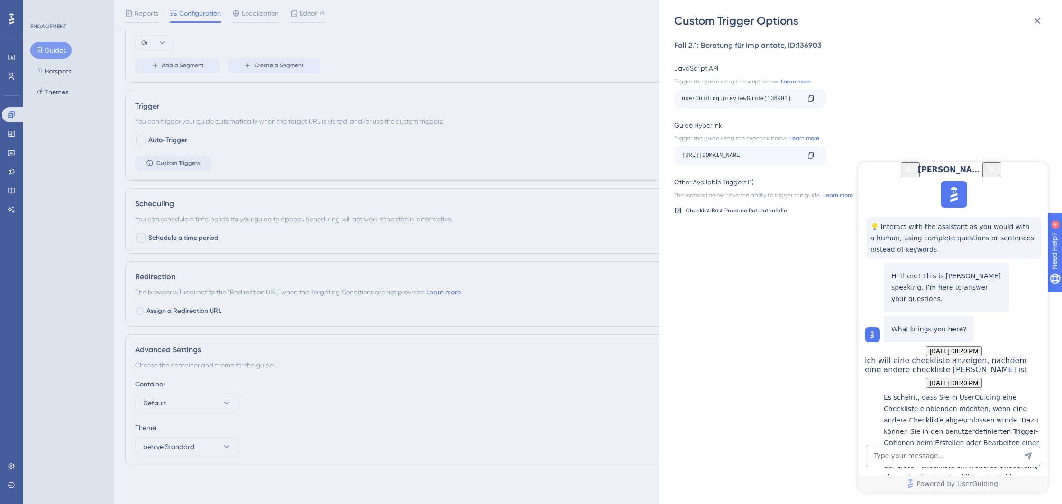
click at [230, 154] on div "Custom Trigger Options Fall 2.1: Beratung für Implantate , ID: 136903 JavaScrip…" at bounding box center [531, 252] width 1062 height 504
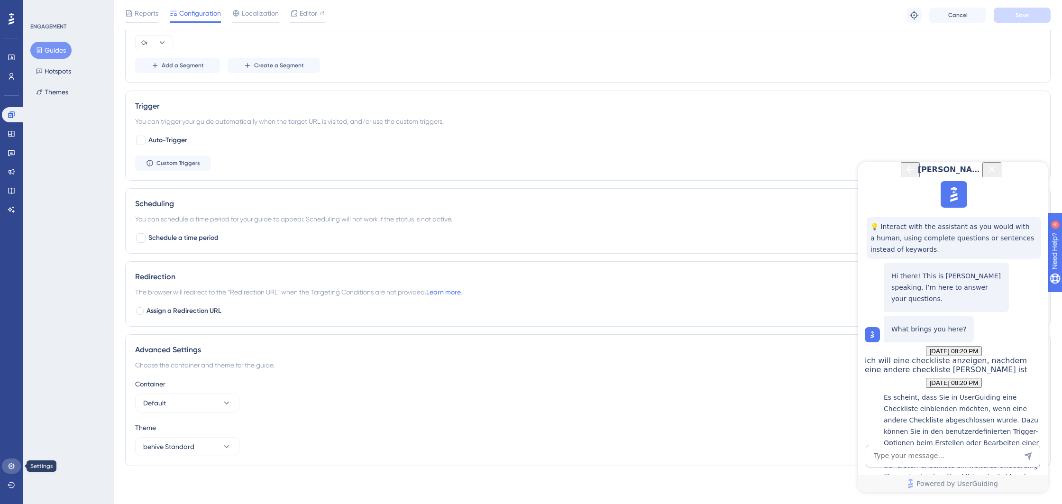
click at [16, 464] on link at bounding box center [11, 465] width 19 height 15
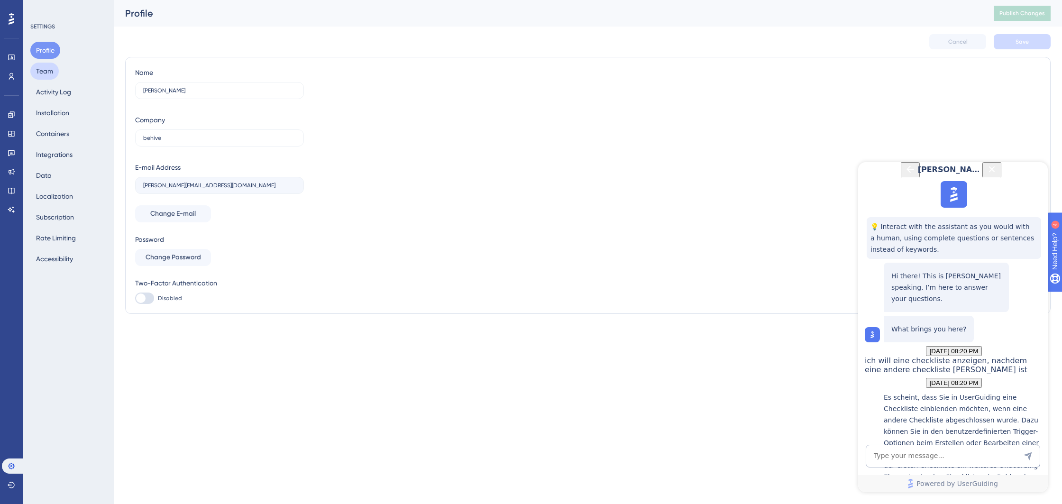
click at [44, 71] on button "Team" at bounding box center [44, 71] width 28 height 17
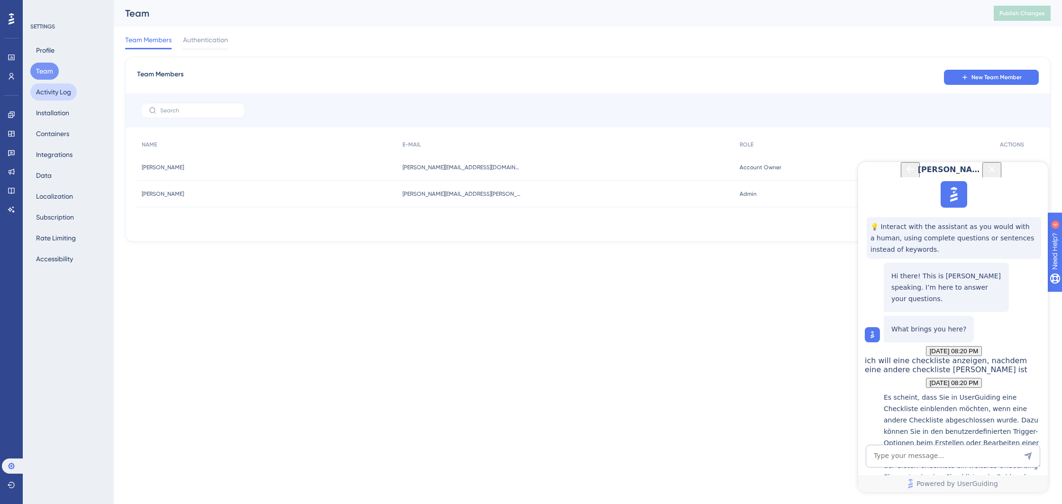
click at [48, 91] on button "Activity Log" at bounding box center [53, 91] width 46 height 17
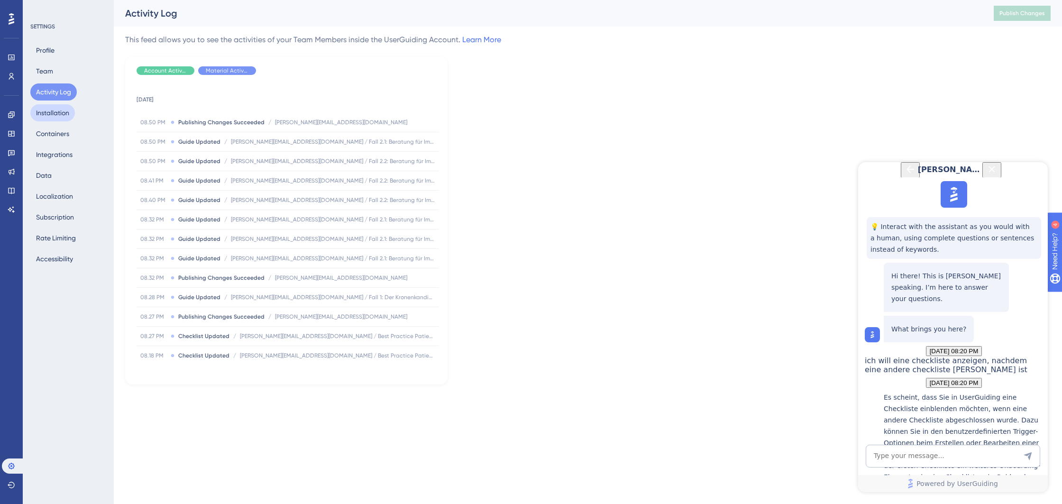
click at [53, 114] on button "Installation" at bounding box center [52, 112] width 45 height 17
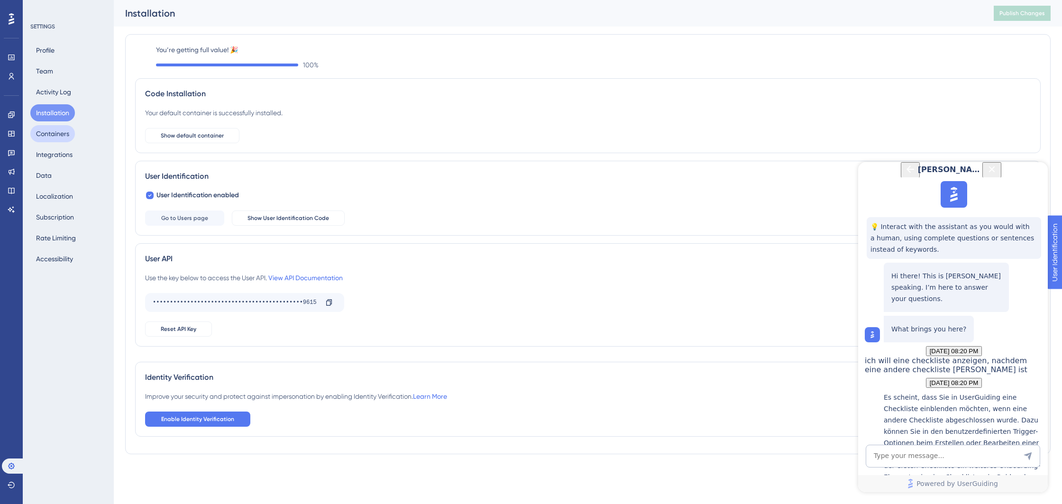
click at [54, 134] on button "Containers" at bounding box center [52, 133] width 45 height 17
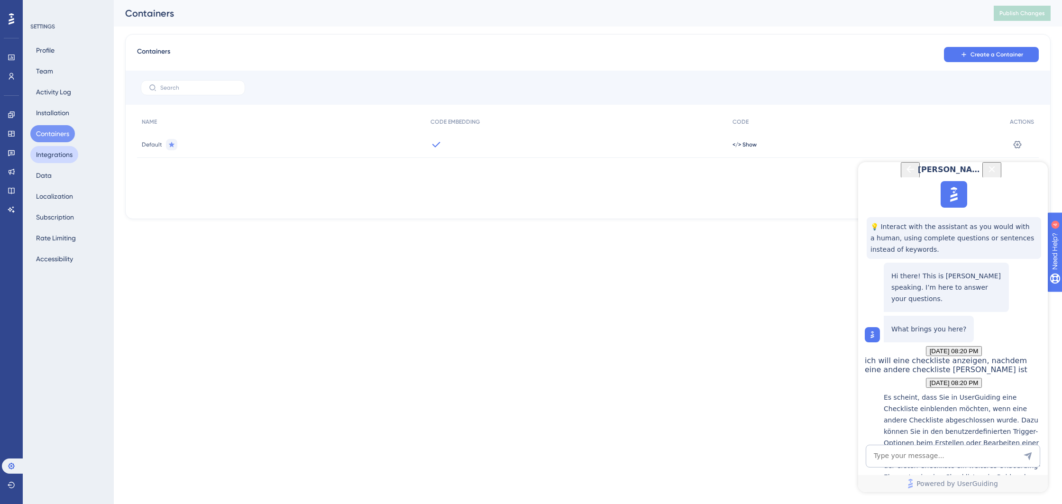
click at [53, 159] on button "Integrations" at bounding box center [54, 154] width 48 height 17
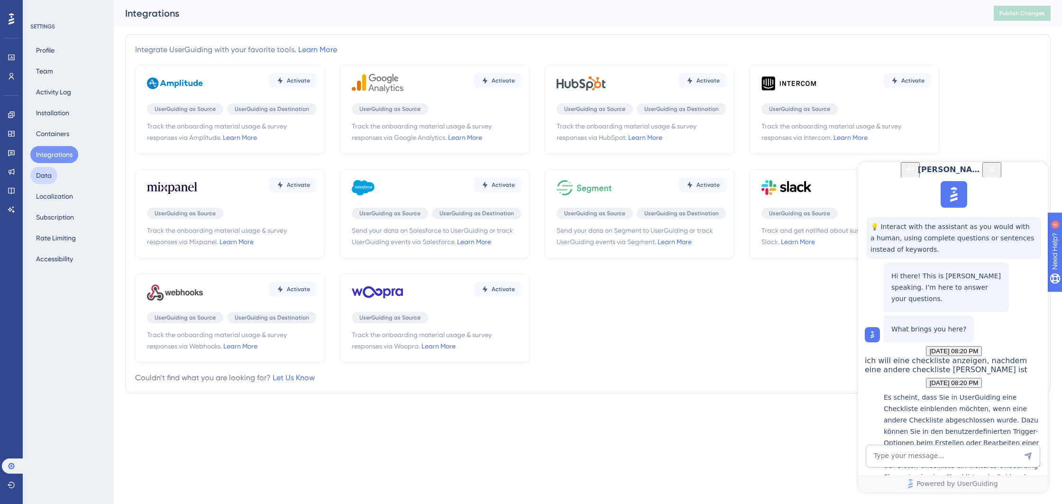
click at [54, 178] on button "Data" at bounding box center [43, 175] width 27 height 17
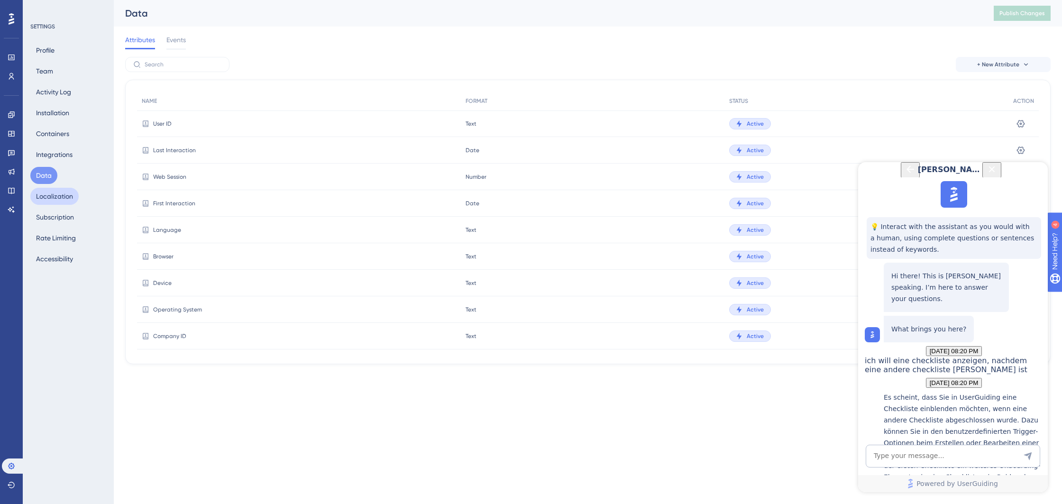
click at [54, 194] on button "Localization" at bounding box center [54, 196] width 48 height 17
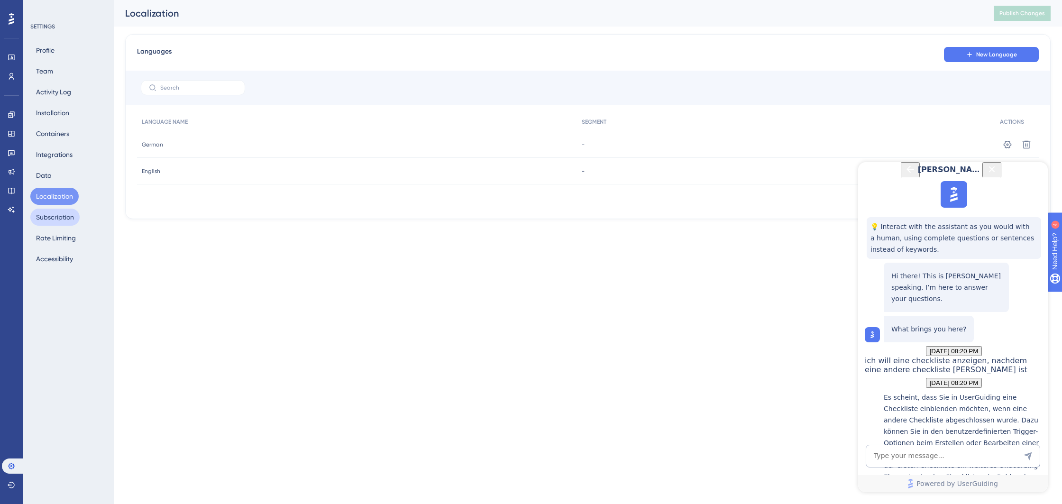
click at [53, 214] on button "Subscription" at bounding box center [54, 217] width 49 height 17
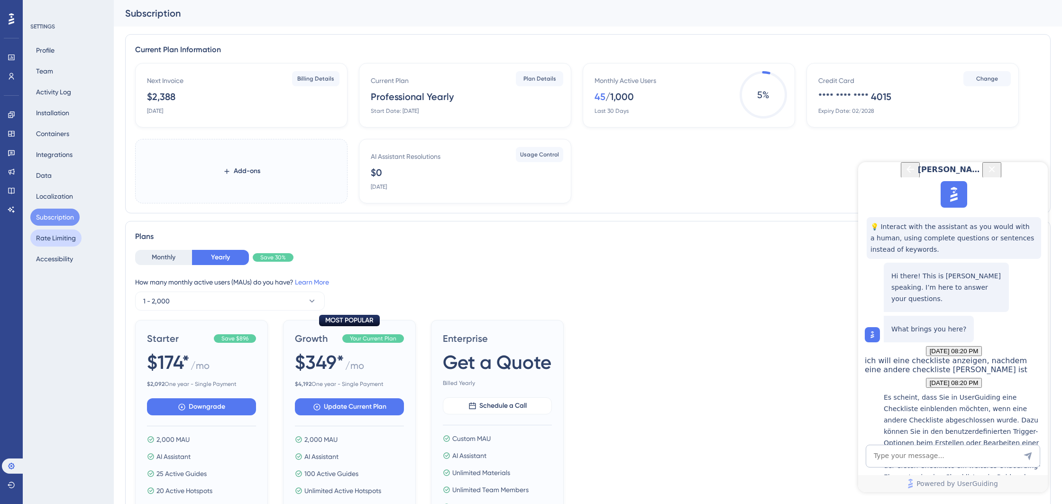
click at [53, 234] on button "Rate Limiting" at bounding box center [55, 237] width 51 height 17
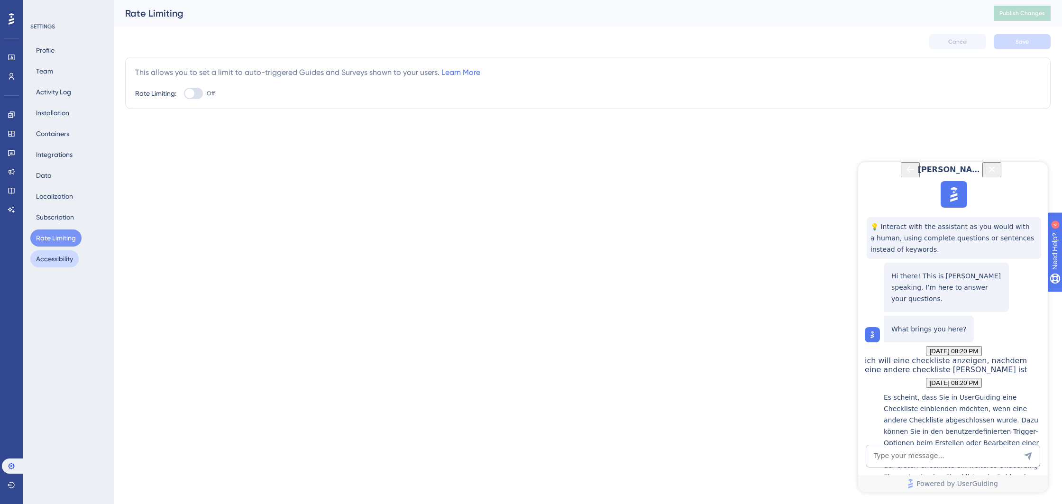
click at [54, 256] on button "Accessibility" at bounding box center [54, 258] width 48 height 17
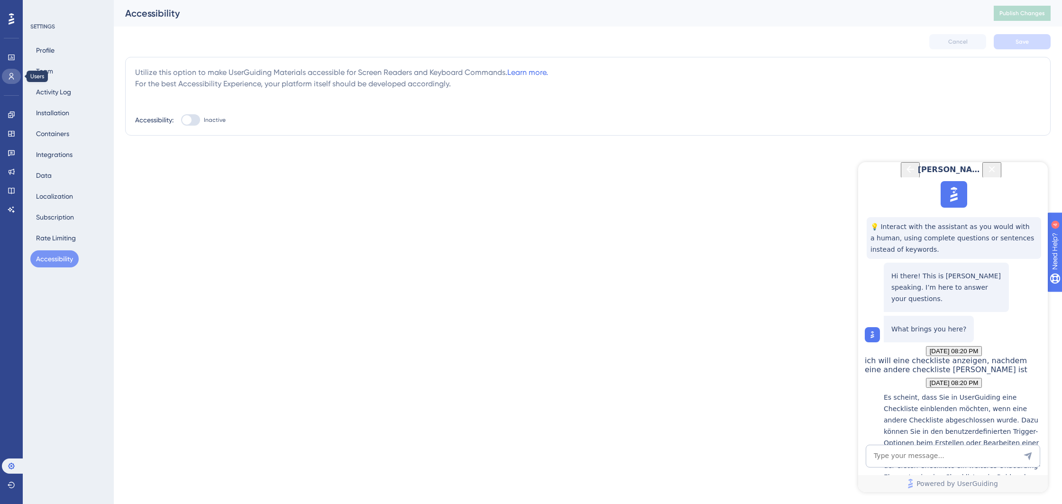
click at [14, 77] on icon at bounding box center [12, 77] width 8 height 8
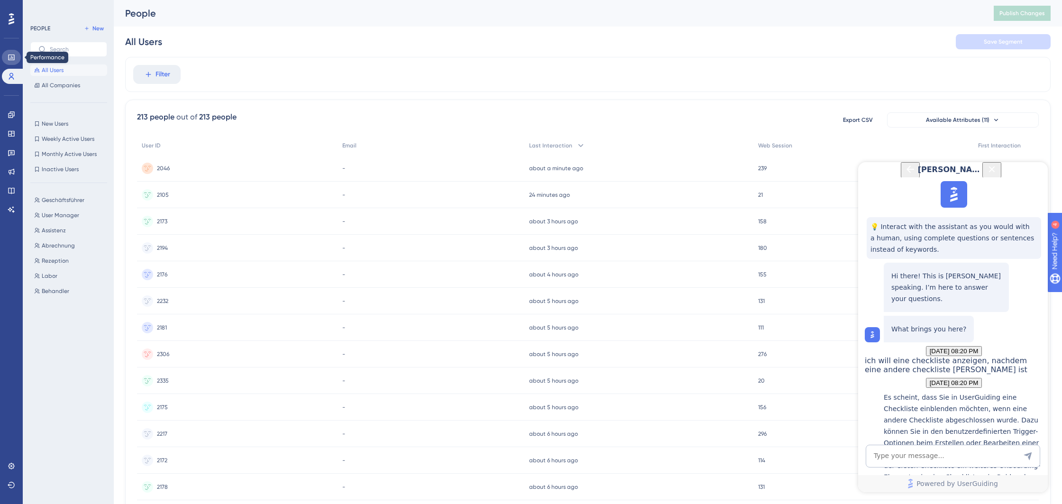
click at [10, 60] on icon at bounding box center [12, 58] width 8 height 8
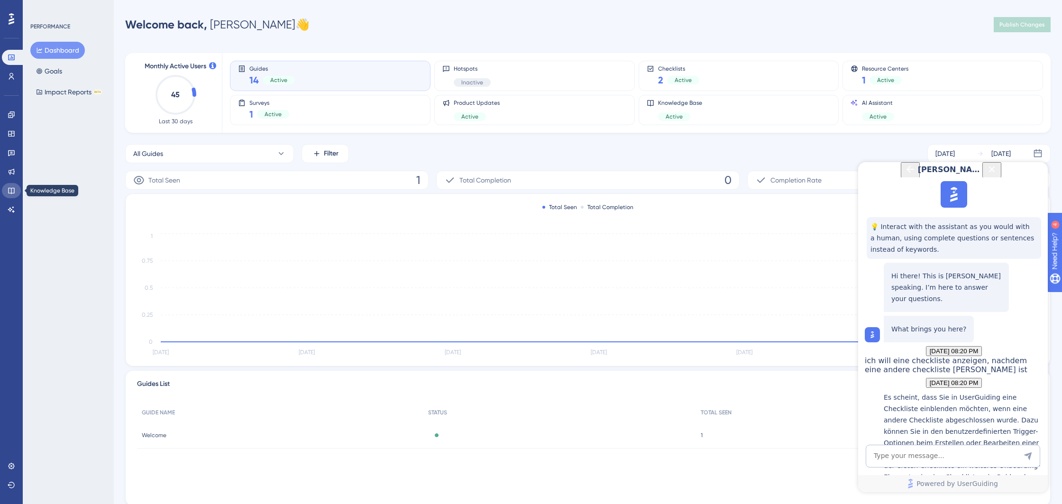
click at [9, 193] on icon at bounding box center [11, 191] width 6 height 6
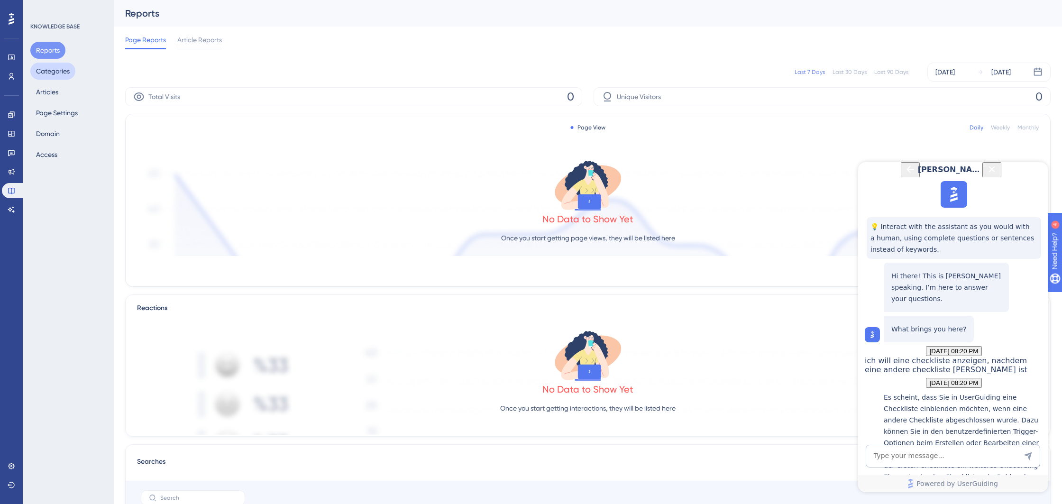
click at [59, 70] on button "Categories" at bounding box center [52, 71] width 45 height 17
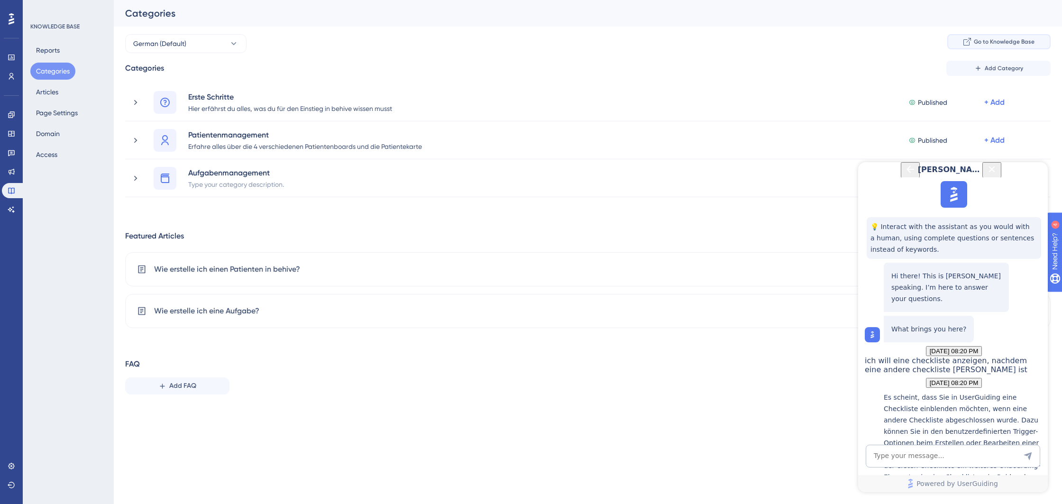
click at [1017, 45] on span "Go to Knowledge Base" at bounding box center [1003, 42] width 61 height 8
click at [55, 91] on button "Articles" at bounding box center [47, 91] width 34 height 17
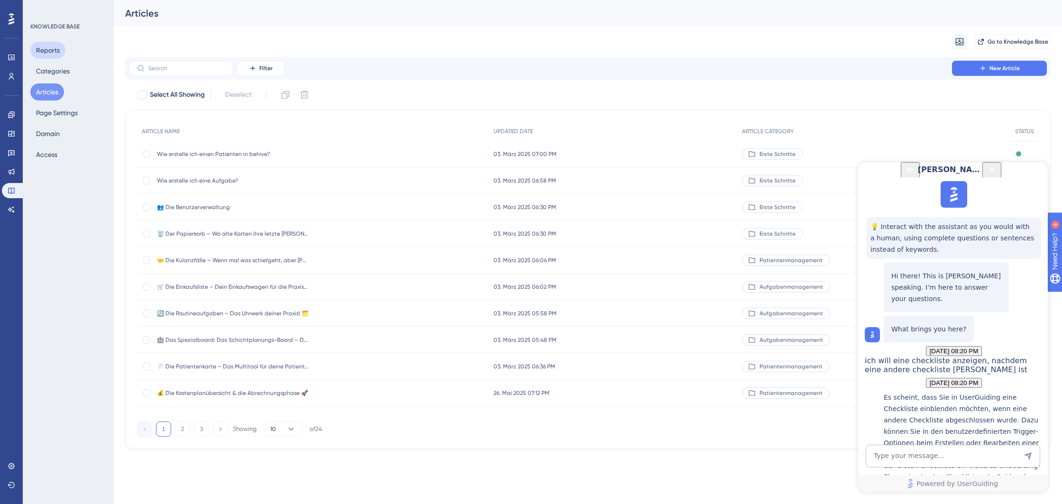
click at [54, 47] on button "Reports" at bounding box center [47, 50] width 35 height 17
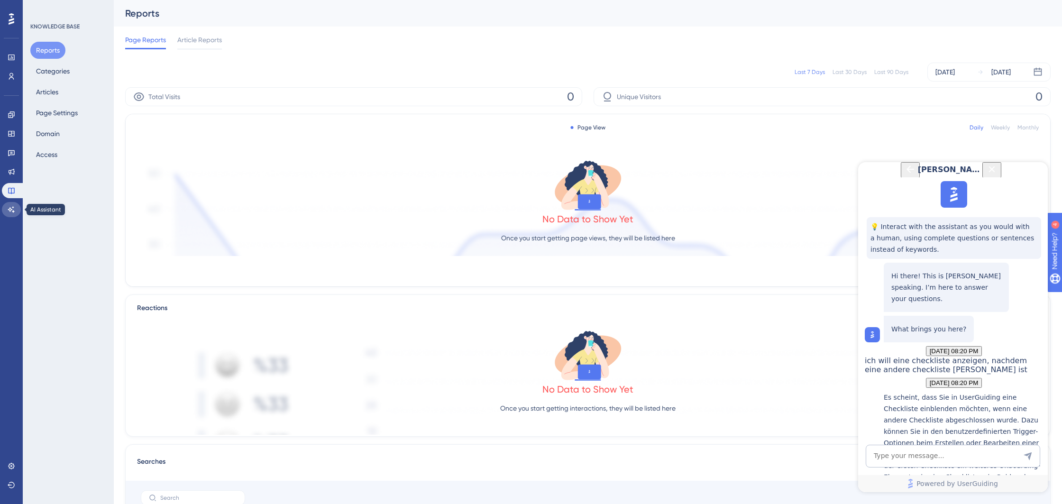
click at [11, 208] on icon at bounding box center [12, 210] width 8 height 8
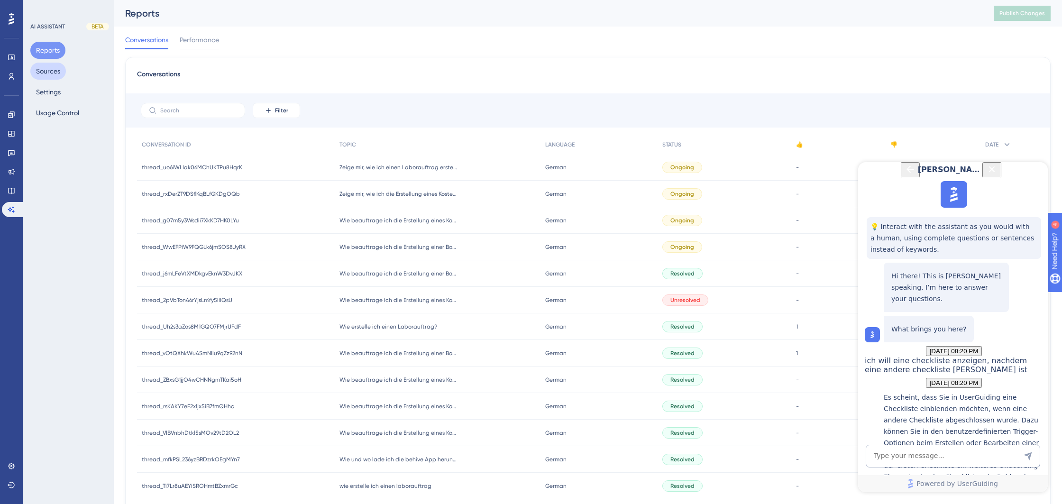
click at [58, 69] on button "Sources" at bounding box center [48, 71] width 36 height 17
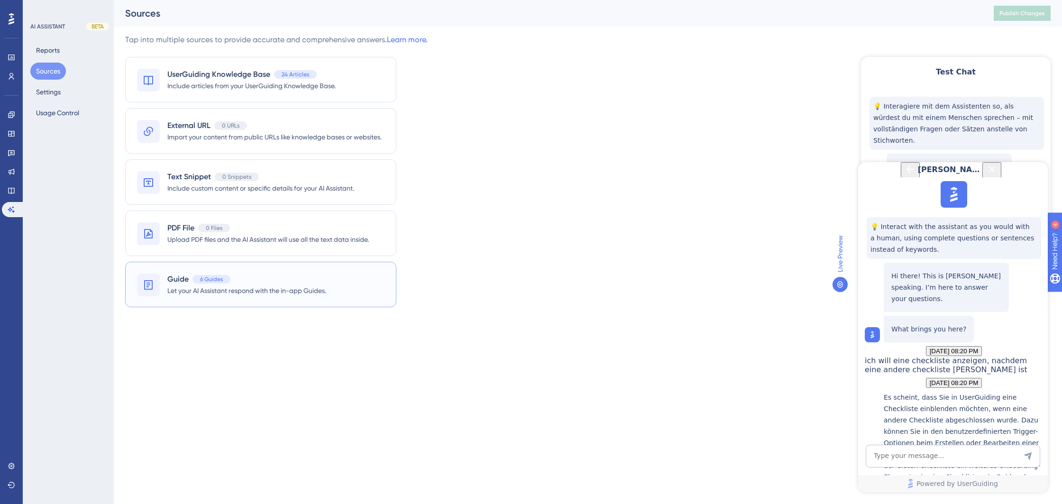
click at [260, 278] on div "Guide 6 Guides" at bounding box center [246, 278] width 159 height 11
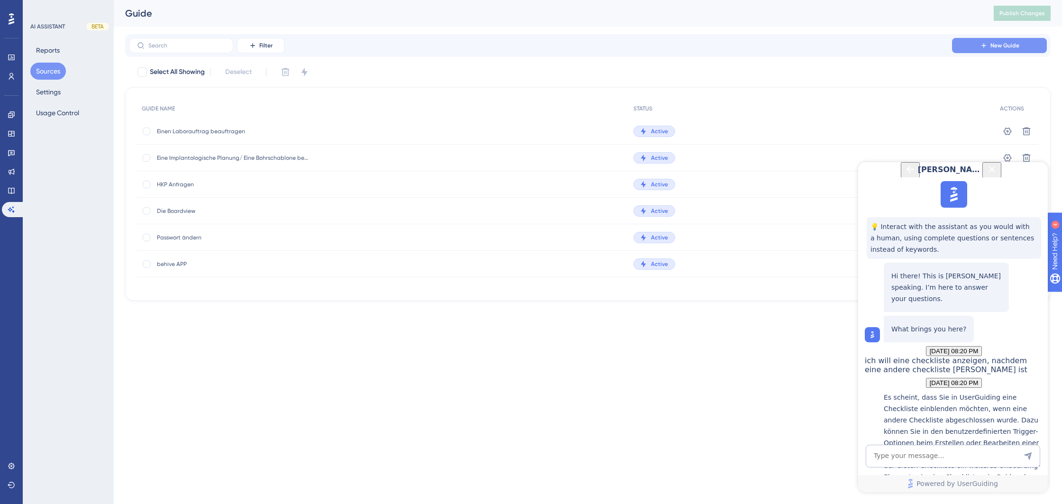
click at [977, 47] on button "New Guide" at bounding box center [999, 45] width 95 height 15
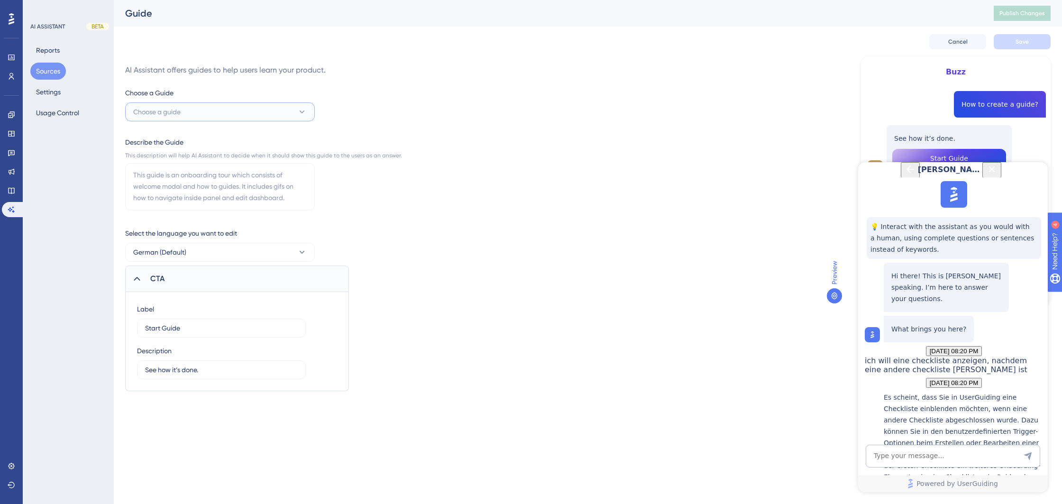
click at [216, 104] on button "Choose a guide" at bounding box center [220, 111] width 190 height 19
click at [363, 110] on div "Choose a Guide Choose a guide AI Assistent Buzz AI Assistent Buzz Erklärung Pat…" at bounding box center [263, 239] width 277 height 304
click at [949, 39] on span "Cancel" at bounding box center [957, 42] width 19 height 8
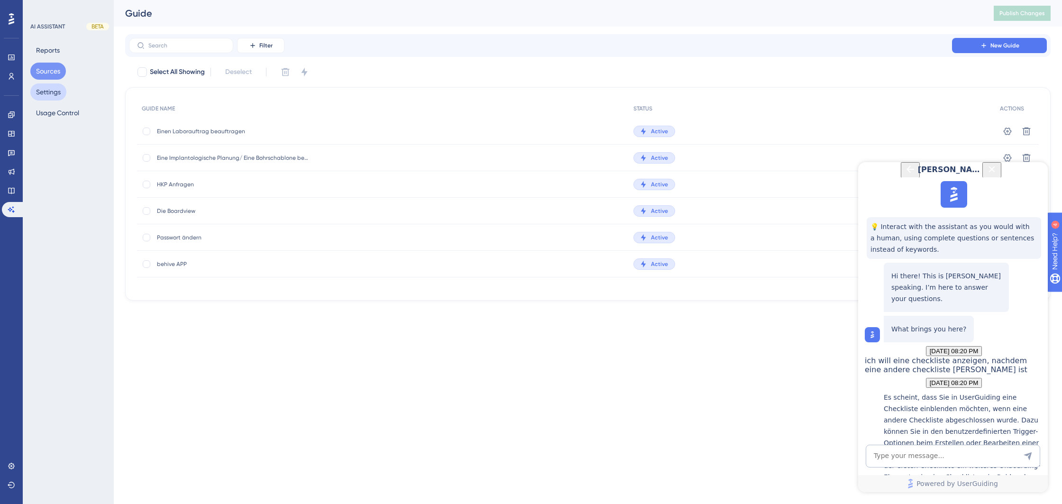
click at [47, 90] on button "Settings" at bounding box center [48, 91] width 36 height 17
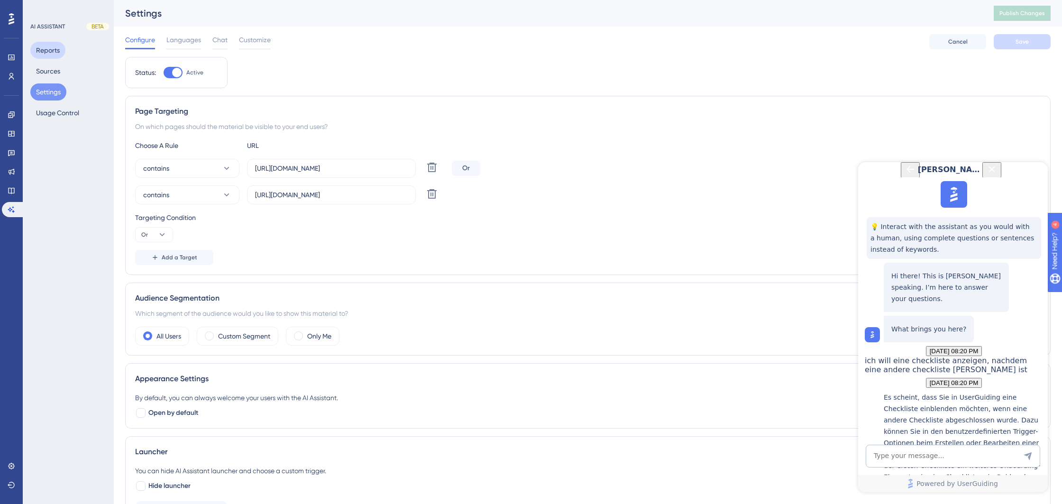
click at [51, 56] on button "Reports" at bounding box center [47, 50] width 35 height 17
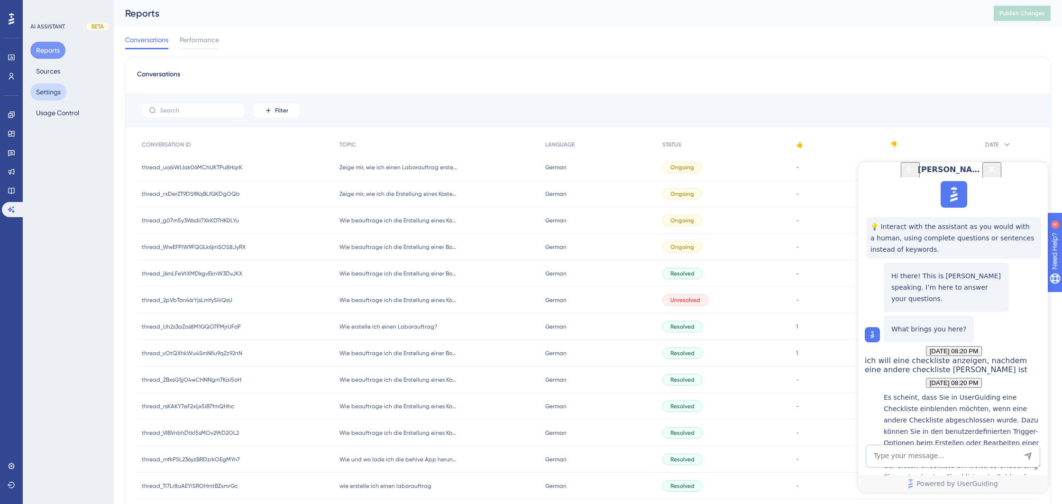
click at [52, 84] on button "Settings" at bounding box center [48, 91] width 36 height 17
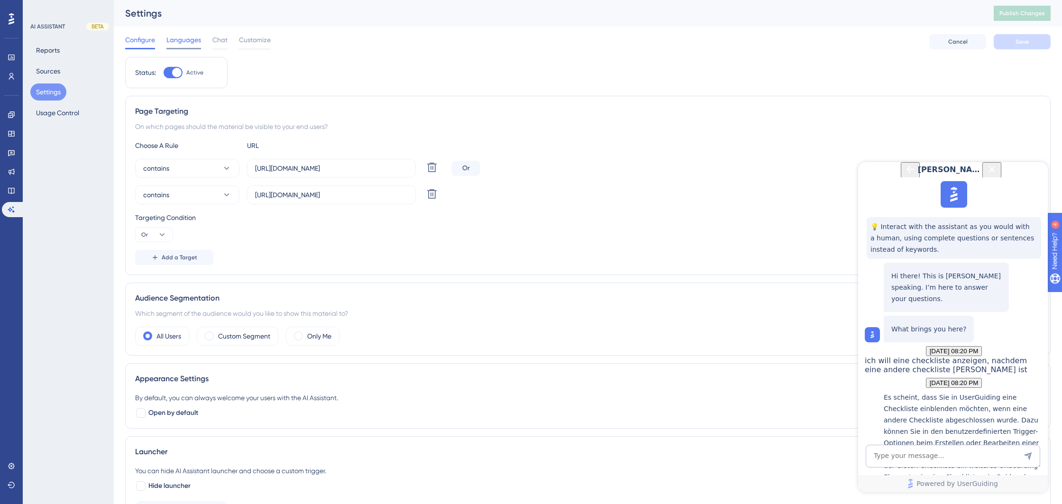
click at [182, 46] on div "Languages" at bounding box center [183, 41] width 35 height 15
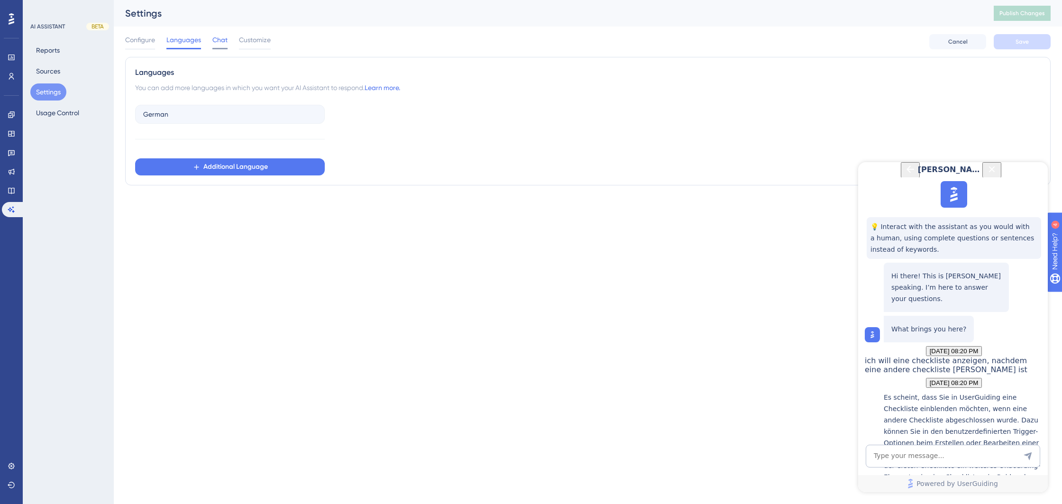
click at [219, 43] on span "Chat" at bounding box center [219, 39] width 15 height 11
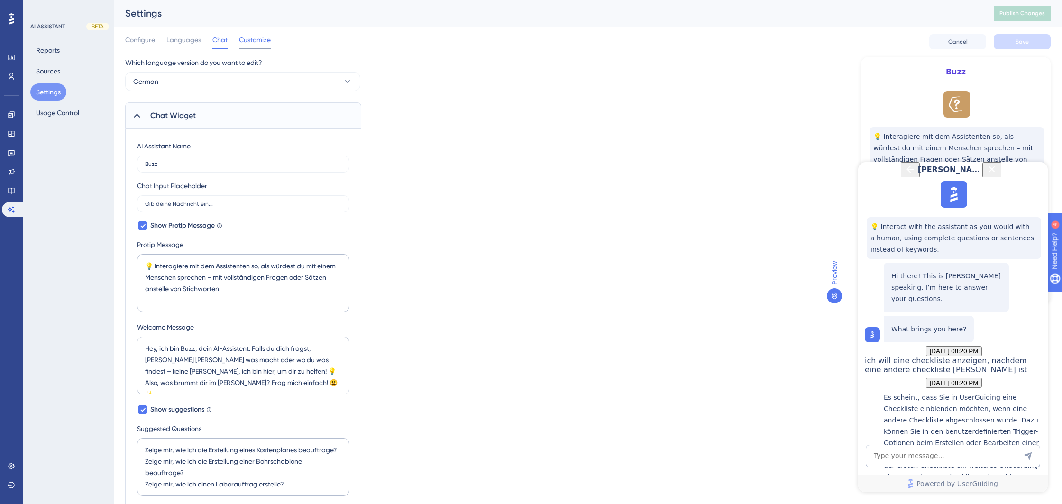
click at [258, 42] on span "Customize" at bounding box center [255, 39] width 32 height 11
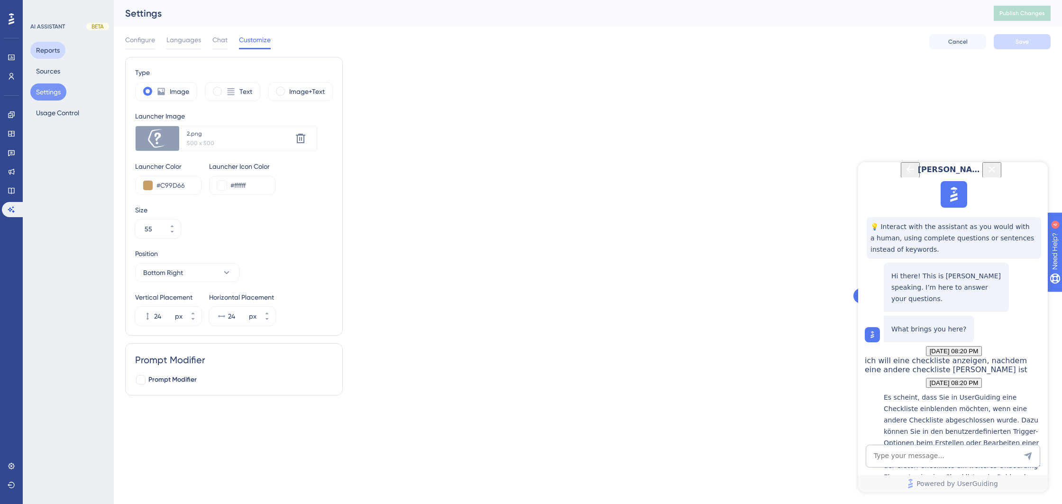
click at [52, 48] on button "Reports" at bounding box center [47, 50] width 35 height 17
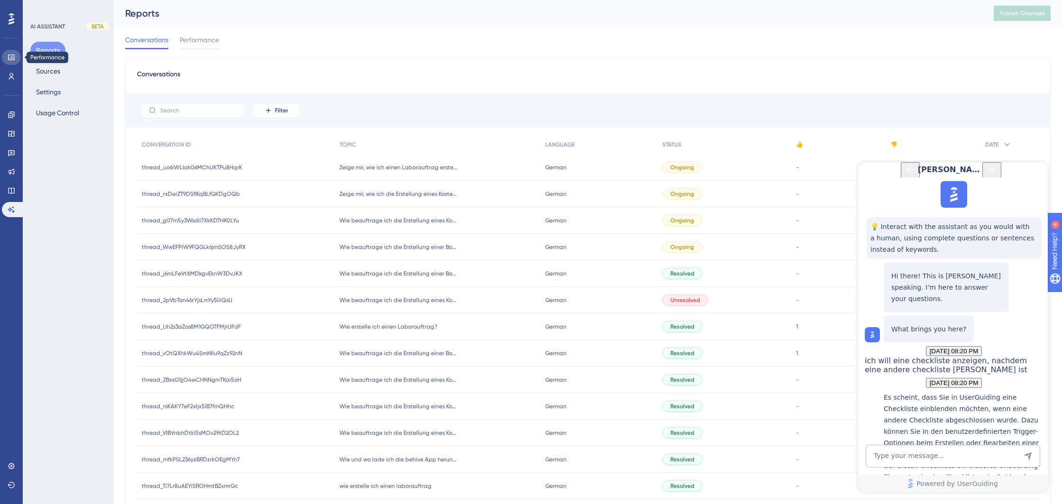
click at [8, 54] on icon at bounding box center [12, 58] width 8 height 8
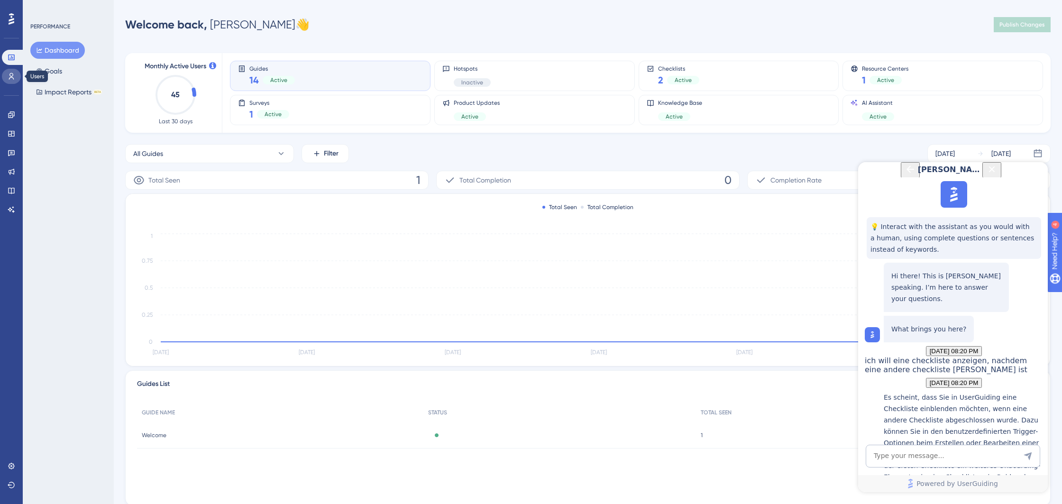
click at [15, 77] on link at bounding box center [11, 76] width 19 height 15
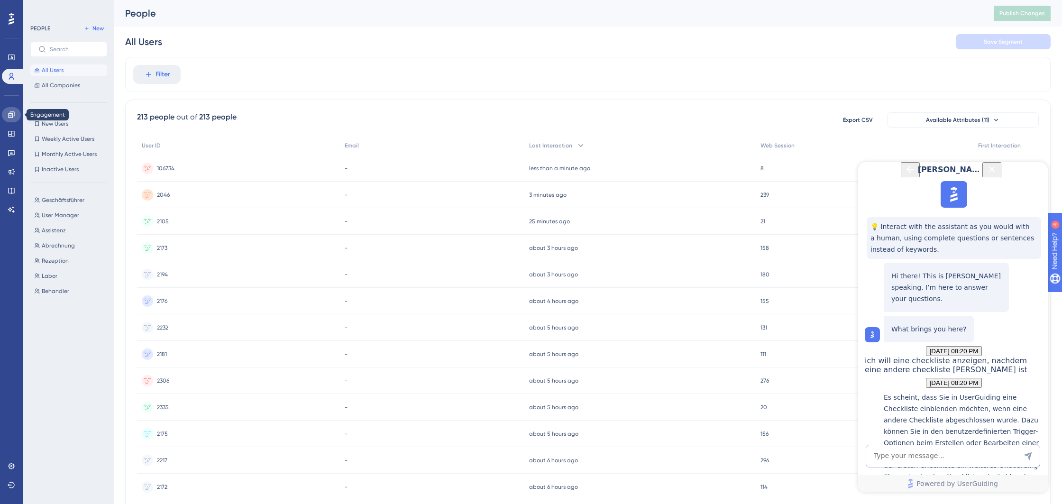
click at [11, 116] on icon at bounding box center [12, 115] width 8 height 8
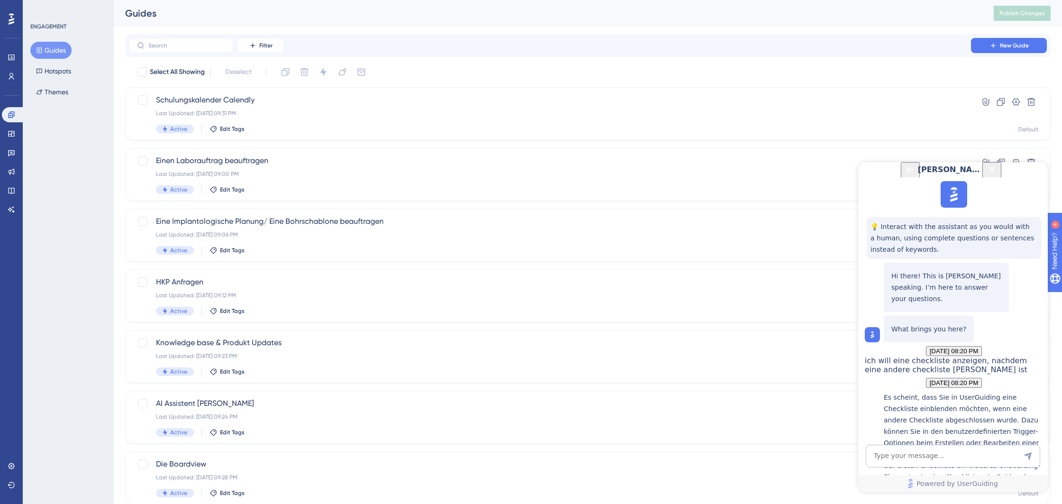
click at [997, 175] on icon "Close Button" at bounding box center [991, 168] width 11 height 11
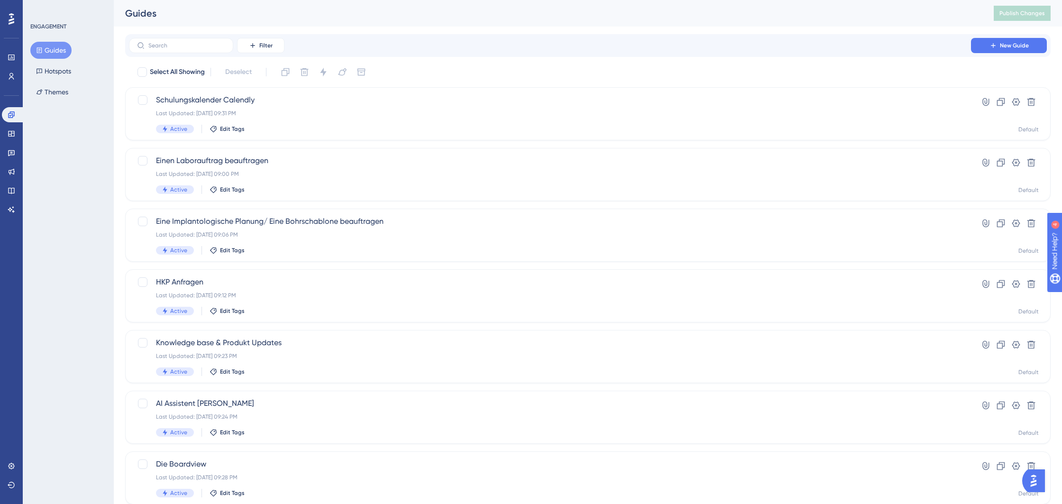
click at [12, 124] on div "Engagement Widgets Feedback Product Updates Knowledge Base AI Assistant" at bounding box center [11, 162] width 19 height 110
click at [12, 131] on icon at bounding box center [11, 134] width 6 height 6
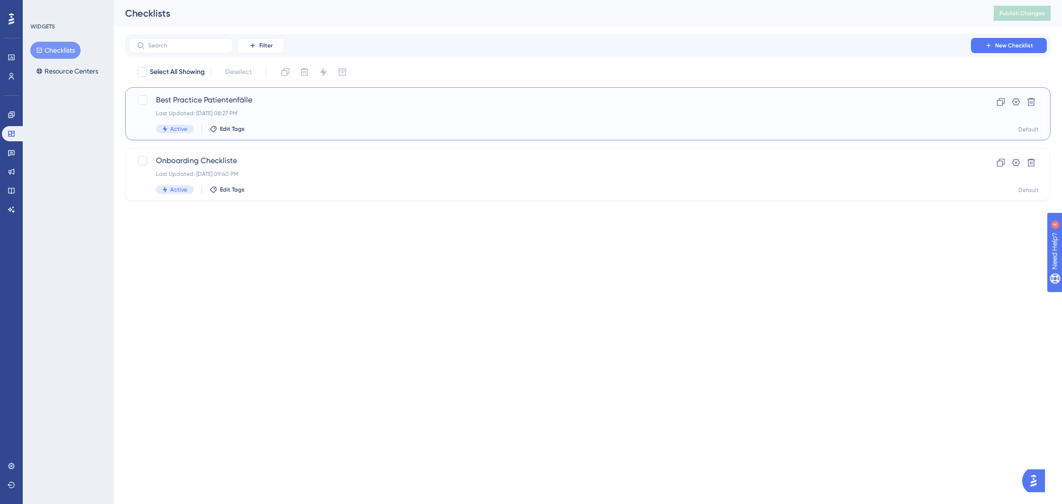
click at [263, 117] on div "Last Updated: [DATE] 08:27 PM" at bounding box center [550, 113] width 788 height 8
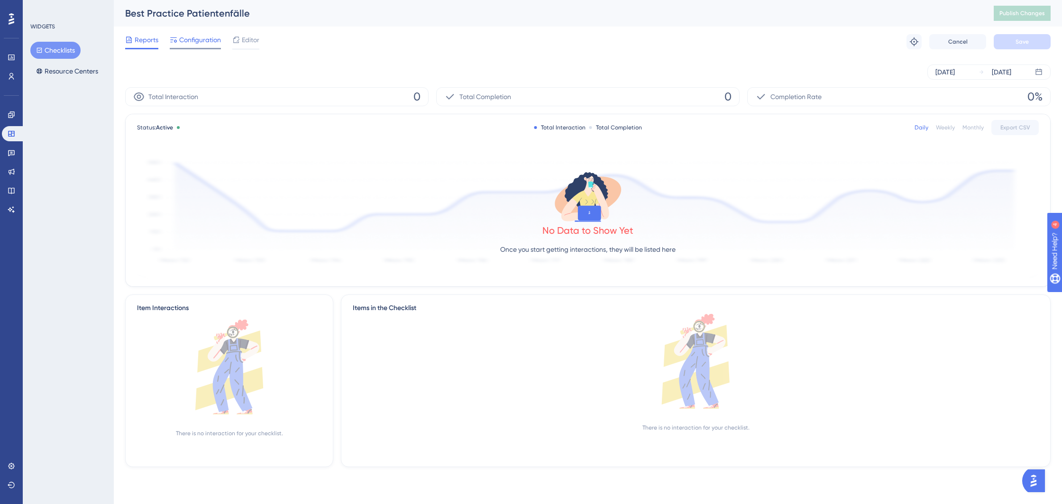
click at [198, 44] on span "Configuration" at bounding box center [200, 39] width 42 height 11
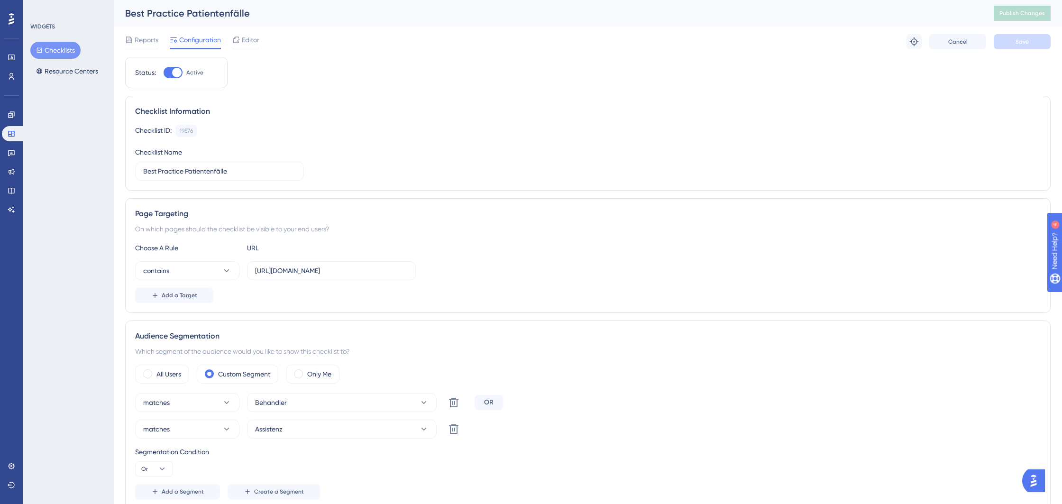
click at [58, 50] on button "Checklists" at bounding box center [55, 50] width 50 height 17
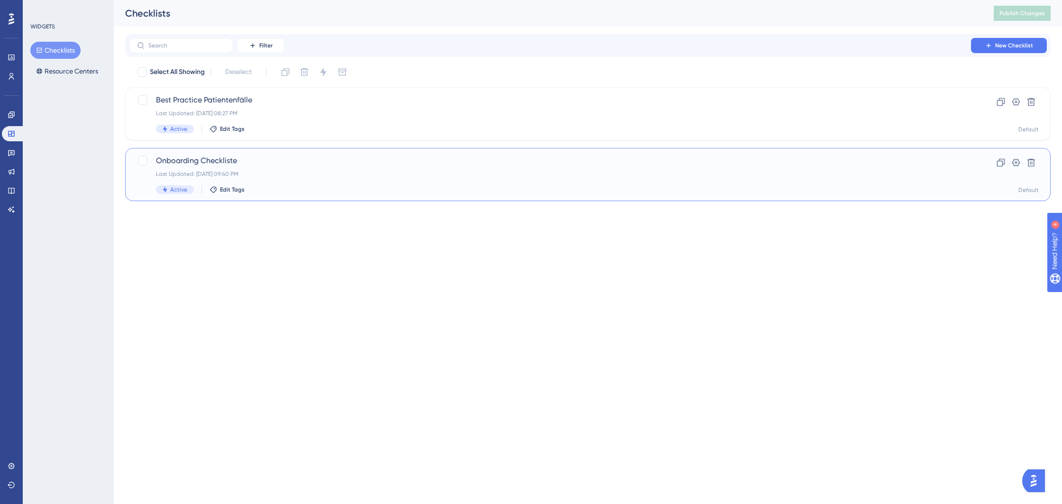
click at [234, 161] on span "Onboarding Checkliste" at bounding box center [550, 160] width 788 height 11
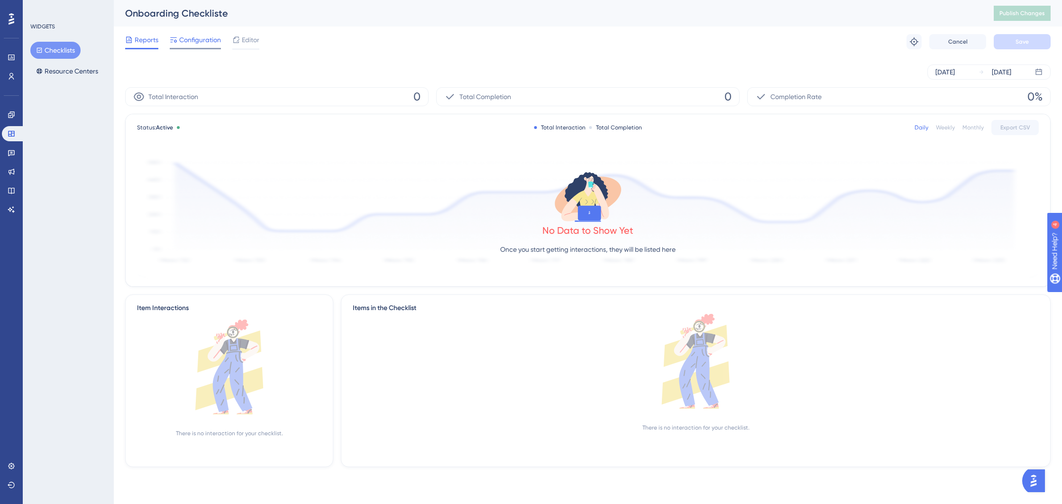
click at [205, 45] on div "Configuration" at bounding box center [195, 41] width 51 height 15
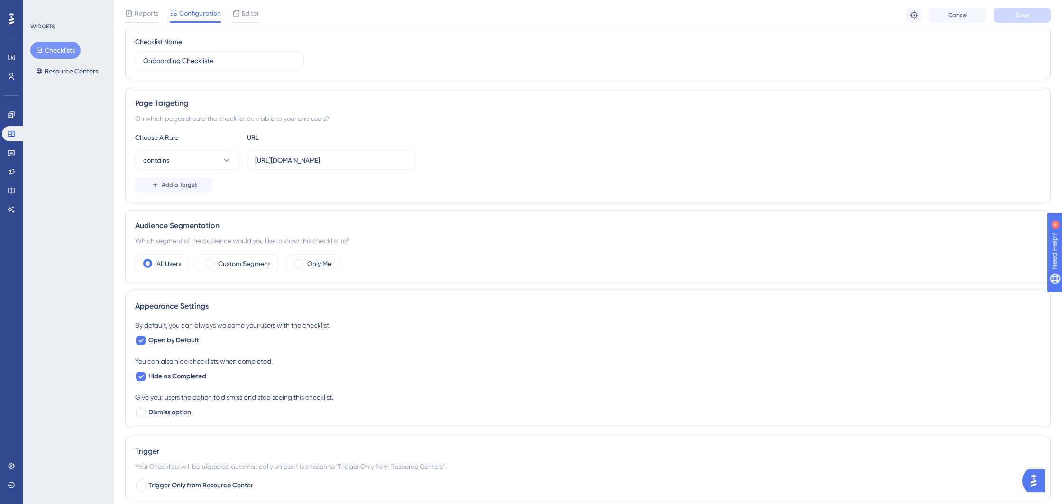
scroll to position [69, 0]
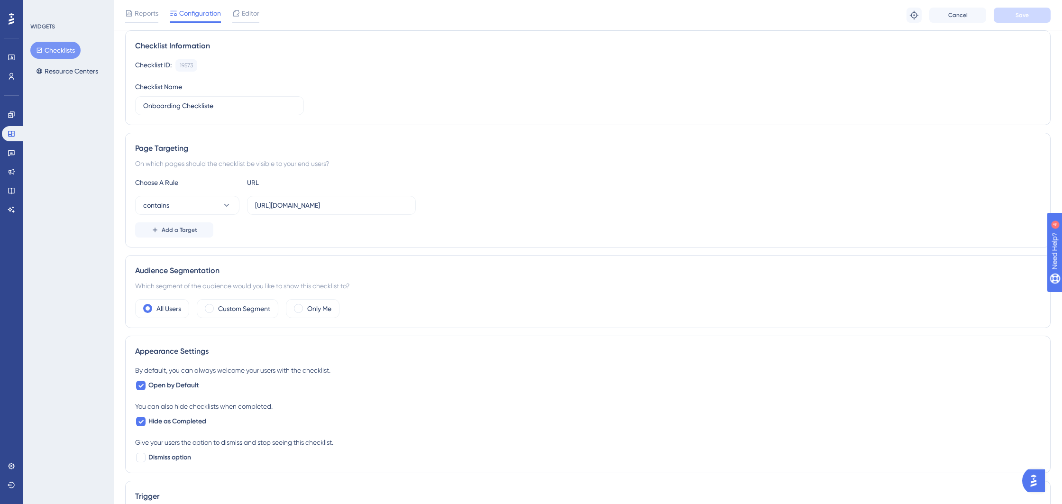
click at [58, 52] on button "Checklists" at bounding box center [55, 50] width 50 height 17
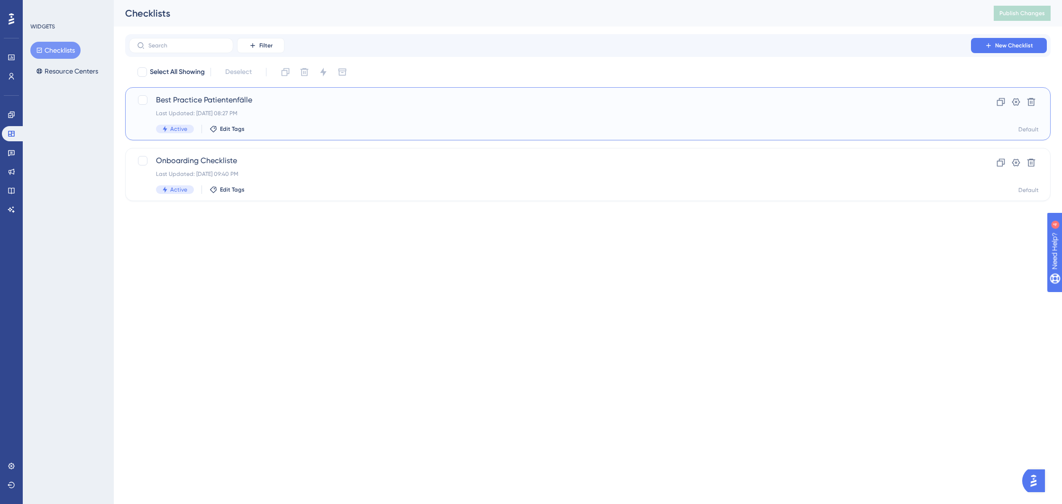
click at [263, 103] on span "Best Practice Patientenfälle" at bounding box center [550, 99] width 788 height 11
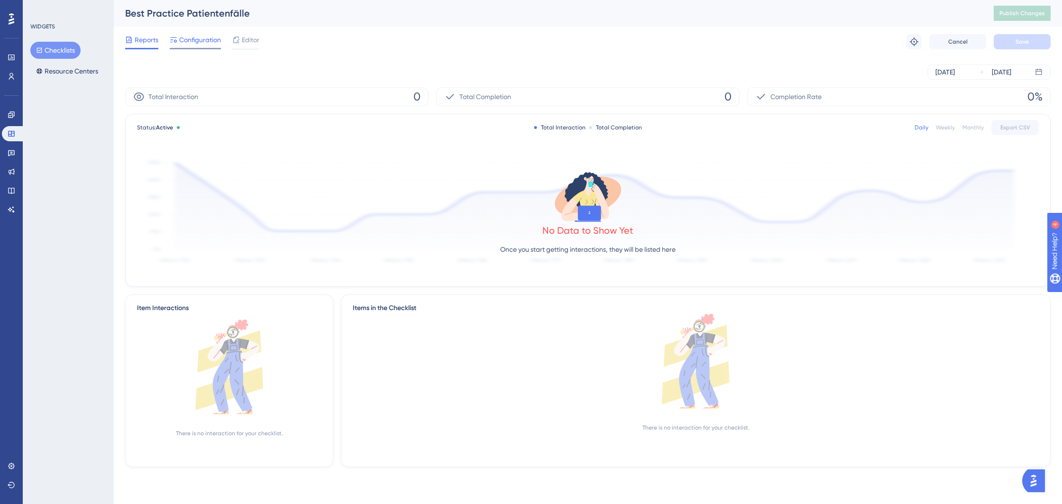
click at [196, 38] on span "Configuration" at bounding box center [200, 39] width 42 height 11
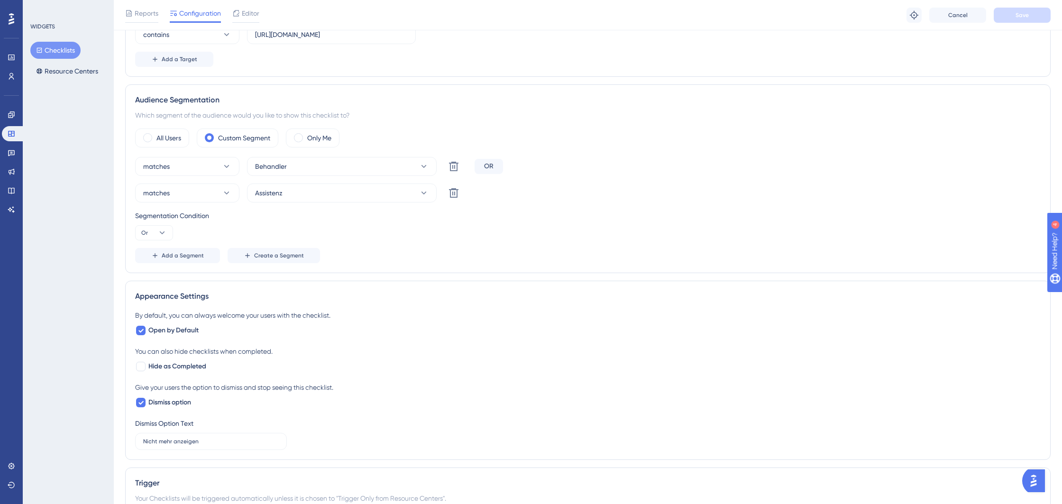
scroll to position [309, 0]
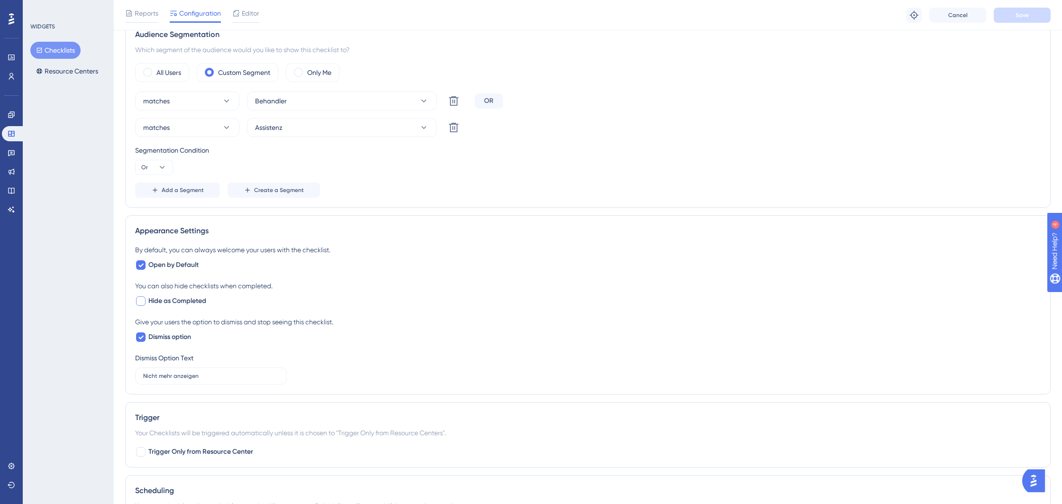
click at [143, 302] on div at bounding box center [140, 300] width 9 height 9
checkbox input "true"
click at [143, 338] on icon at bounding box center [140, 339] width 5 height 4
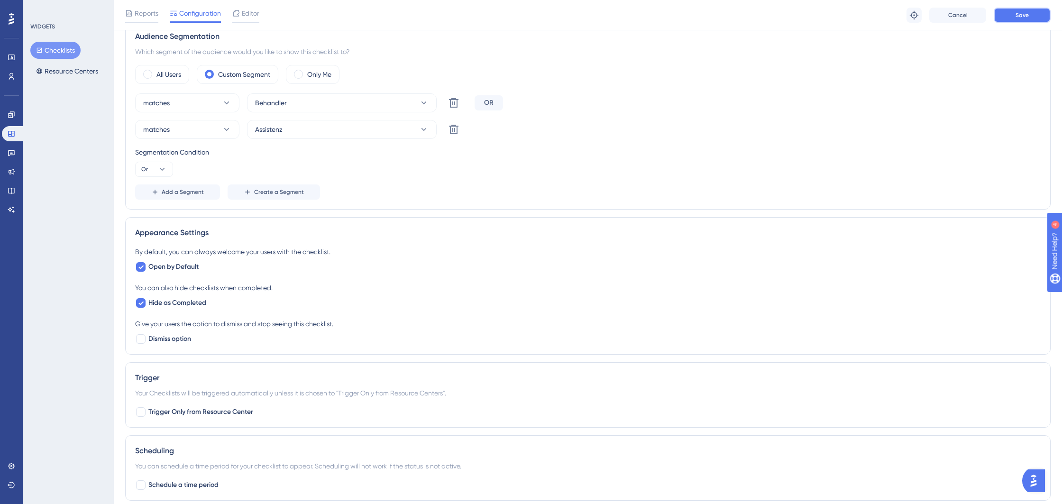
click at [1007, 17] on button "Save" at bounding box center [1021, 15] width 57 height 15
click at [144, 339] on div at bounding box center [140, 338] width 9 height 9
checkbox input "true"
click at [1043, 19] on button "Save" at bounding box center [1021, 15] width 57 height 15
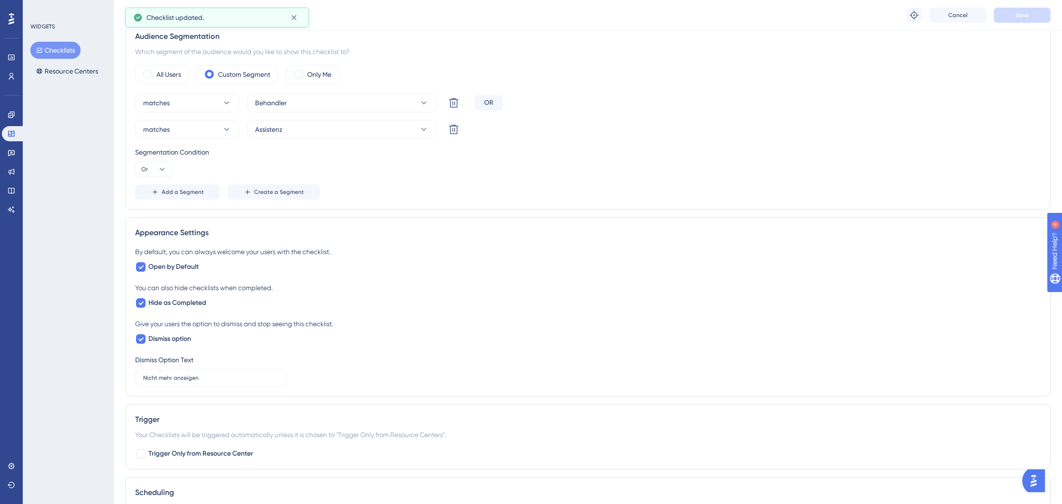
scroll to position [0, 0]
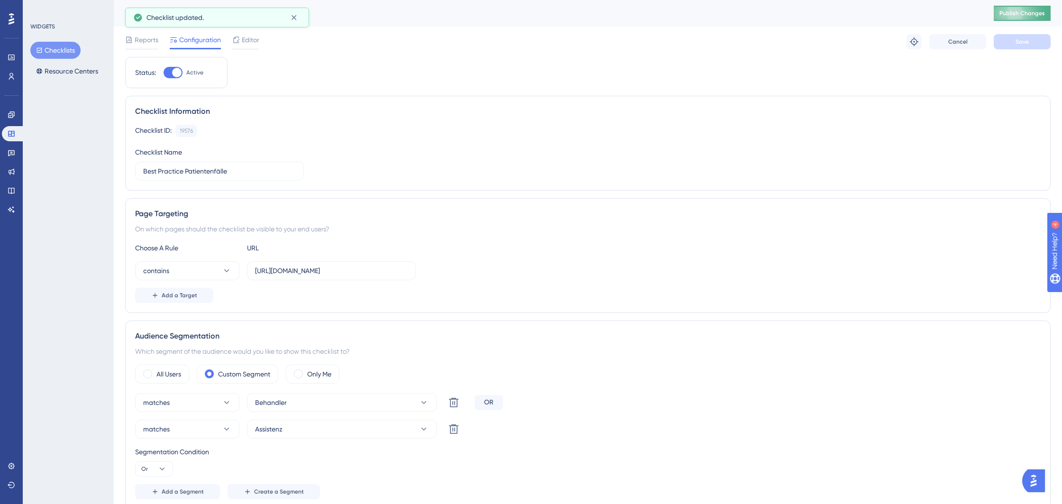
click at [1022, 12] on span "Publish Changes" at bounding box center [1021, 13] width 45 height 8
click at [10, 131] on icon at bounding box center [11, 134] width 6 height 6
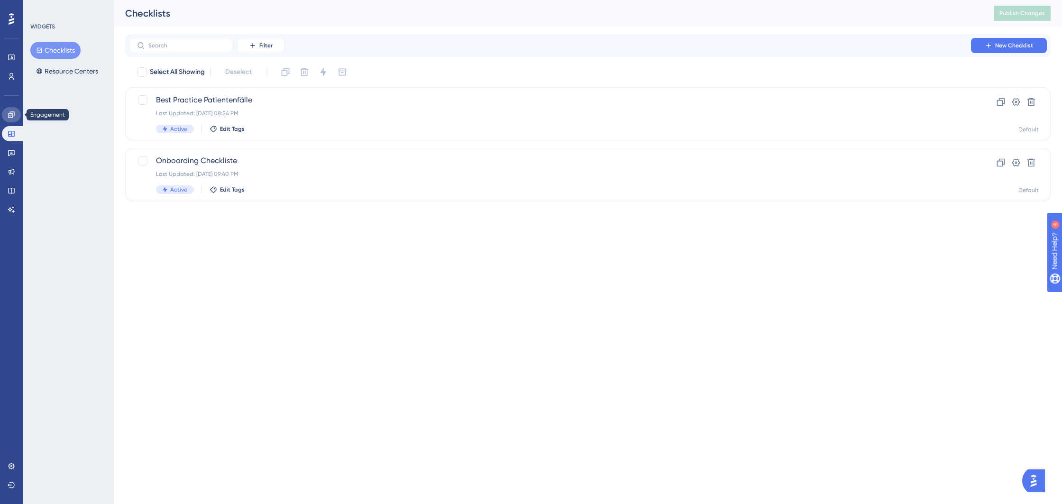
click at [11, 121] on link at bounding box center [11, 114] width 19 height 15
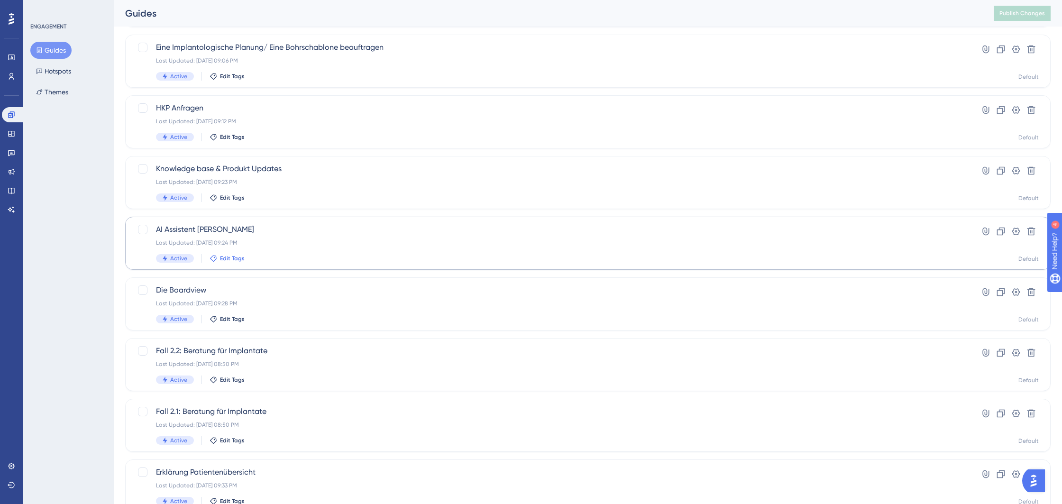
scroll to position [232, 0]
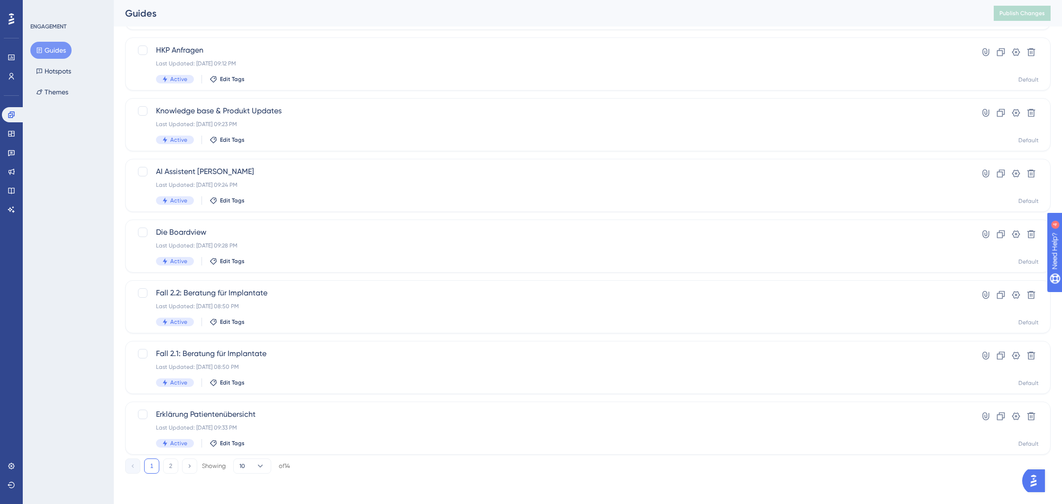
click at [167, 465] on button "2" at bounding box center [170, 465] width 15 height 15
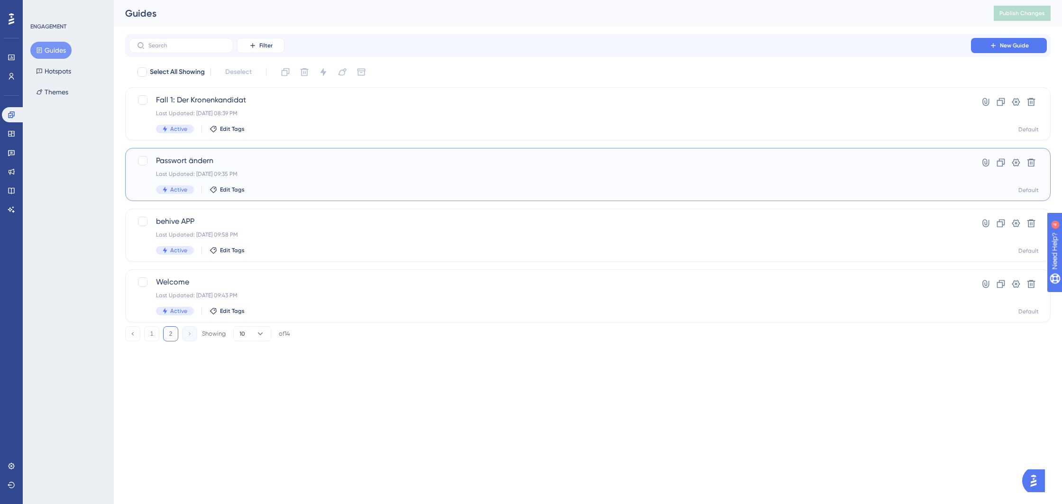
click at [254, 170] on div "Last Updated: [DATE] 09:35 PM" at bounding box center [550, 174] width 788 height 8
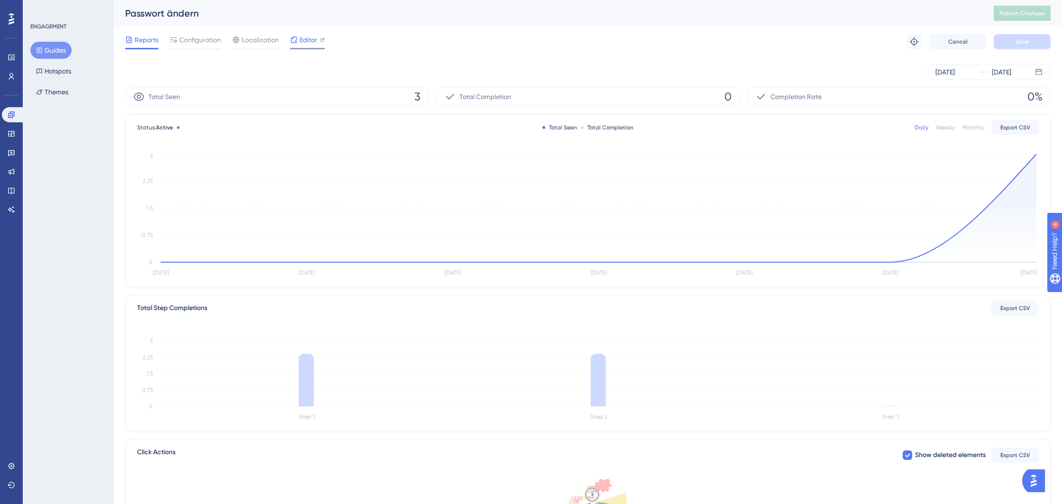
click at [315, 44] on span "Editor" at bounding box center [308, 39] width 18 height 11
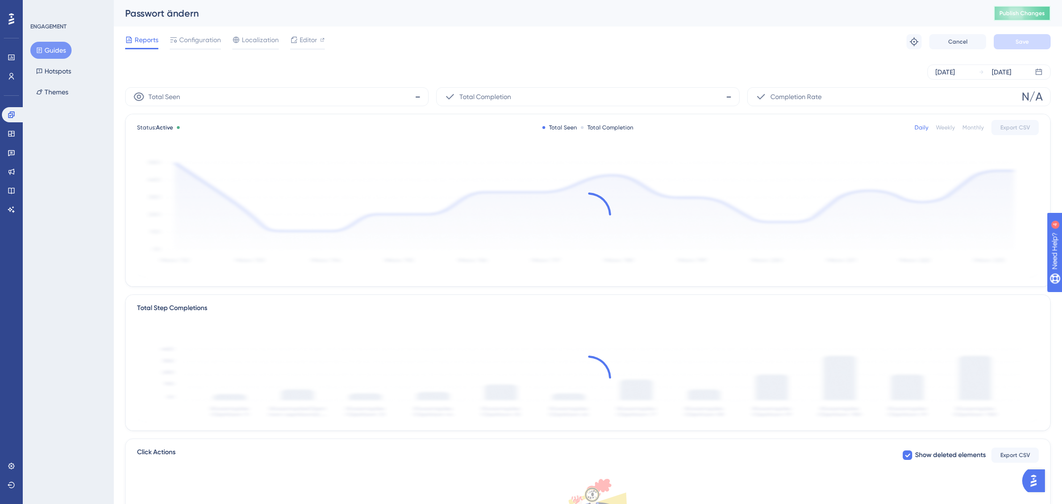
click at [1003, 11] on span "Publish Changes" at bounding box center [1021, 13] width 45 height 8
